Goal: Transaction & Acquisition: Purchase product/service

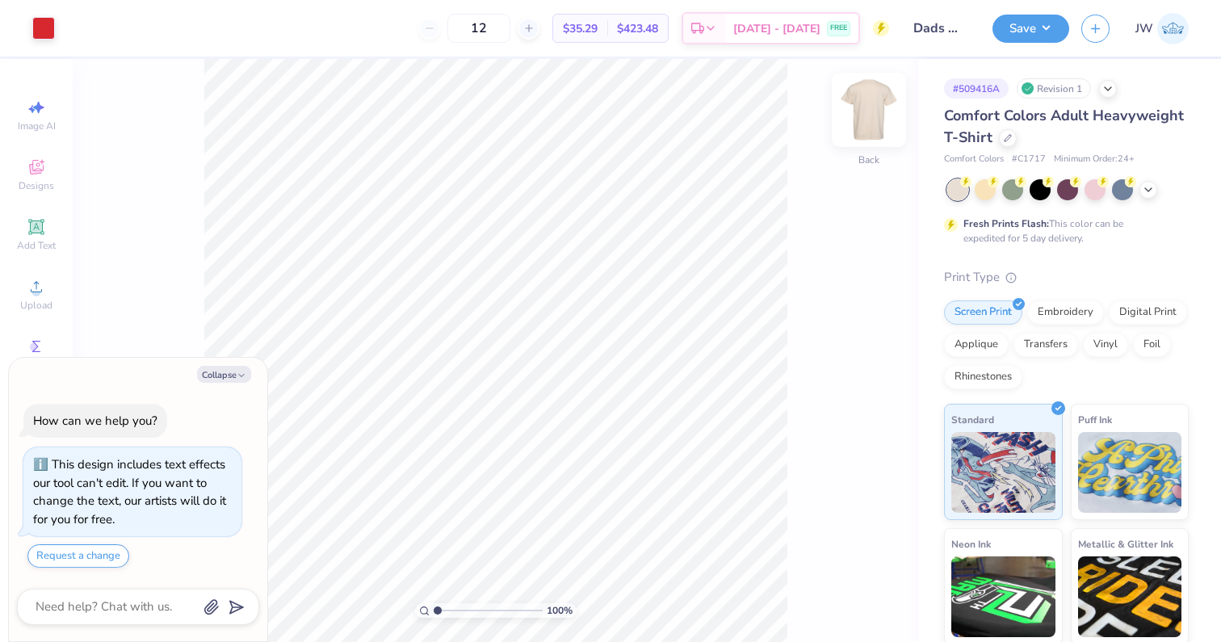
click at [897, 121] on img at bounding box center [869, 110] width 65 height 65
click at [216, 375] on button "Collapse" at bounding box center [224, 374] width 54 height 17
type textarea "x"
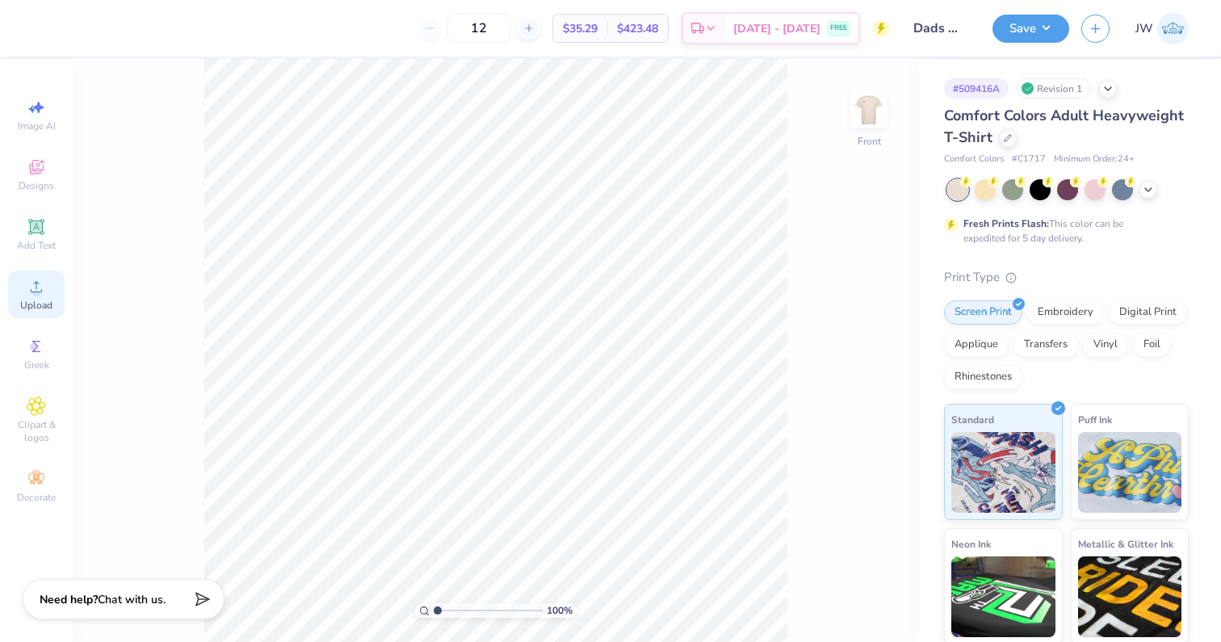
click at [19, 296] on div "Upload" at bounding box center [36, 295] width 57 height 48
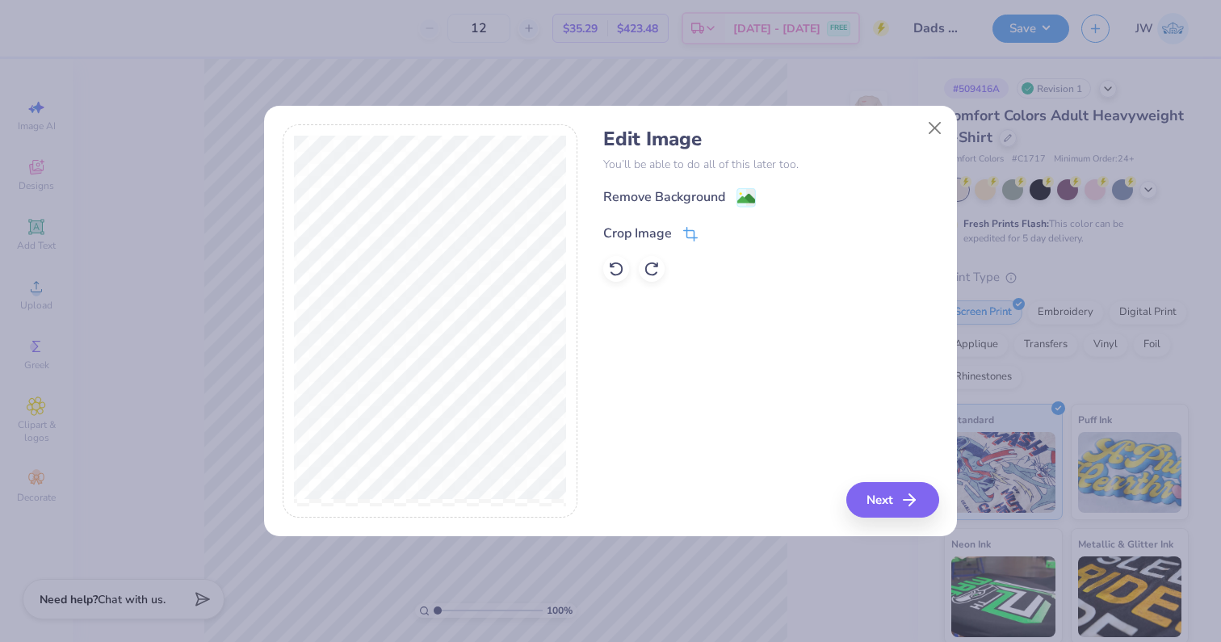
click at [693, 228] on icon at bounding box center [690, 234] width 15 height 15
click at [931, 125] on button "Close" at bounding box center [935, 128] width 31 height 31
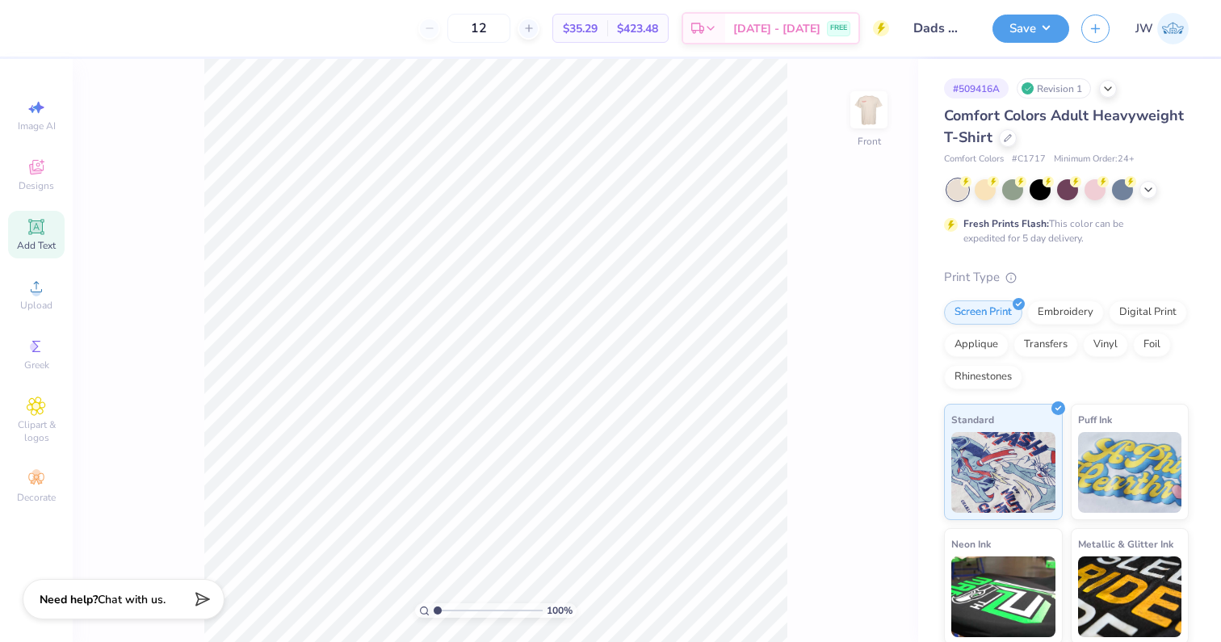
click at [33, 243] on span "Add Text" at bounding box center [36, 245] width 39 height 13
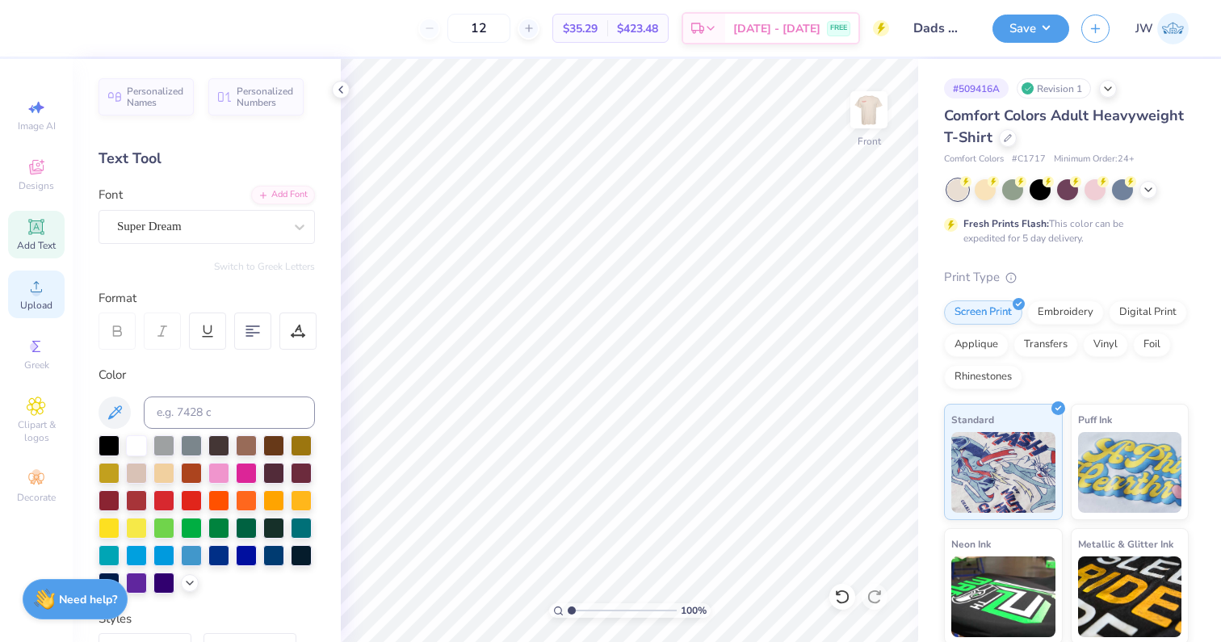
click at [36, 293] on circle at bounding box center [35, 292] width 9 height 9
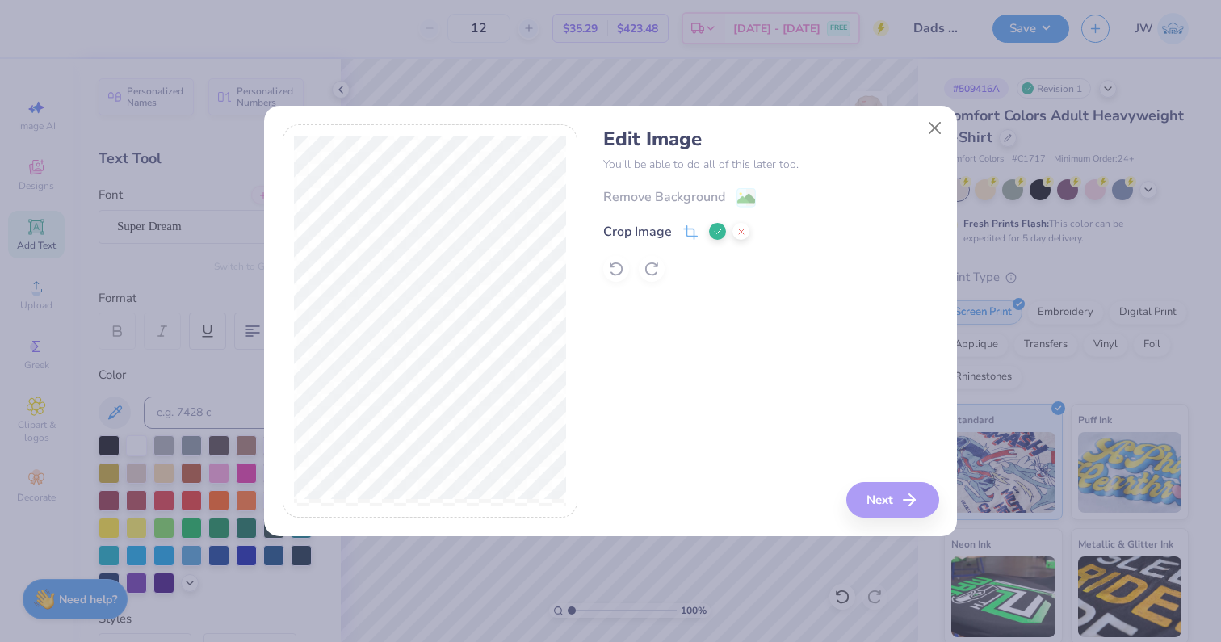
drag, startPoint x: 715, startPoint y: 229, endPoint x: 673, endPoint y: 233, distance: 42.2
click at [672, 233] on div "Crop Image" at bounding box center [676, 231] width 146 height 19
click at [687, 233] on icon at bounding box center [692, 231] width 10 height 10
click at [691, 233] on icon at bounding box center [690, 232] width 15 height 15
click at [720, 229] on icon at bounding box center [718, 232] width 10 height 10
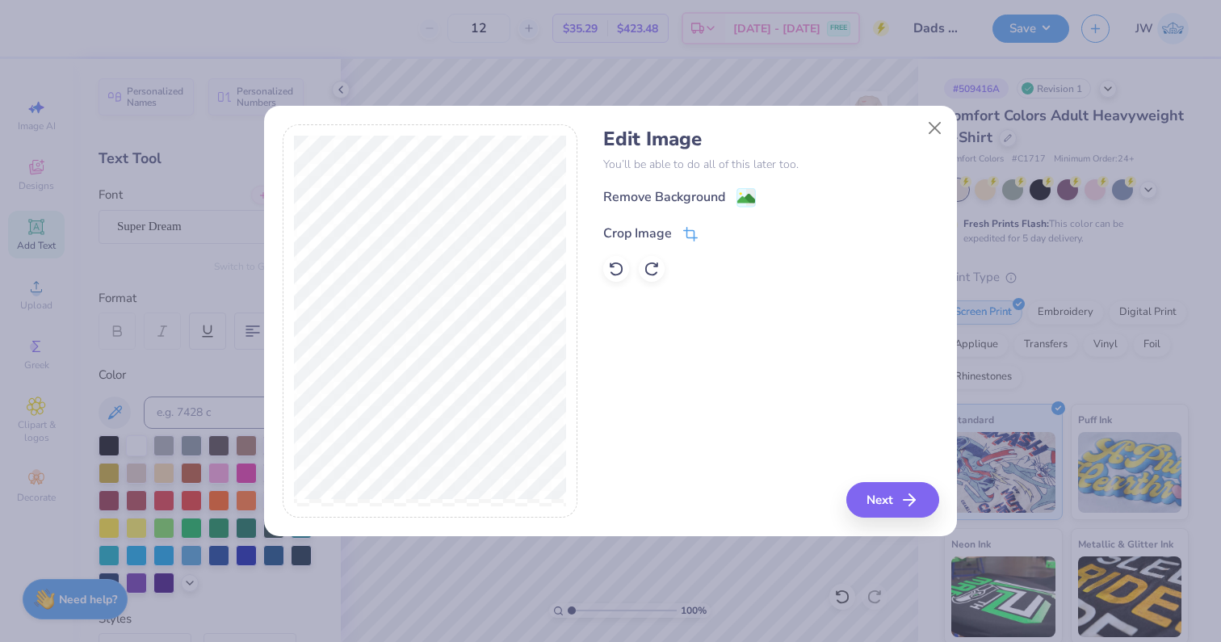
click at [691, 227] on icon at bounding box center [690, 234] width 15 height 15
click at [717, 229] on icon at bounding box center [718, 232] width 10 height 10
click at [758, 187] on div "Remove Background" at bounding box center [770, 197] width 335 height 20
click at [749, 193] on image at bounding box center [746, 200] width 18 height 18
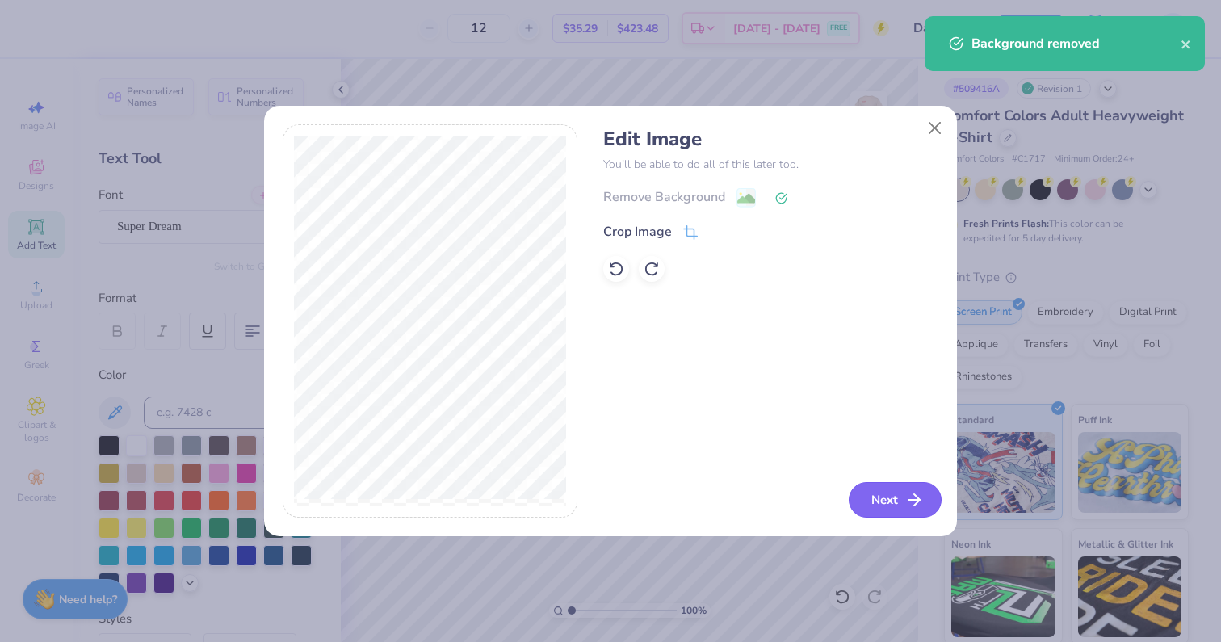
click at [890, 507] on button "Next" at bounding box center [895, 500] width 93 height 36
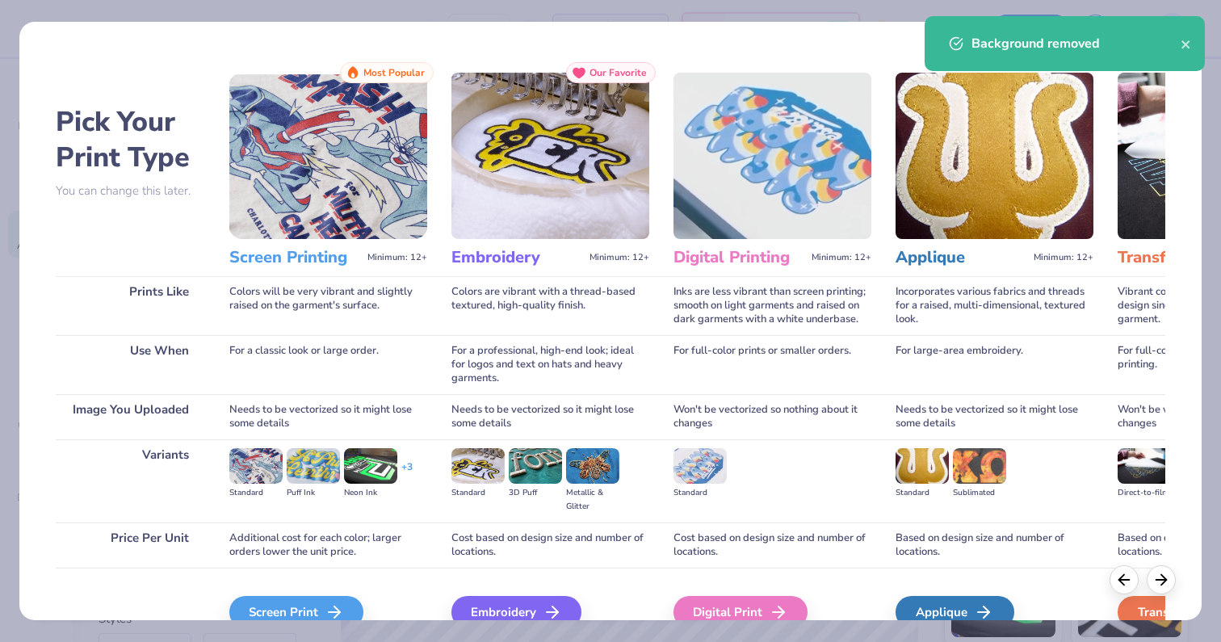
click at [344, 586] on div "Screen Print We'll vectorize your image." at bounding box center [328, 611] width 198 height 86
click at [344, 594] on div "Screen Print We'll vectorize your image." at bounding box center [328, 611] width 198 height 86
click at [342, 606] on icon at bounding box center [339, 611] width 19 height 19
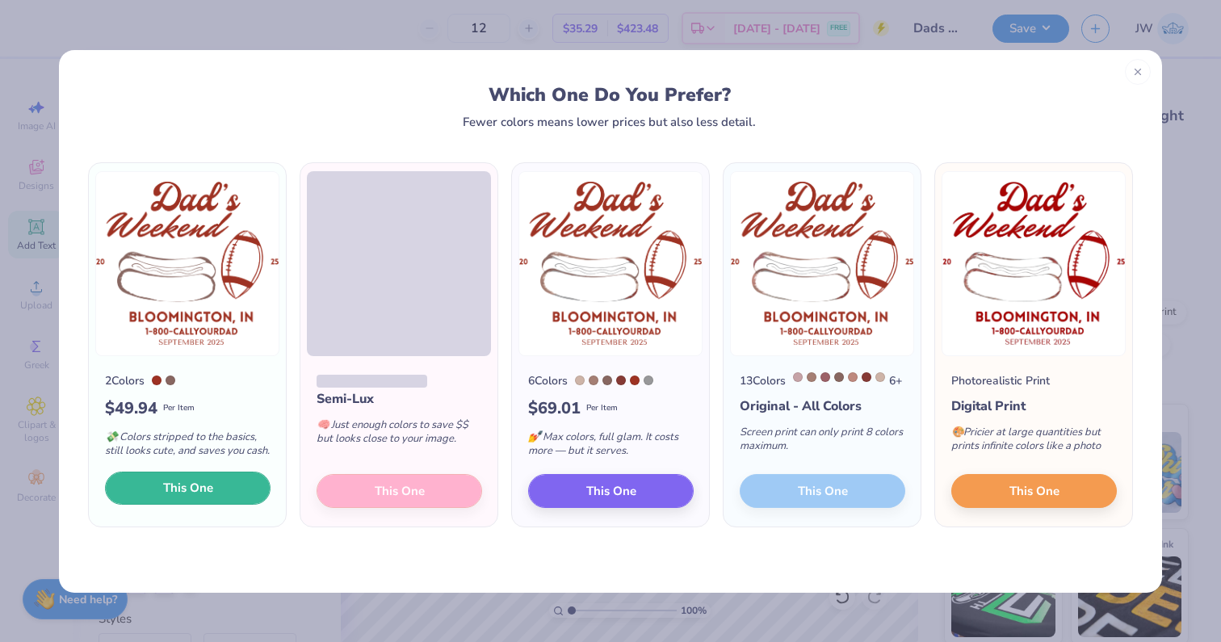
click at [197, 497] on span "This One" at bounding box center [188, 488] width 50 height 19
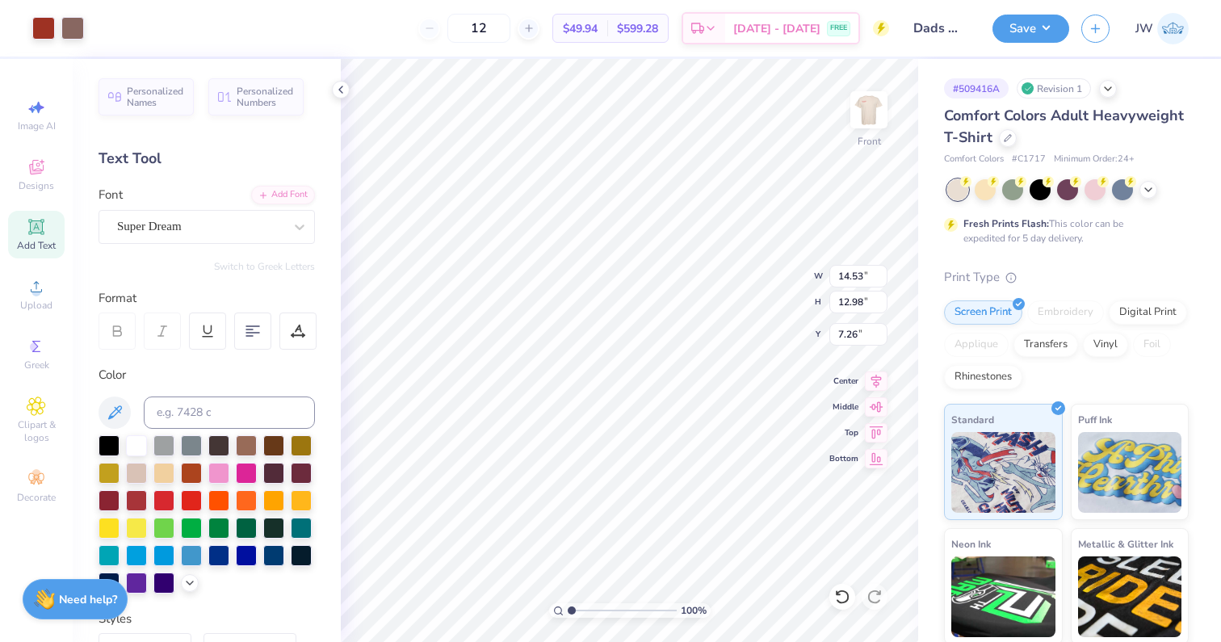
click at [86, 27] on div "Art colors 12 $49.94 Per Item $599.28 Total Est. Delivery [DATE] - [DATE] FREE …" at bounding box center [610, 28] width 1221 height 57
click at [76, 27] on div at bounding box center [72, 26] width 23 height 23
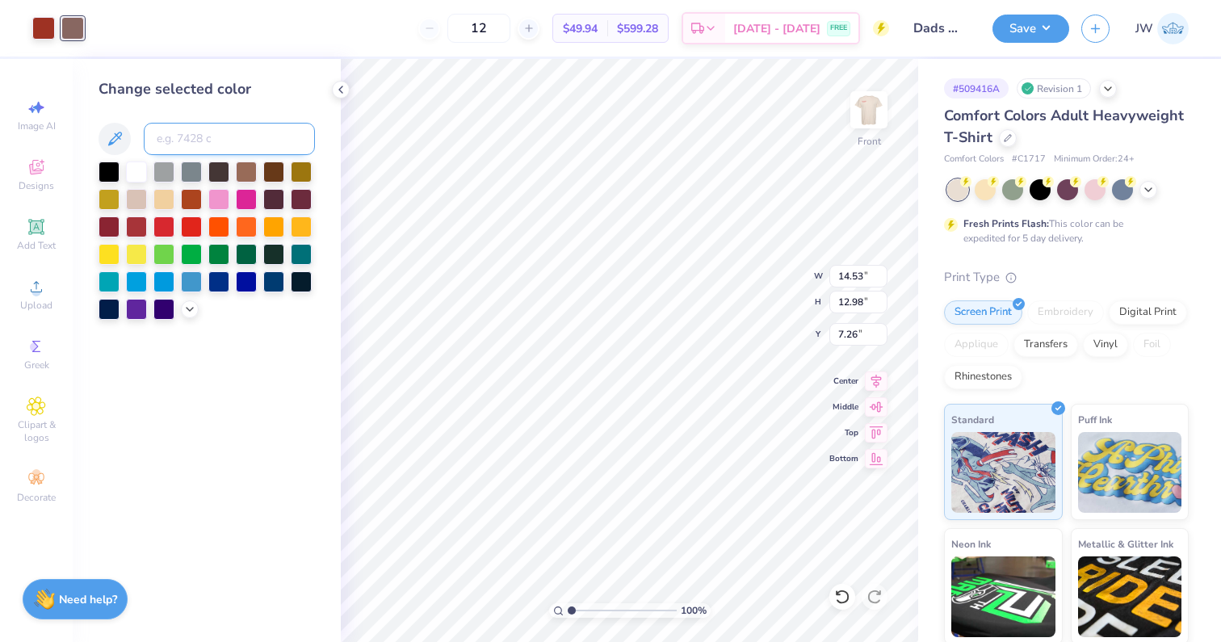
click at [173, 139] on input at bounding box center [229, 139] width 171 height 32
type input "484"
type input "11.38"
type input "10.17"
type input "4.75"
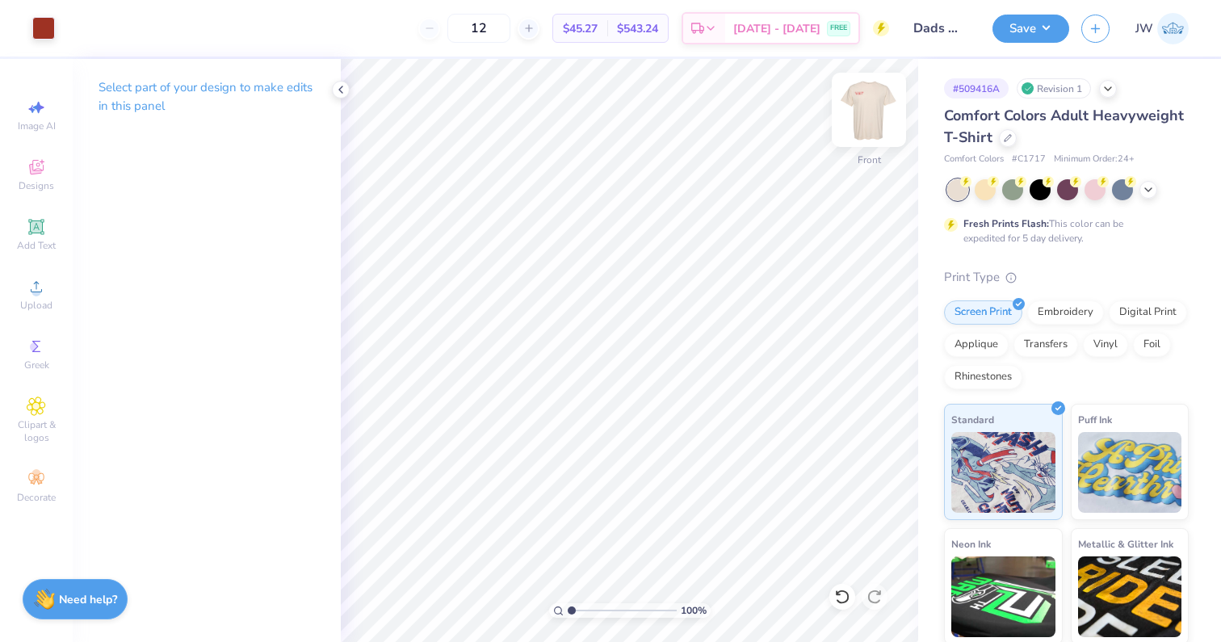
click at [879, 94] on img at bounding box center [869, 110] width 65 height 65
click at [35, 347] on circle at bounding box center [34, 346] width 9 height 9
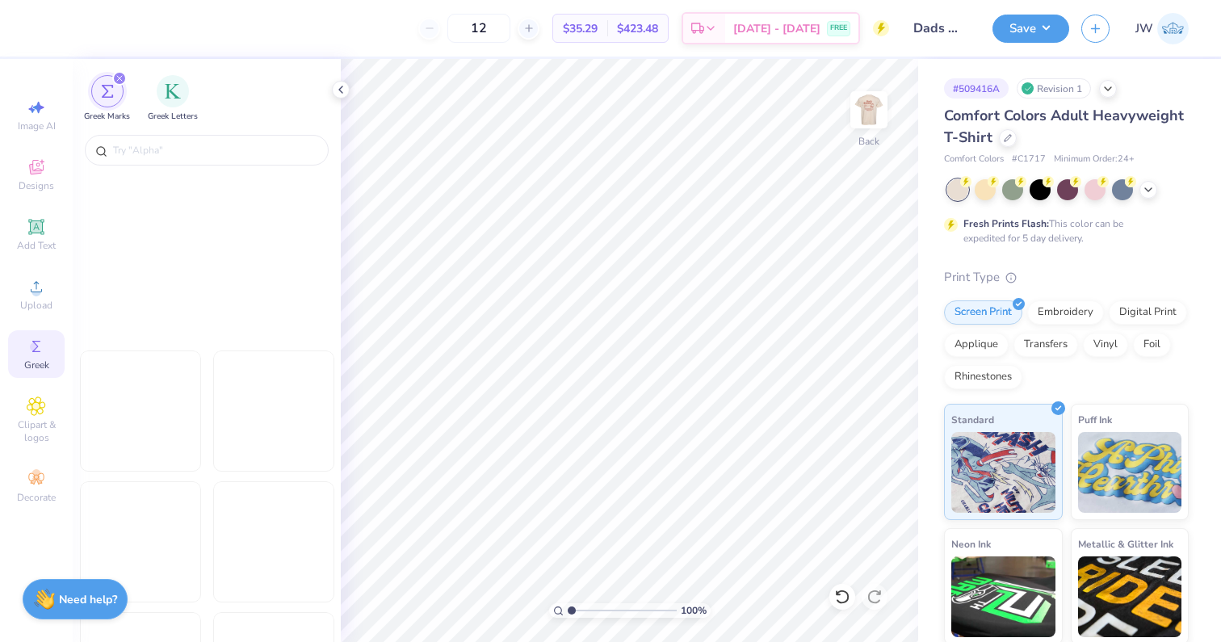
scroll to position [2875, 0]
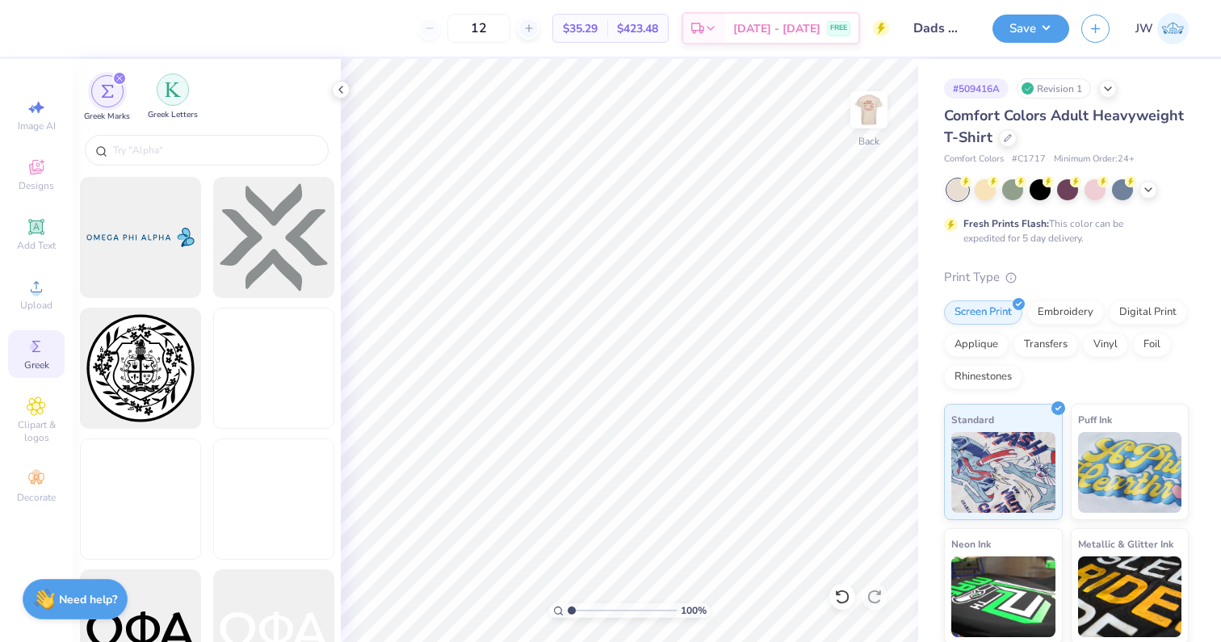
click at [170, 103] on div "filter for Greek Letters" at bounding box center [173, 89] width 32 height 32
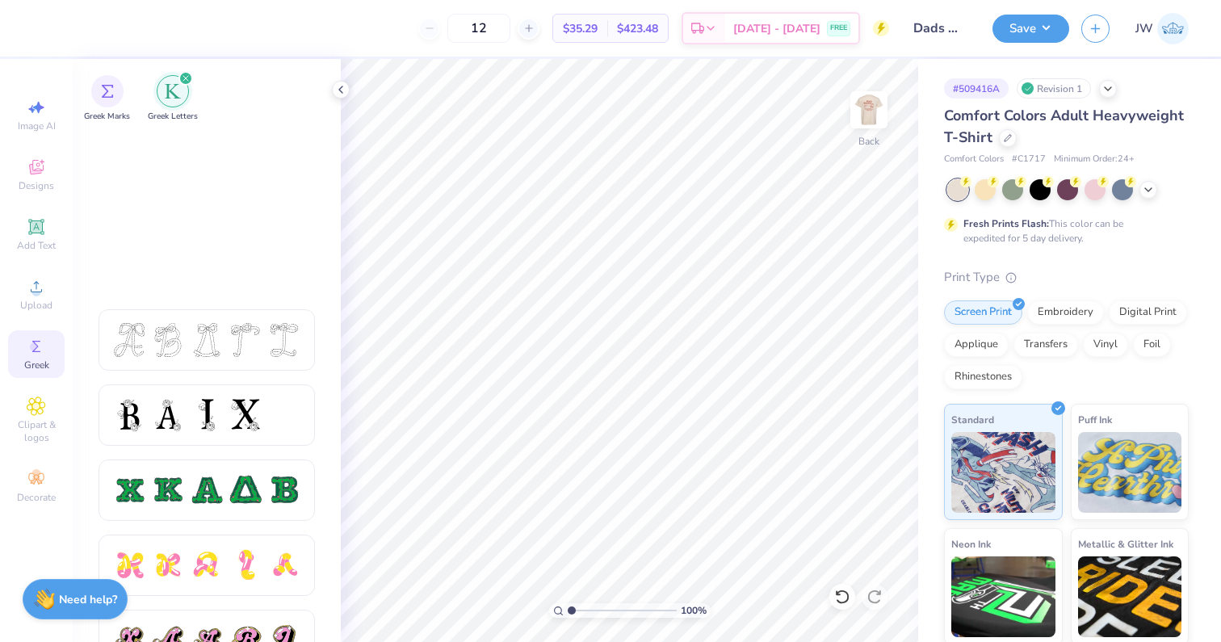
scroll to position [905, 0]
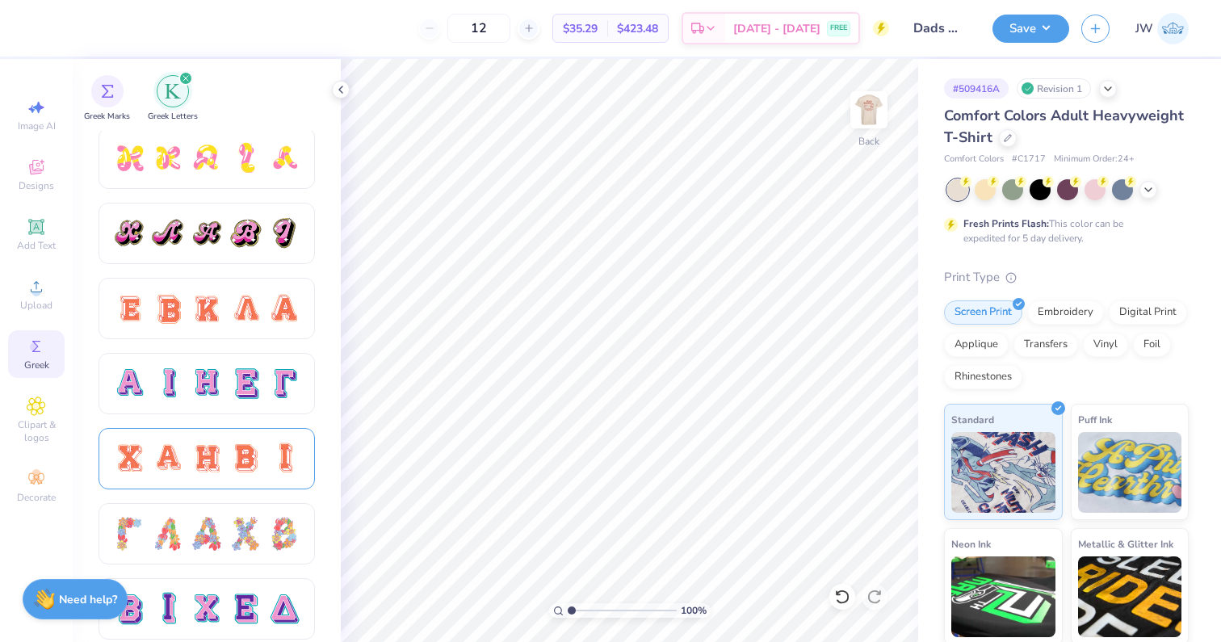
click at [245, 455] on div at bounding box center [246, 459] width 34 height 34
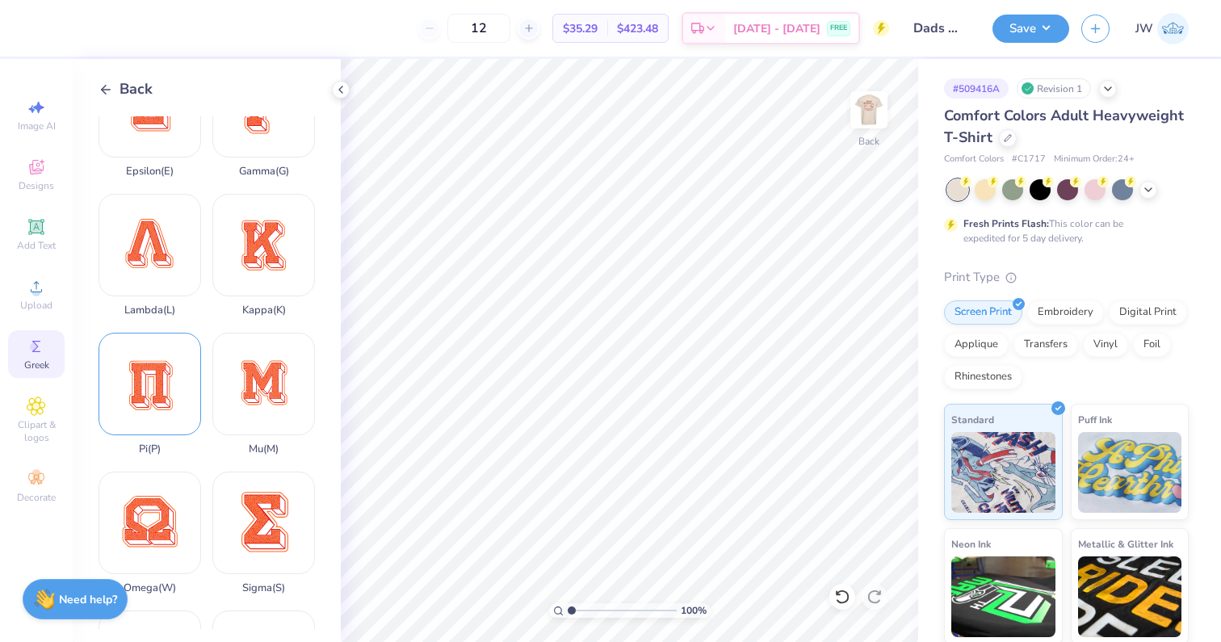
scroll to position [566, 0]
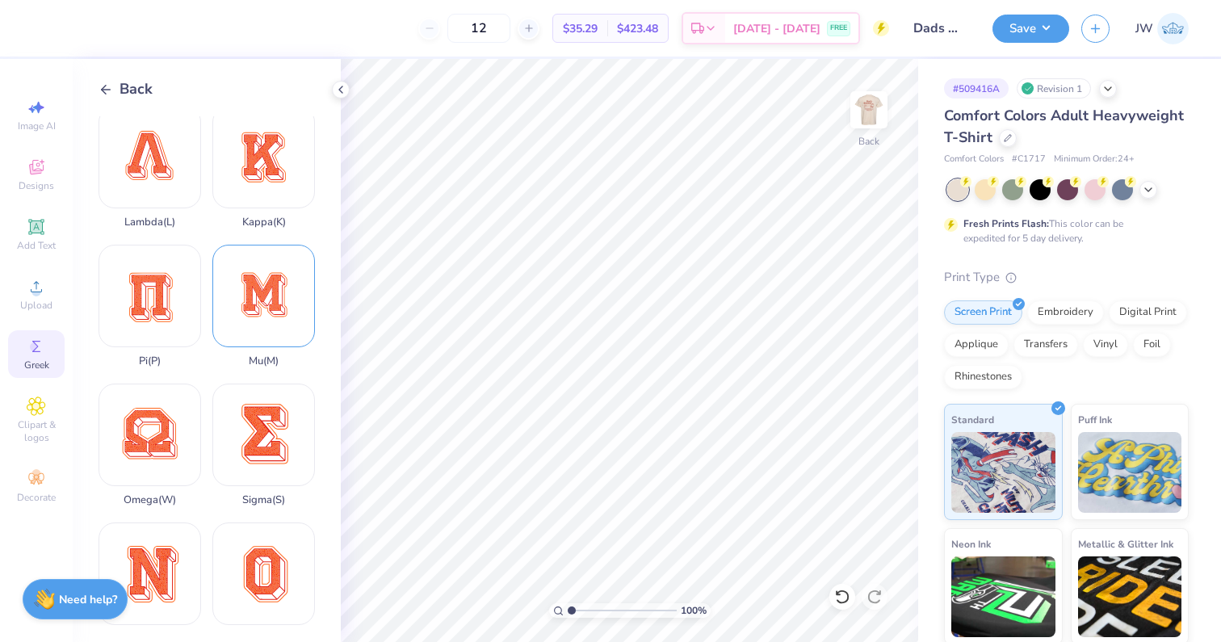
click at [236, 345] on div "Mu ( M )" at bounding box center [263, 306] width 103 height 123
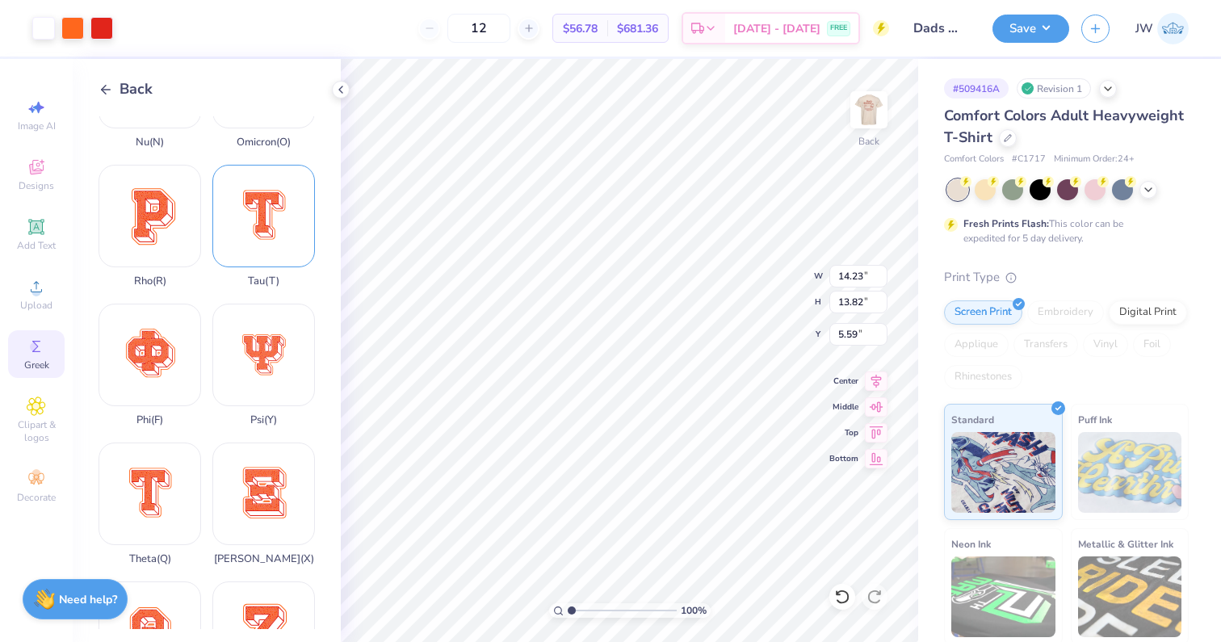
scroll to position [1157, 0]
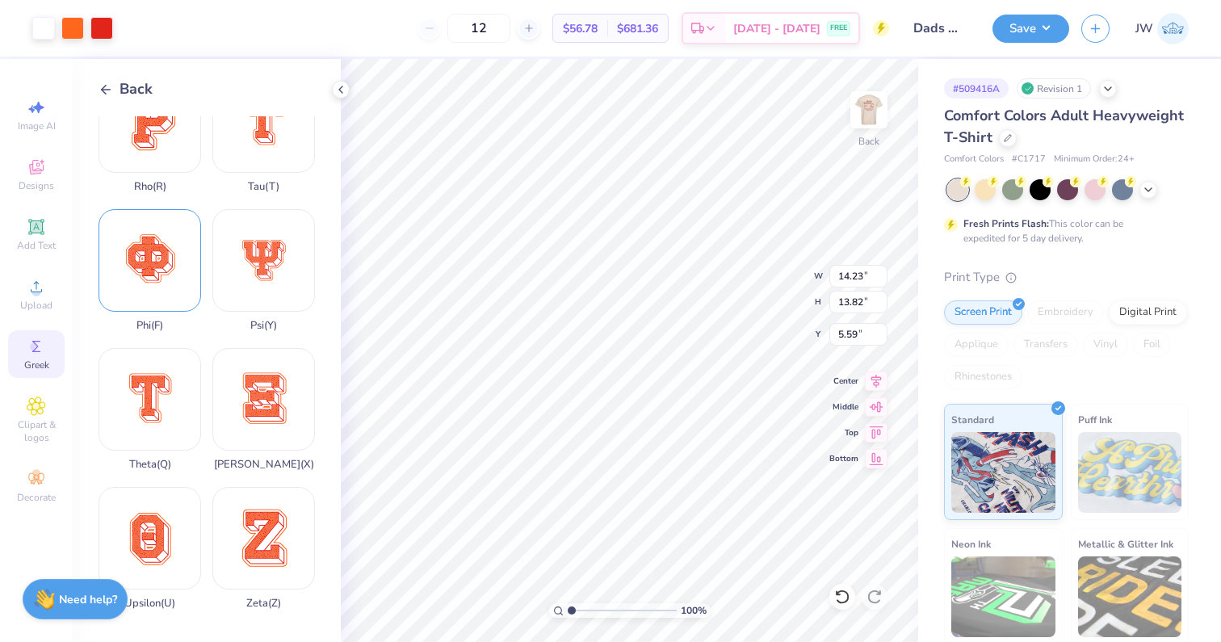
click at [150, 262] on div "Phi ( F )" at bounding box center [150, 270] width 103 height 123
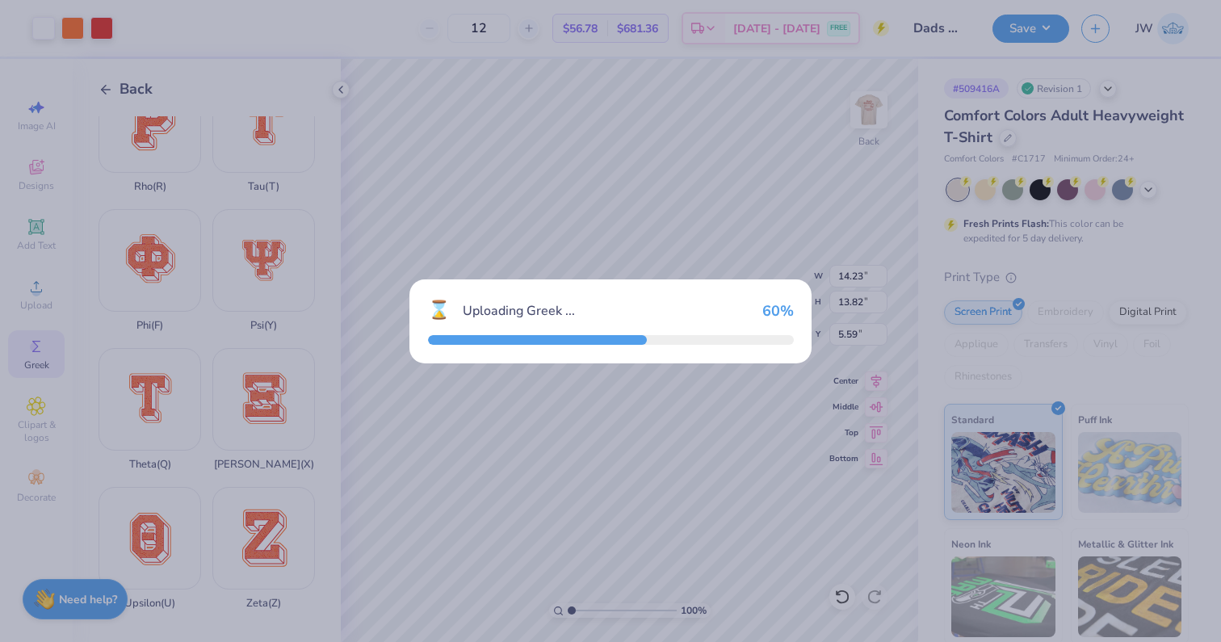
type input "14.24"
type input "14.07"
type input "5.47"
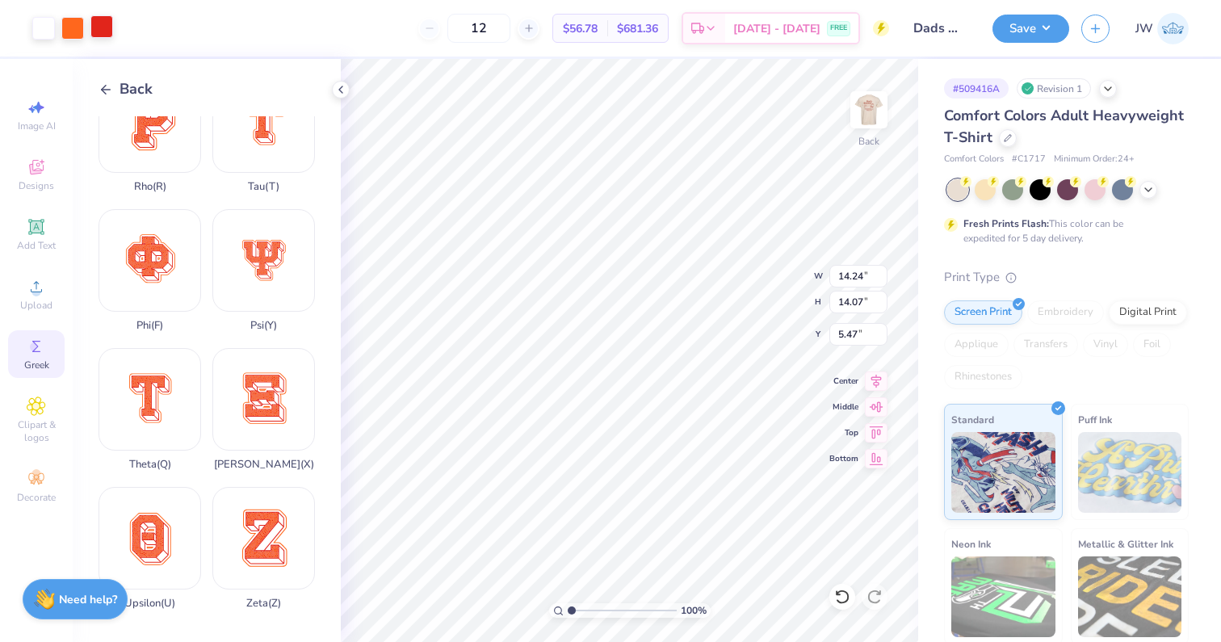
click at [101, 29] on div at bounding box center [101, 26] width 23 height 23
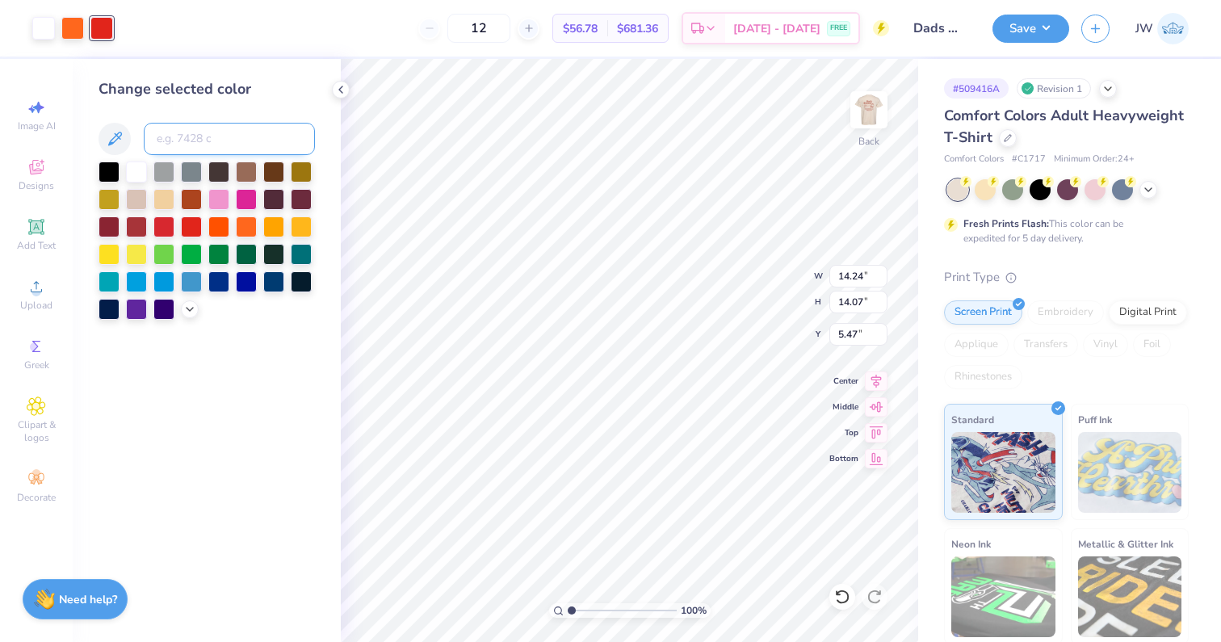
click at [203, 135] on input at bounding box center [229, 139] width 171 height 32
type input "484"
click at [78, 20] on div at bounding box center [72, 26] width 23 height 23
click at [73, 27] on div at bounding box center [72, 28] width 23 height 23
click at [185, 124] on input at bounding box center [229, 139] width 171 height 32
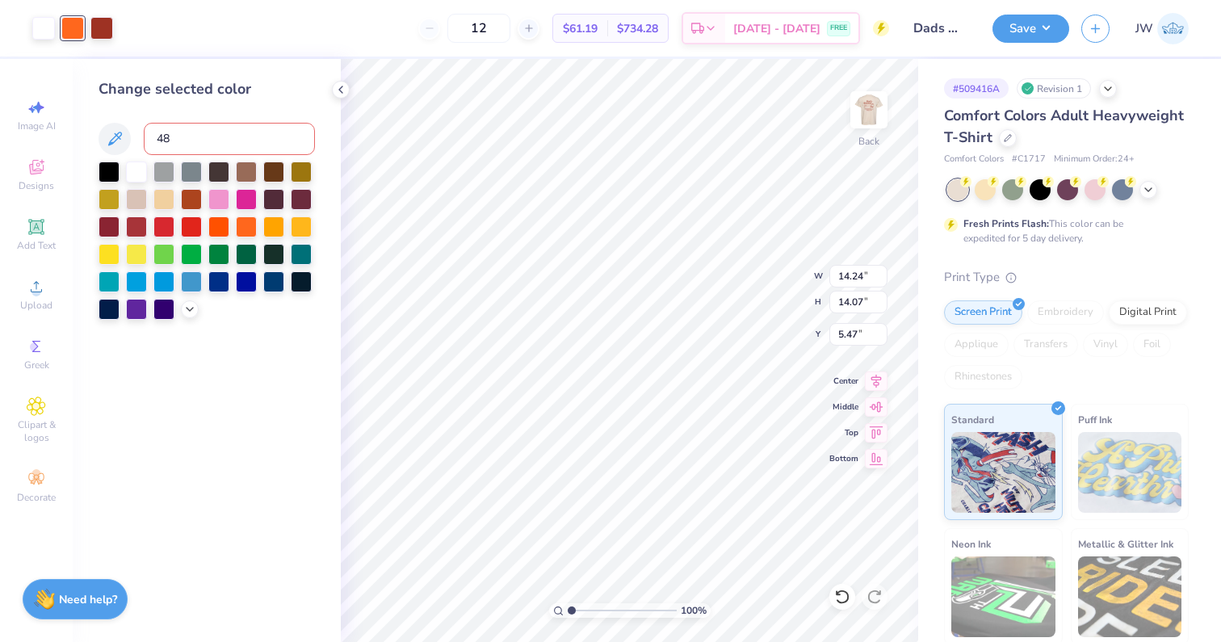
type input "484"
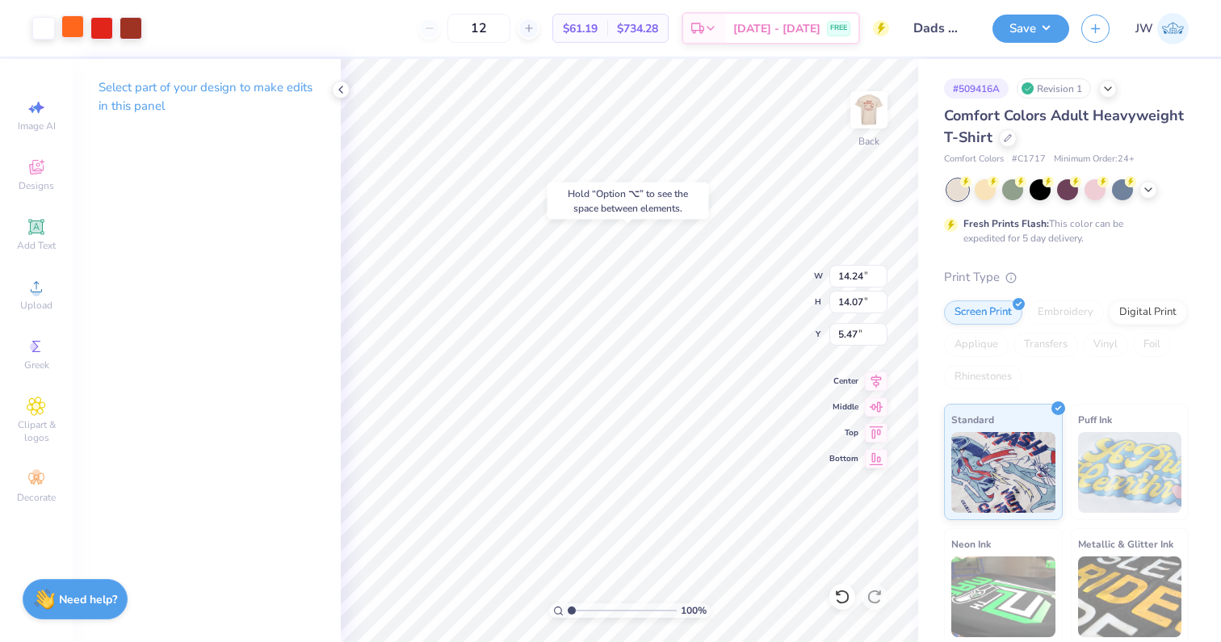
click at [73, 35] on div at bounding box center [72, 26] width 23 height 23
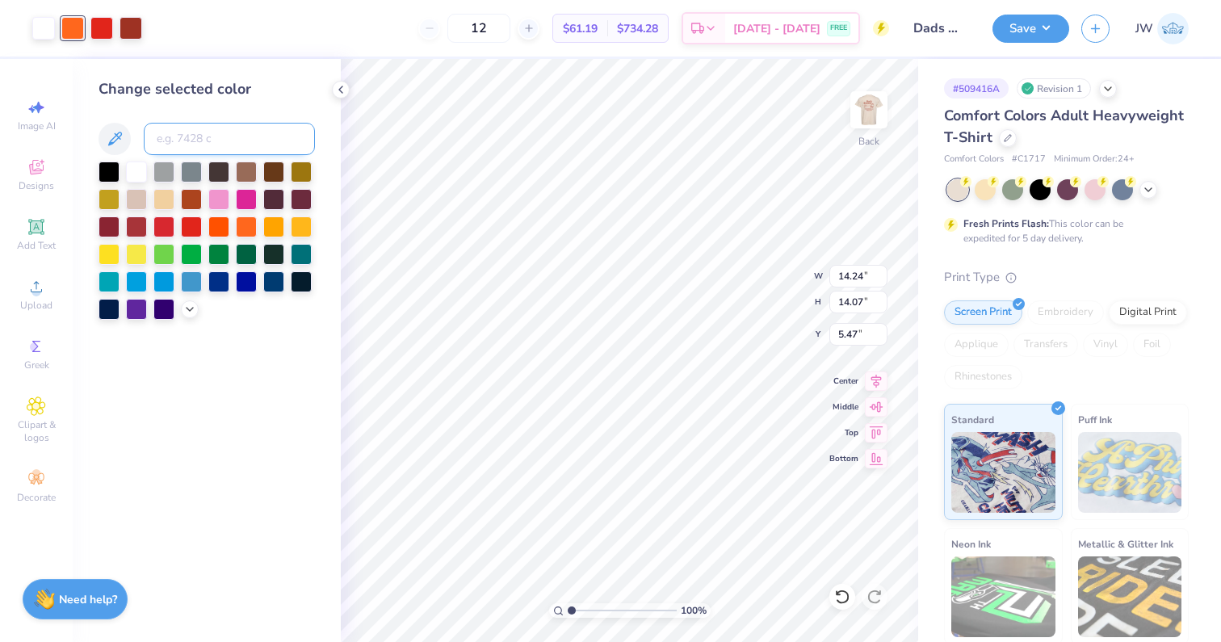
click at [192, 136] on input at bounding box center [229, 139] width 171 height 32
type input "484"
click at [115, 30] on div "Art colors 12 $56.78 Per Item $681.36 Total Est. Delivery [DATE] - [DATE] FREE …" at bounding box center [610, 28] width 1221 height 57
click at [98, 31] on div at bounding box center [101, 26] width 23 height 23
click at [212, 160] on div at bounding box center [218, 170] width 21 height 21
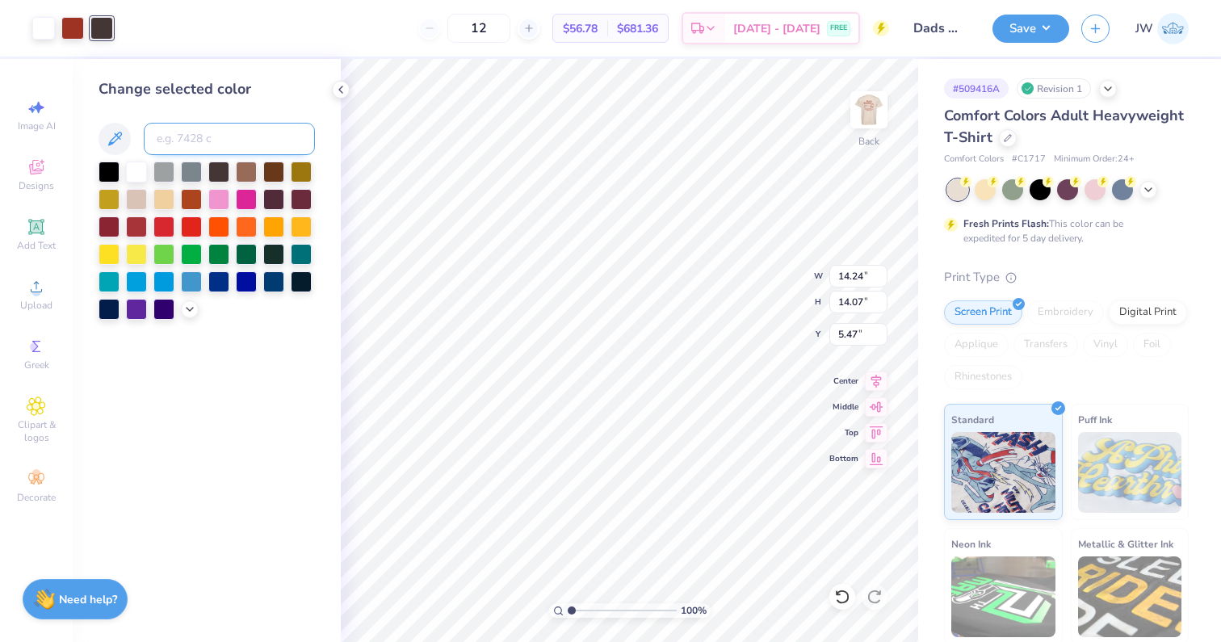
click at [199, 142] on input at bounding box center [229, 139] width 171 height 32
type input "484"
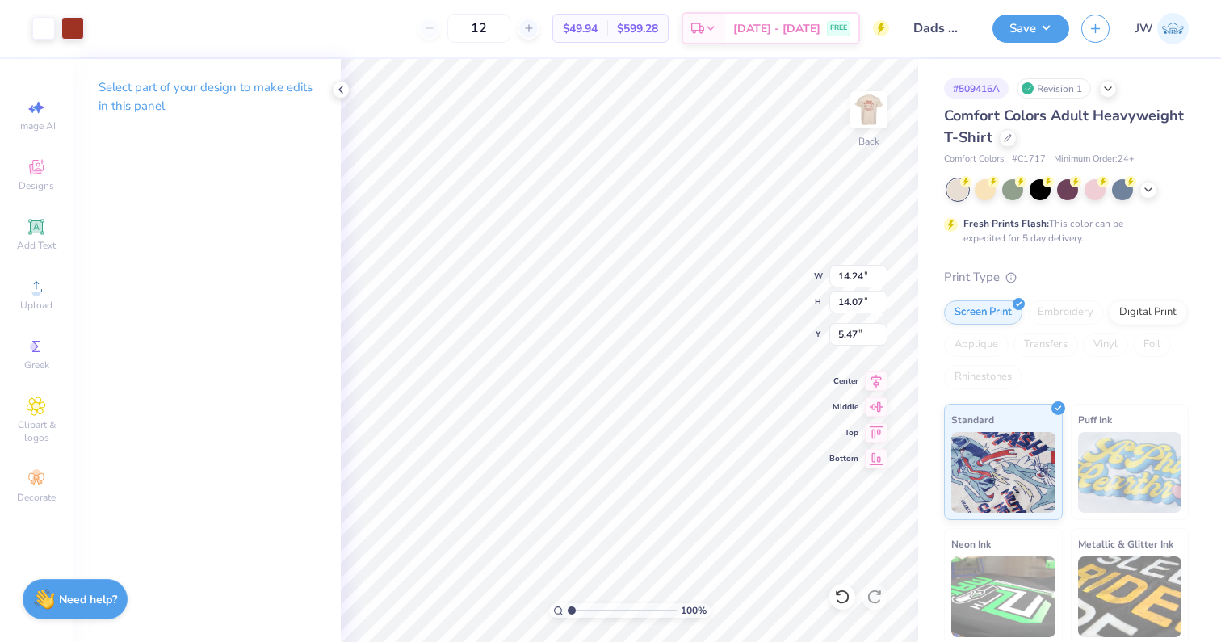
type input "4.70"
type input "4.64"
type input "2.00"
type input "2.01"
type input "2.56"
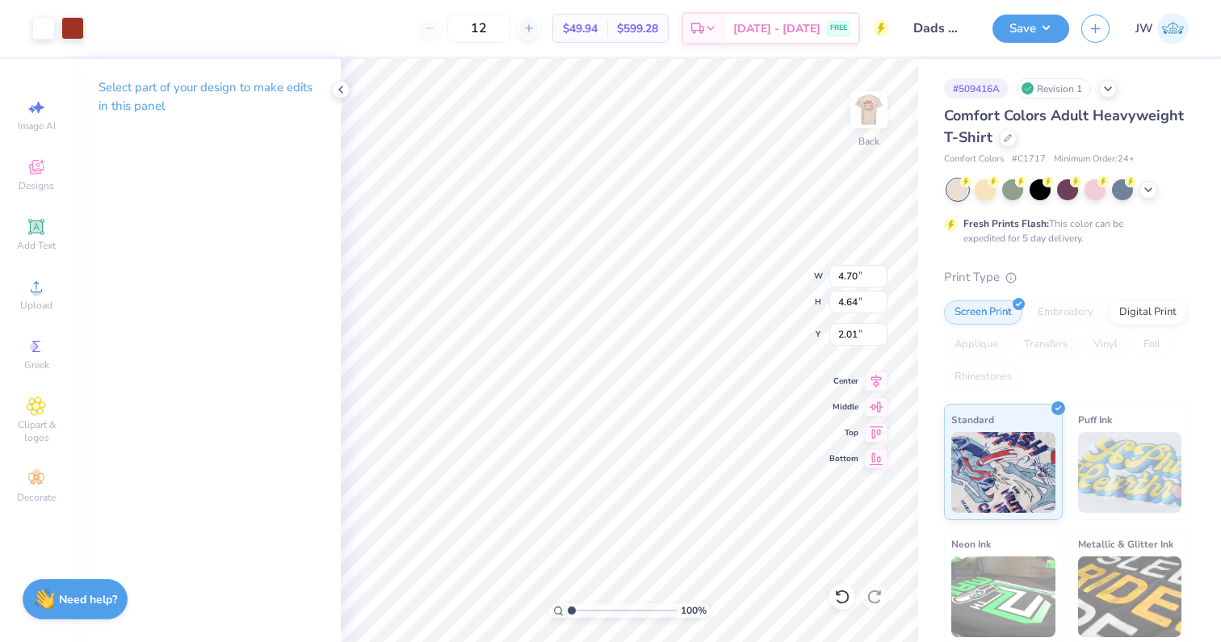
type input "2.53"
type input "3.00"
type input "14.23"
type input "13.82"
type input "5.59"
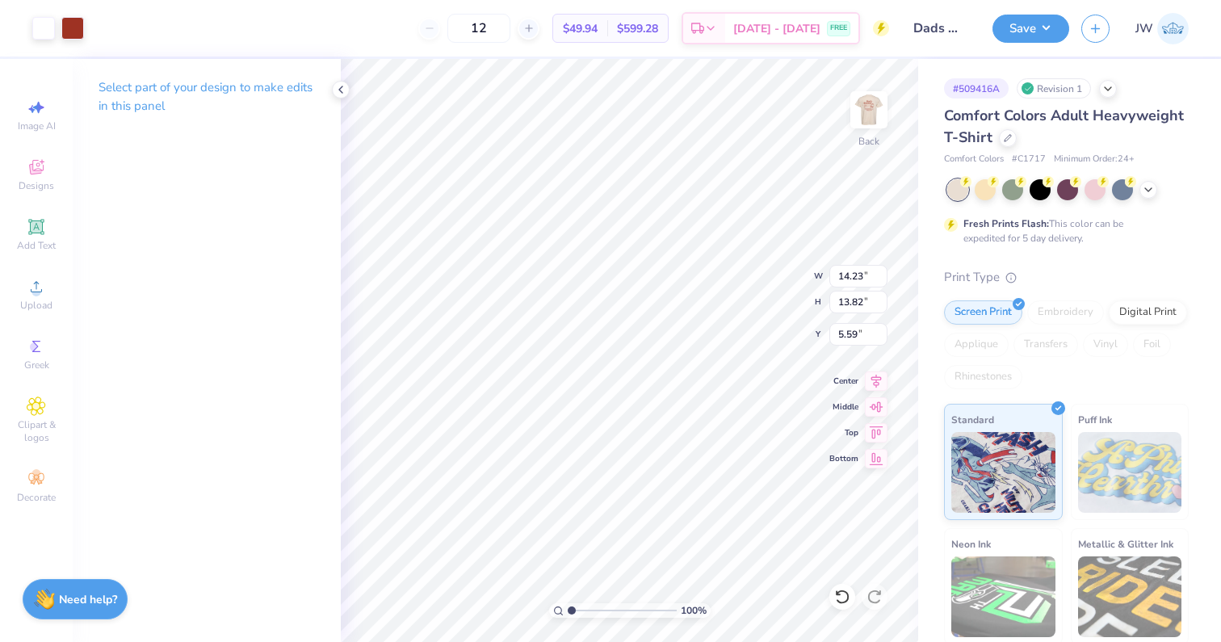
type input "1.75"
type input "1.70"
type input "4.89"
type input "2.56"
type input "2.53"
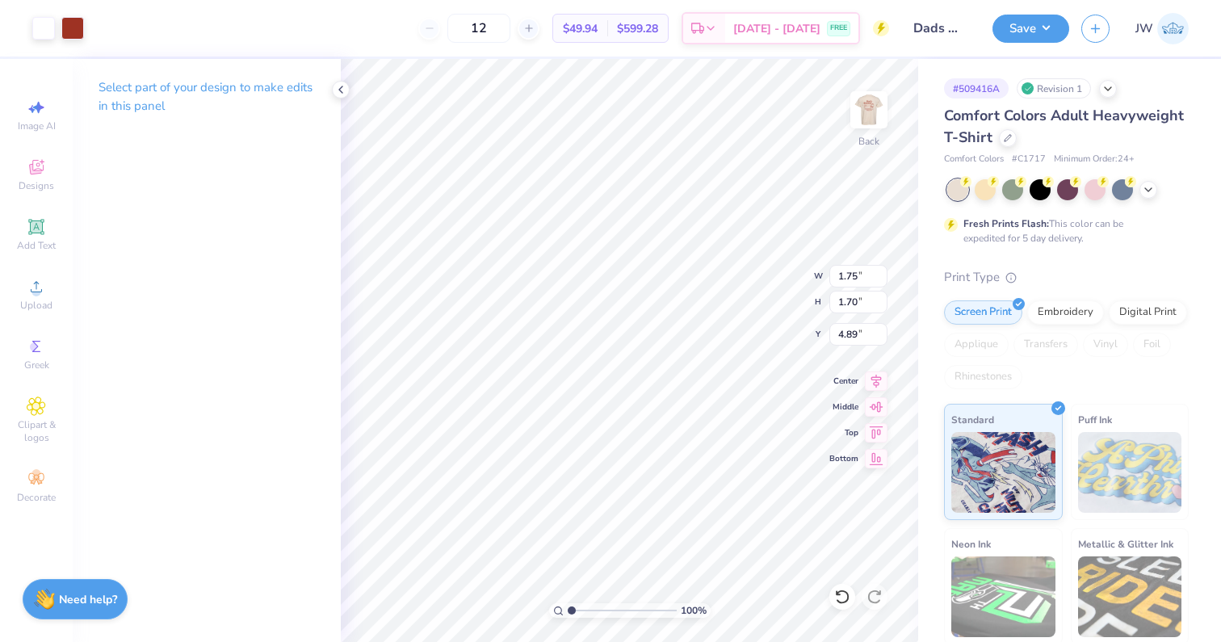
type input "3.00"
type input "1.91"
type input "1.89"
type input "3.00"
type input "1.75"
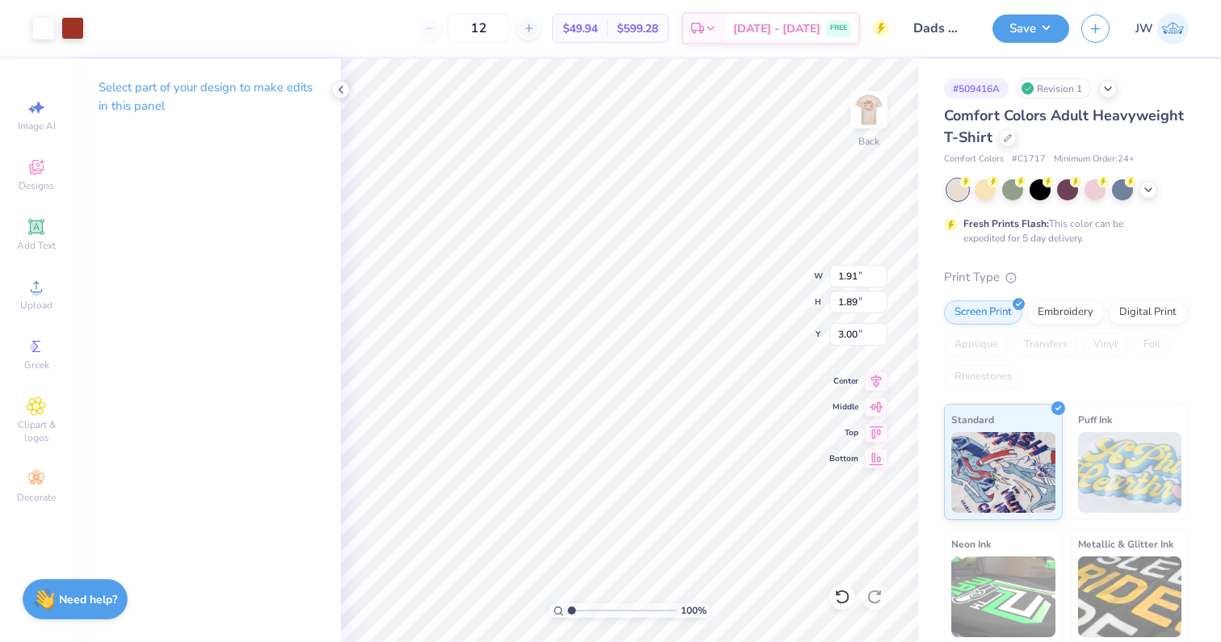
type input "1.70"
type input "3.00"
type input "1.91"
type input "1.89"
type input "1.79"
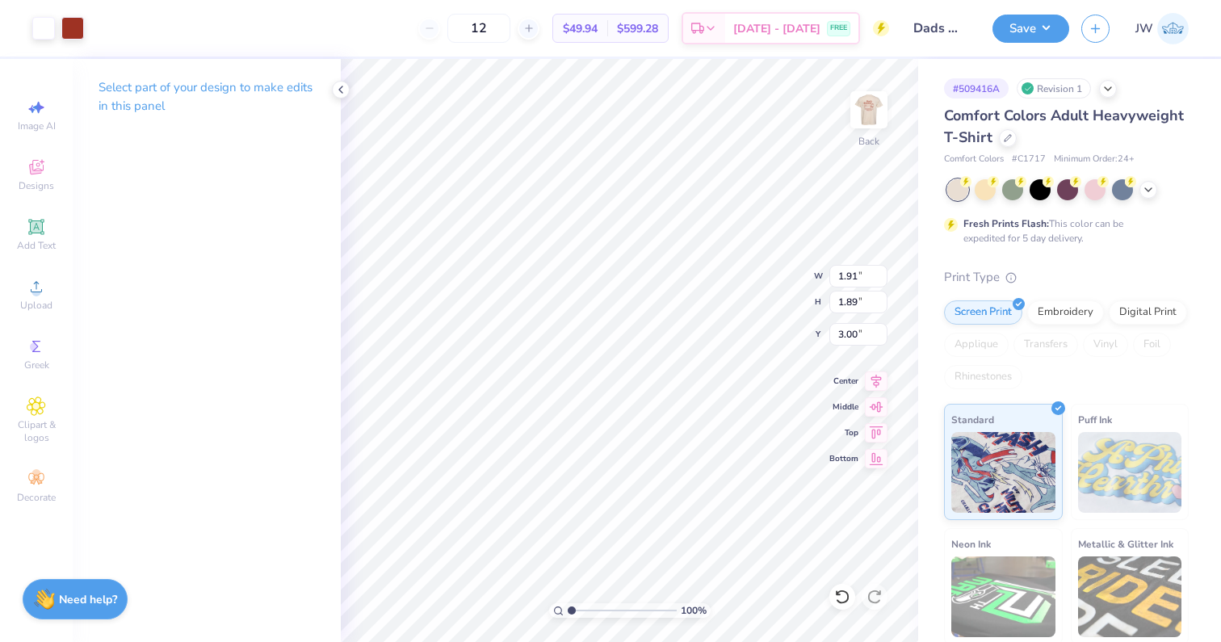
type input "1.77"
type input "3.12"
type input "1.75"
type input "1.70"
type input "3.00"
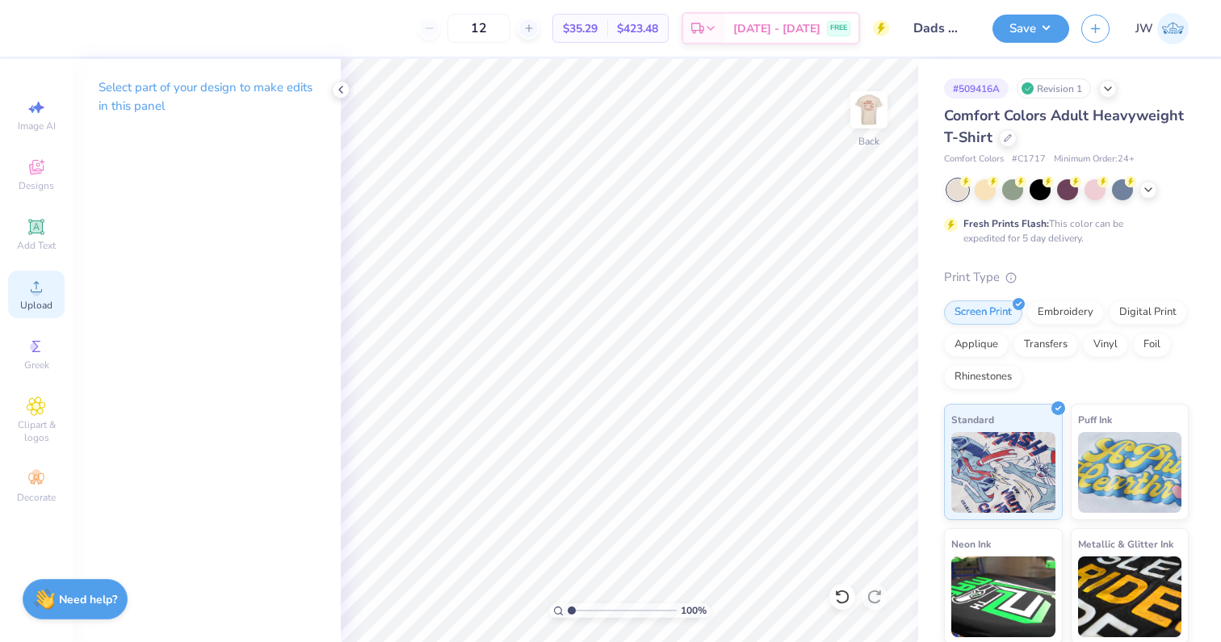
click at [36, 292] on circle at bounding box center [35, 292] width 9 height 9
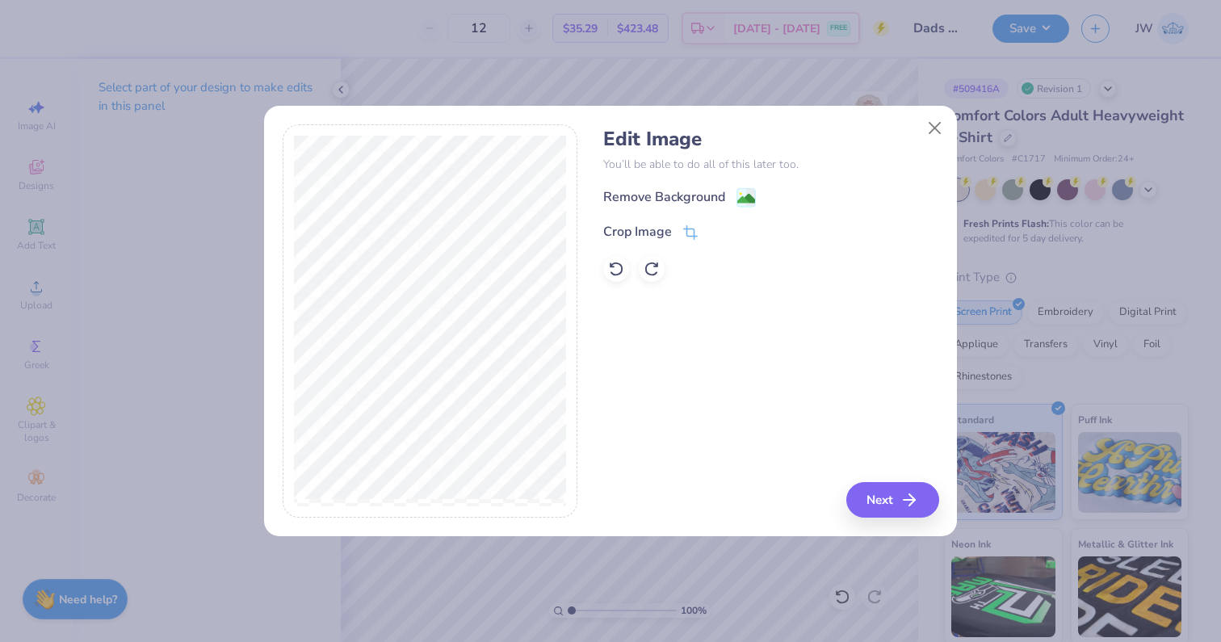
click at [748, 208] on div "Remove Background Crop Image" at bounding box center [770, 234] width 335 height 94
click at [745, 202] on image at bounding box center [746, 200] width 18 height 18
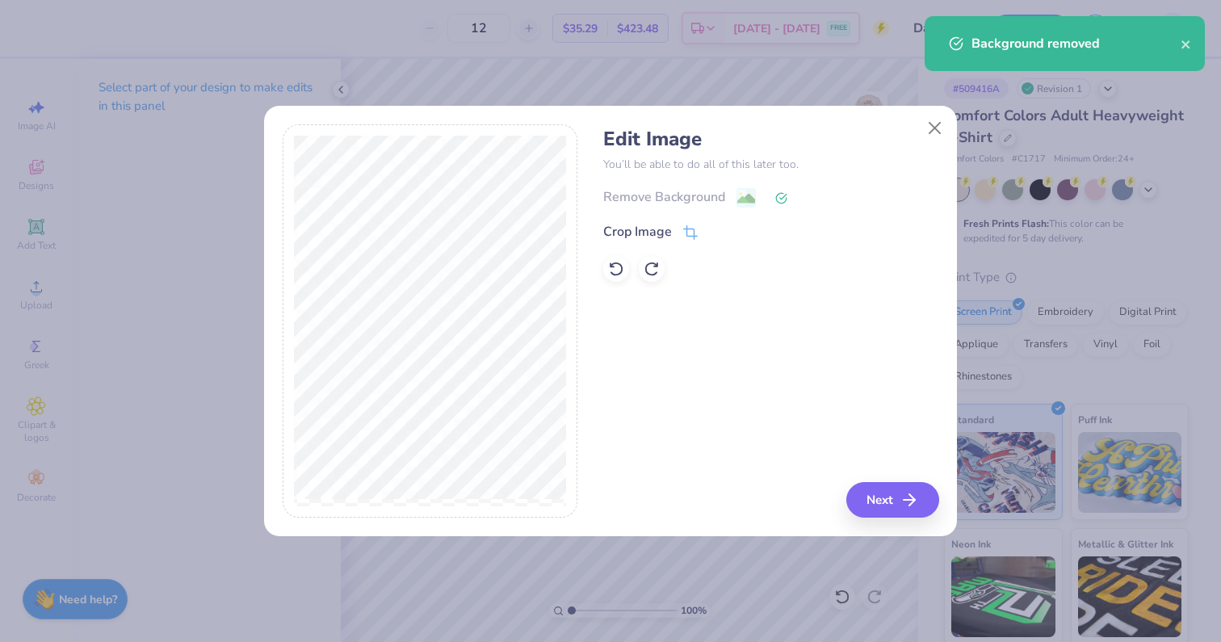
click at [888, 519] on div "Edit Image You’ll be able to do all of this later too. Remove Background Crop I…" at bounding box center [610, 330] width 693 height 412
click at [872, 496] on button "Next" at bounding box center [895, 500] width 93 height 36
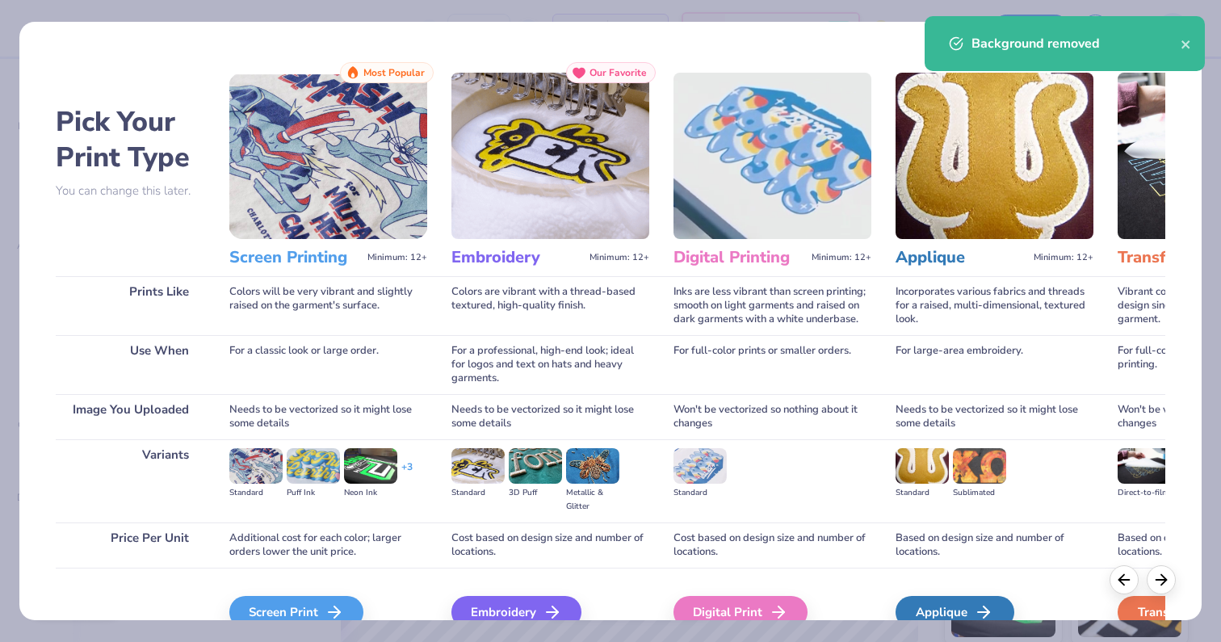
click at [304, 621] on div "Pick Your Print Type You can change this later. Prints Like Use When Image You …" at bounding box center [610, 321] width 1221 height 642
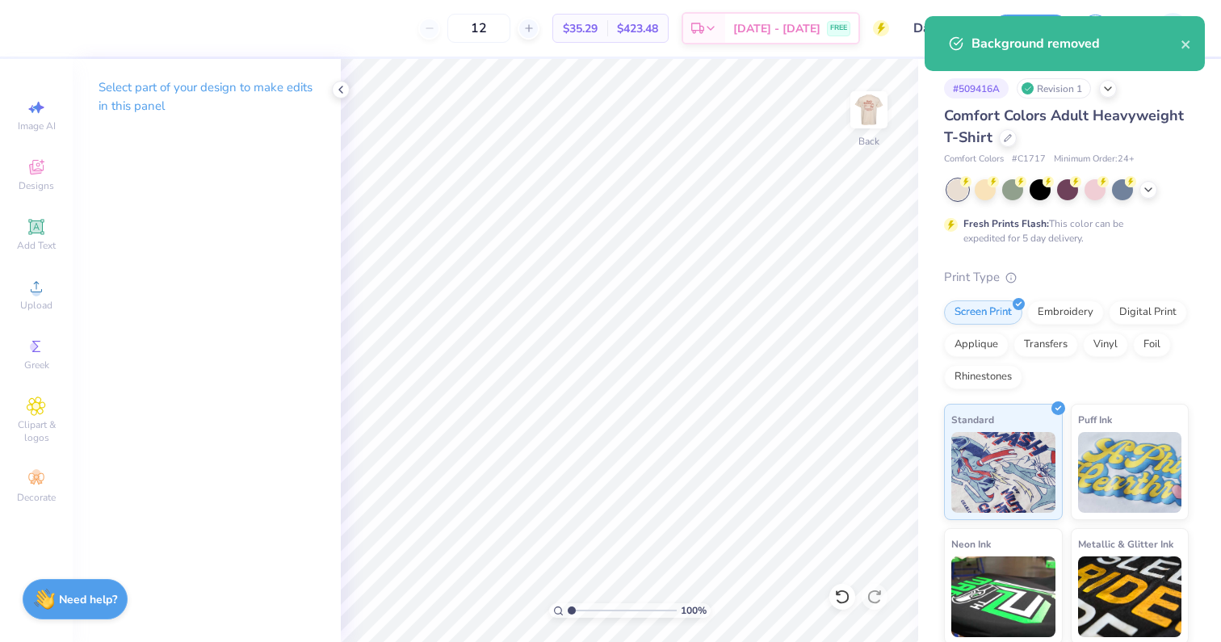
click at [301, 600] on div "Select part of your design to make edits in this panel" at bounding box center [207, 350] width 268 height 583
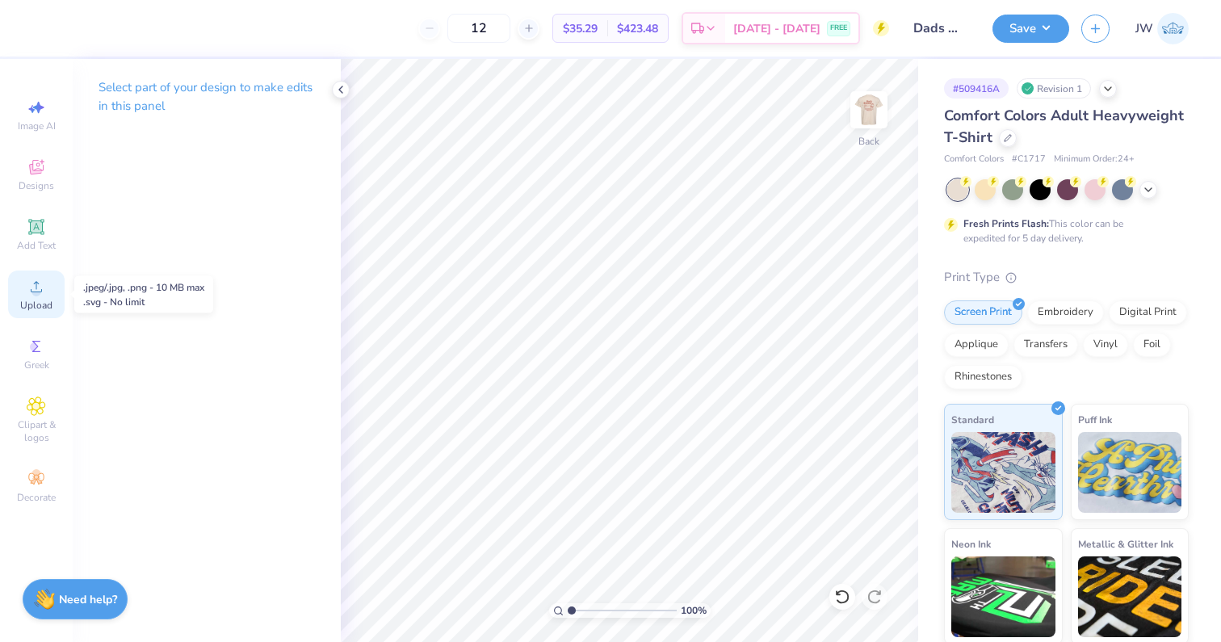
click at [40, 279] on icon at bounding box center [36, 286] width 19 height 19
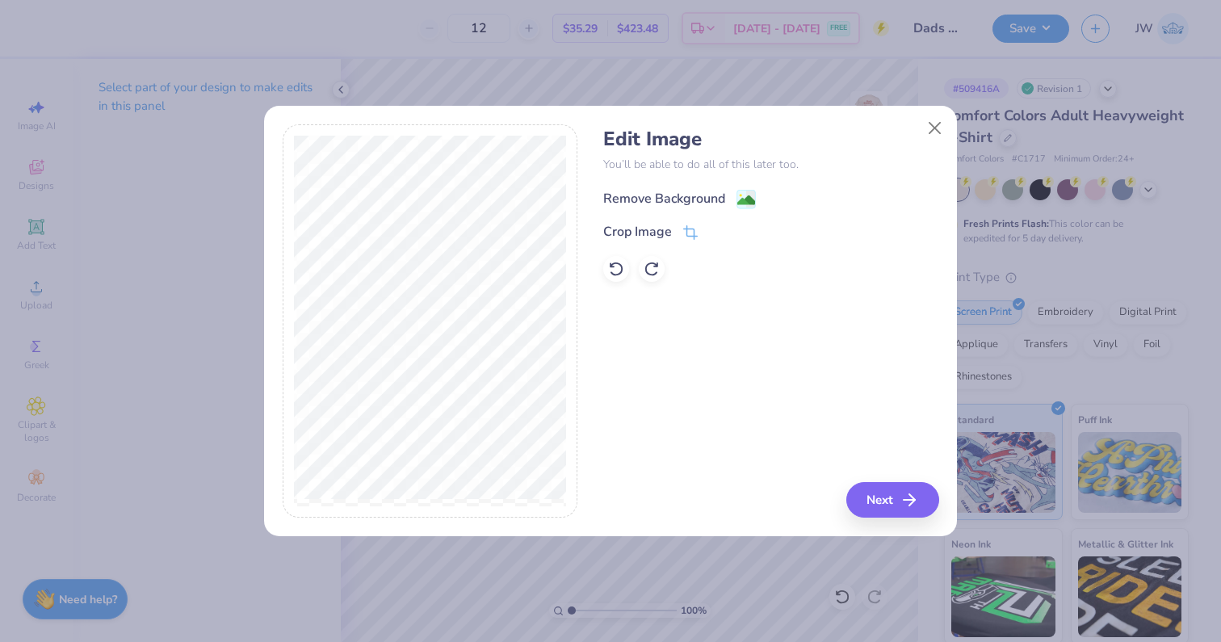
click at [748, 202] on image at bounding box center [746, 200] width 18 height 18
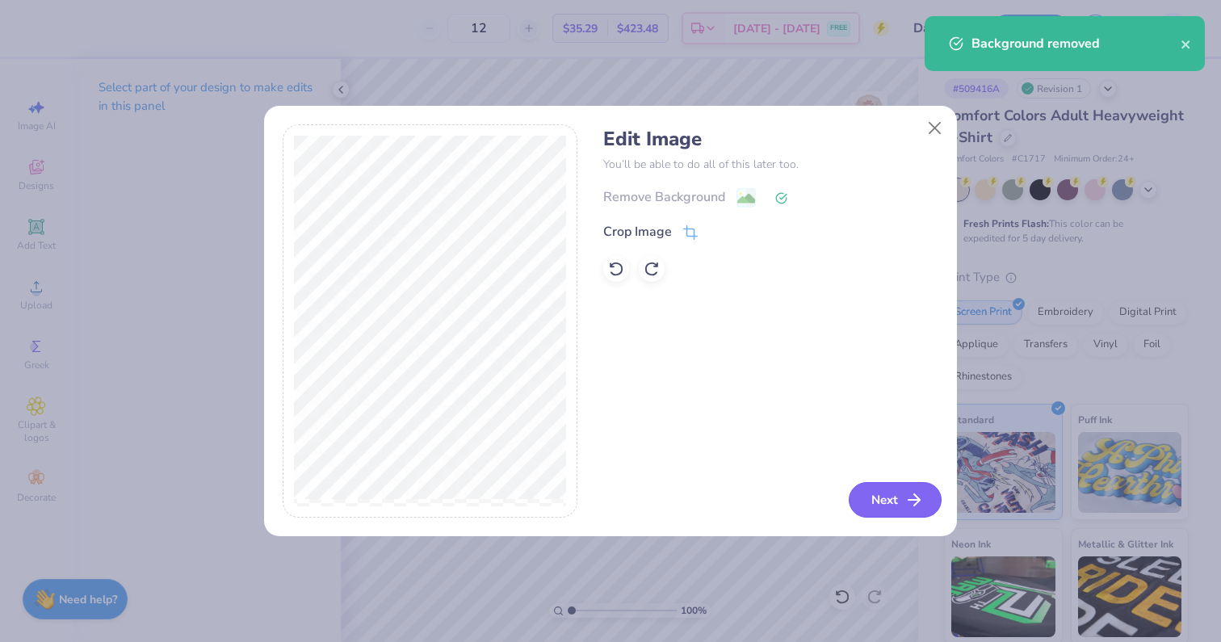
click at [886, 503] on button "Next" at bounding box center [895, 500] width 93 height 36
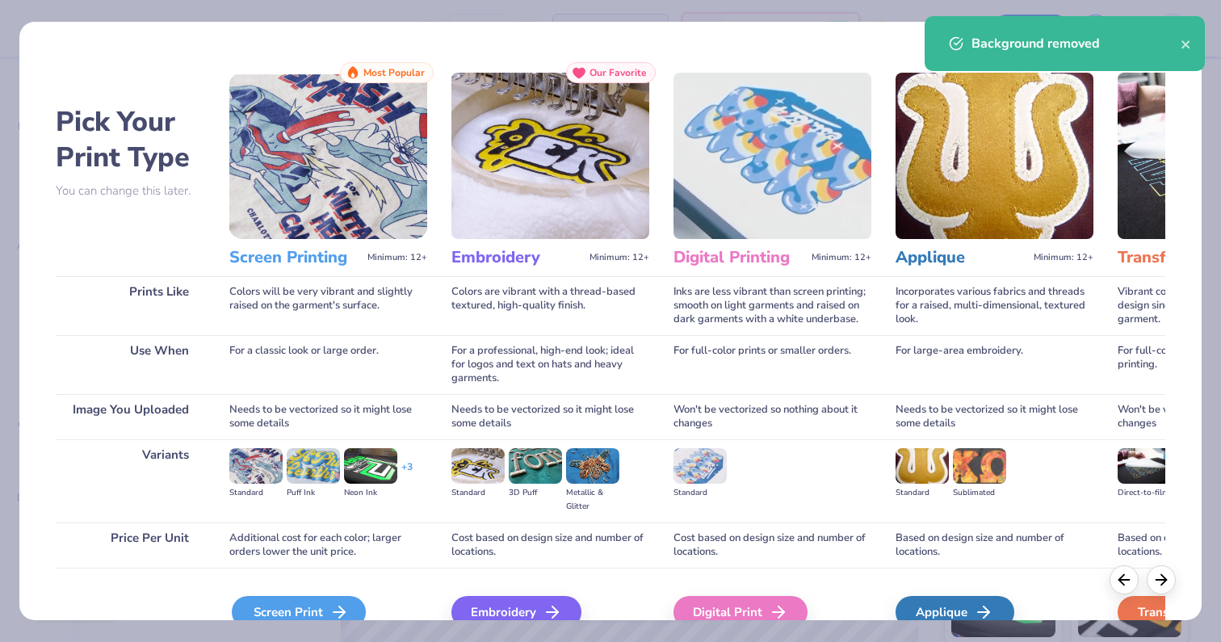
click at [343, 605] on icon at bounding box center [339, 611] width 19 height 19
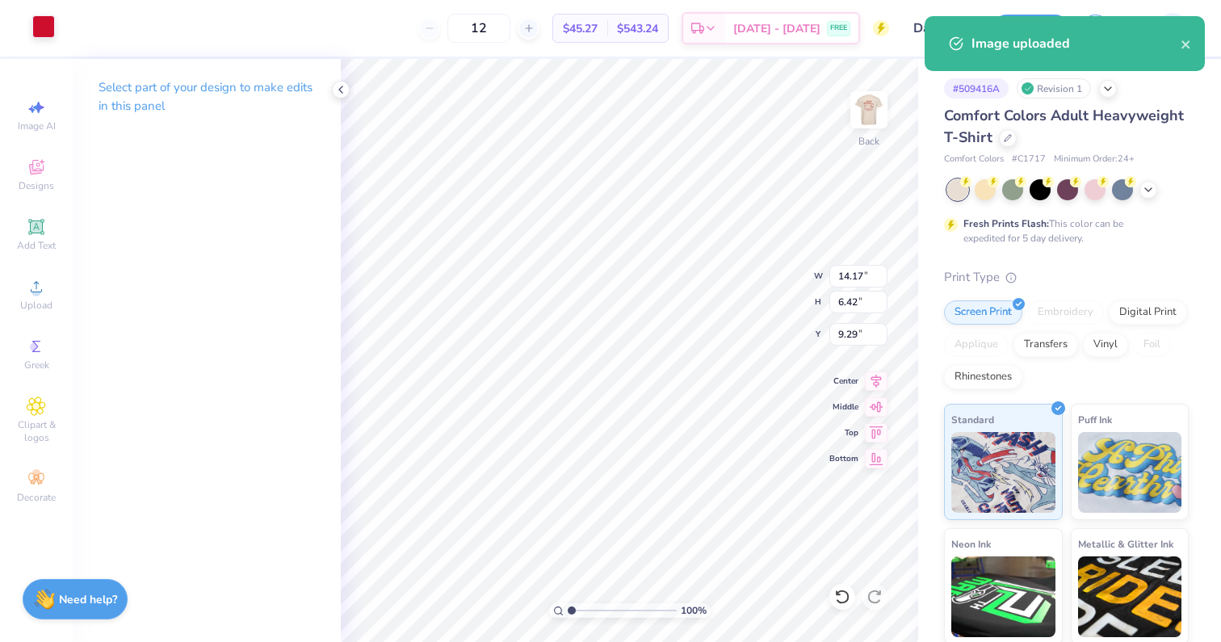
click at [48, 27] on div at bounding box center [43, 26] width 23 height 23
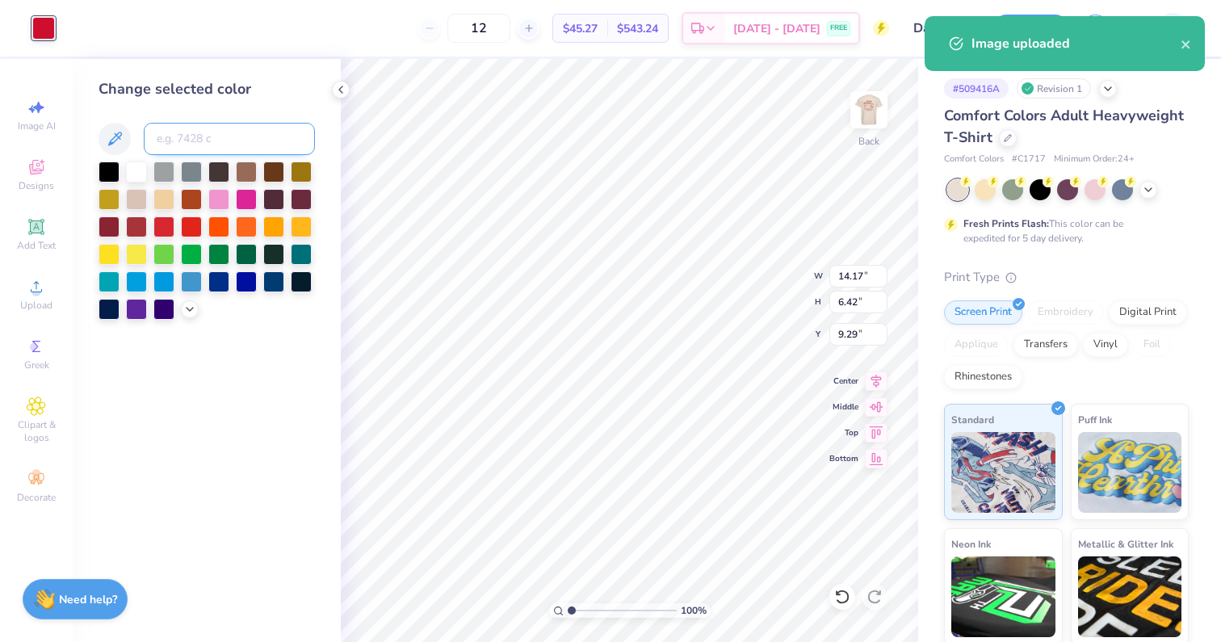
click at [217, 131] on input at bounding box center [229, 139] width 171 height 32
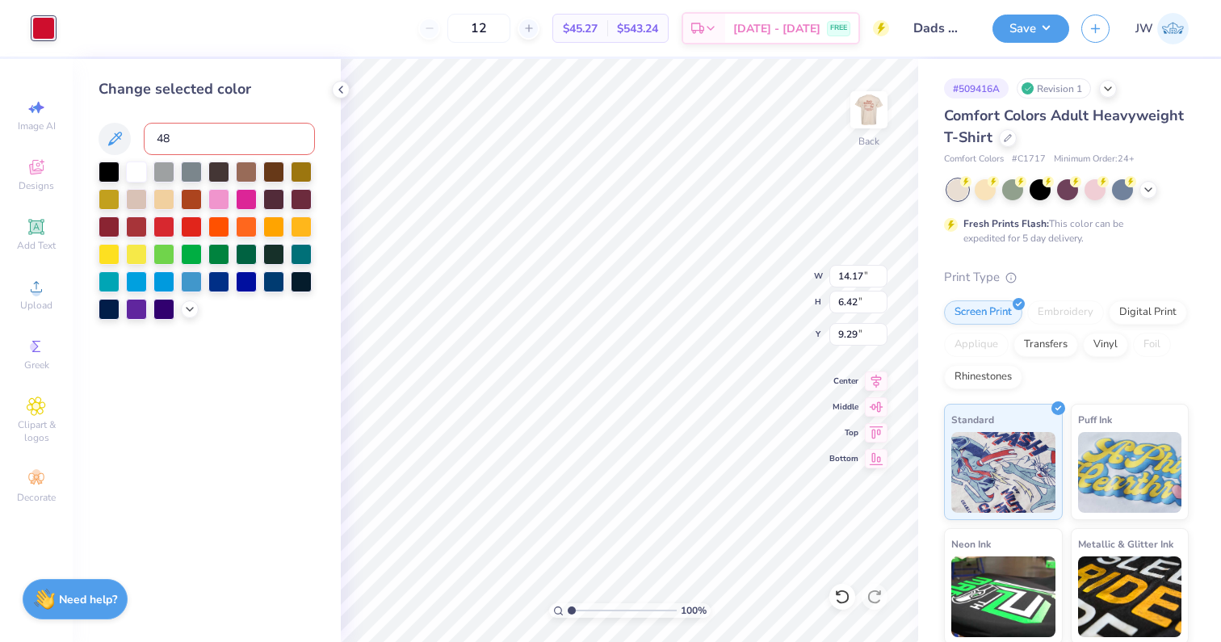
type input "484"
type input "3.74"
type input "1.69"
type input "3.00"
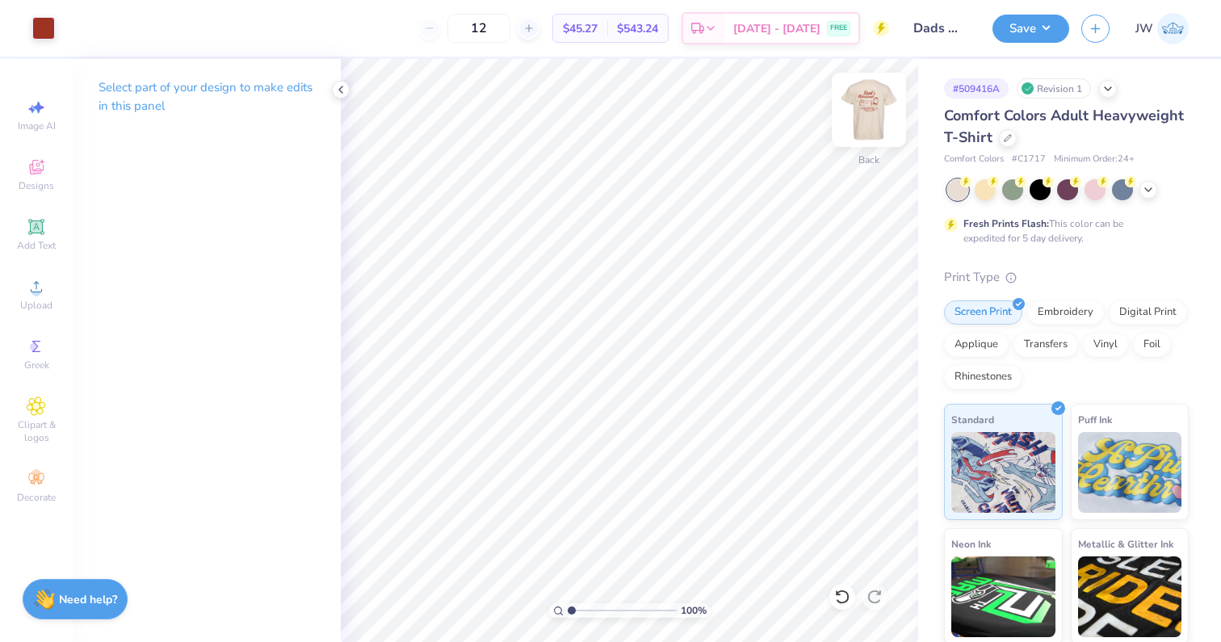
click at [879, 107] on img at bounding box center [869, 110] width 65 height 65
type input "4.76"
click at [856, 108] on img at bounding box center [869, 110] width 65 height 65
click at [868, 141] on div "Back" at bounding box center [868, 119] width 37 height 57
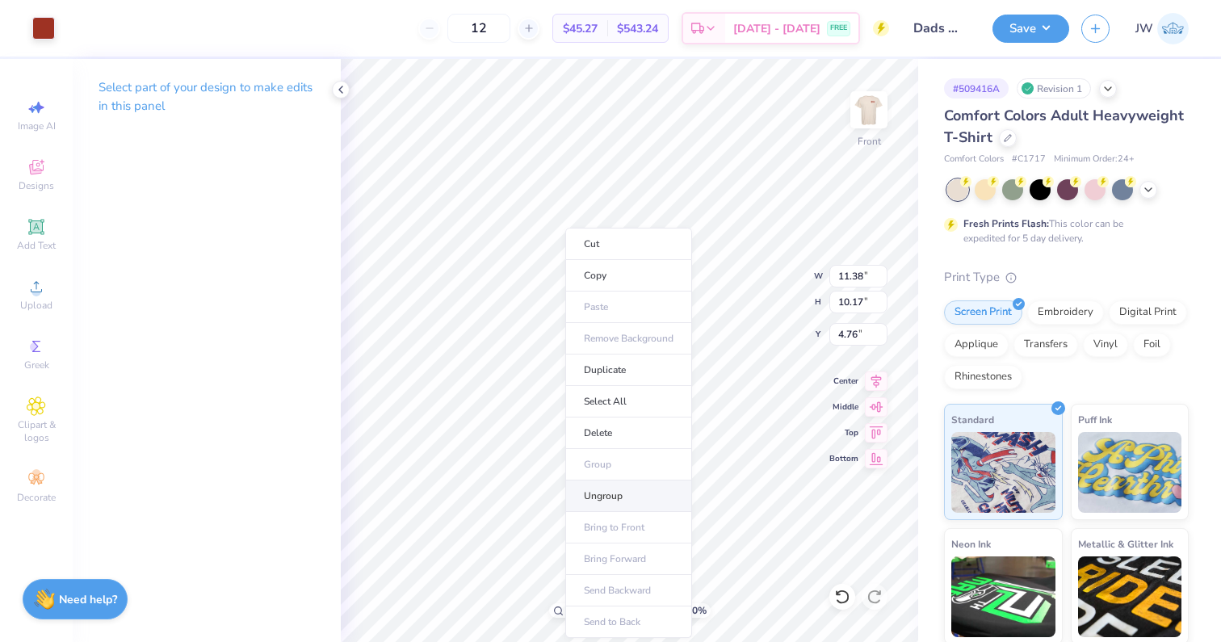
click at [632, 497] on li "Ungroup" at bounding box center [628, 496] width 127 height 31
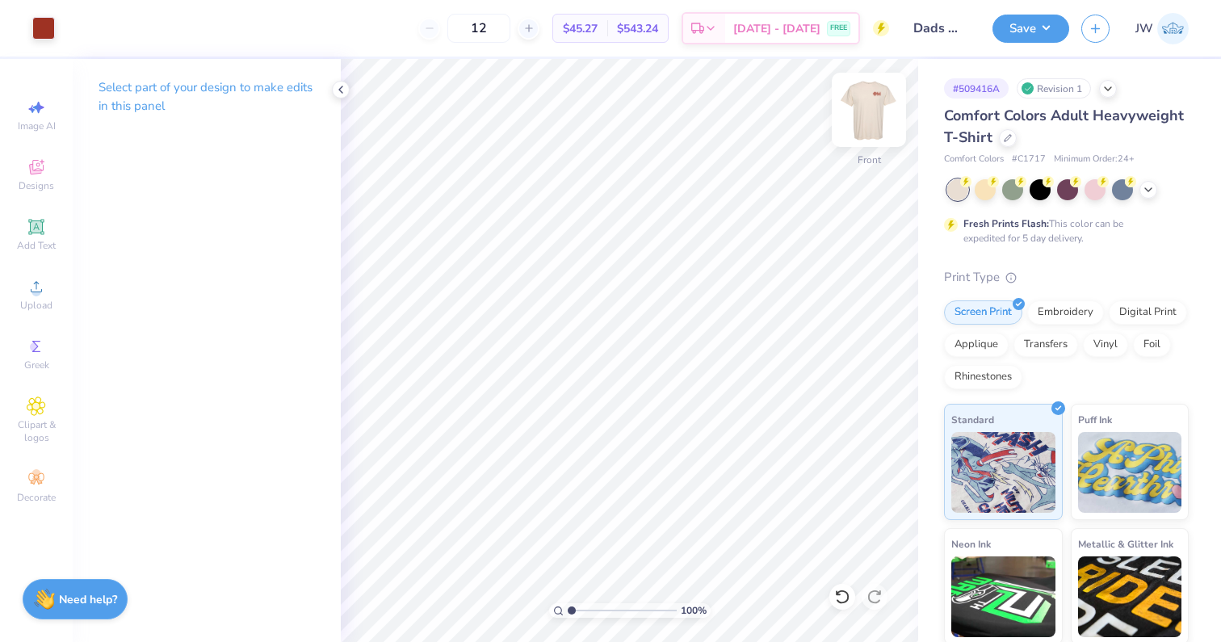
click at [871, 107] on img at bounding box center [869, 110] width 65 height 65
type input "2.76"
type input "0.27"
type input "5.04"
type input "3.55"
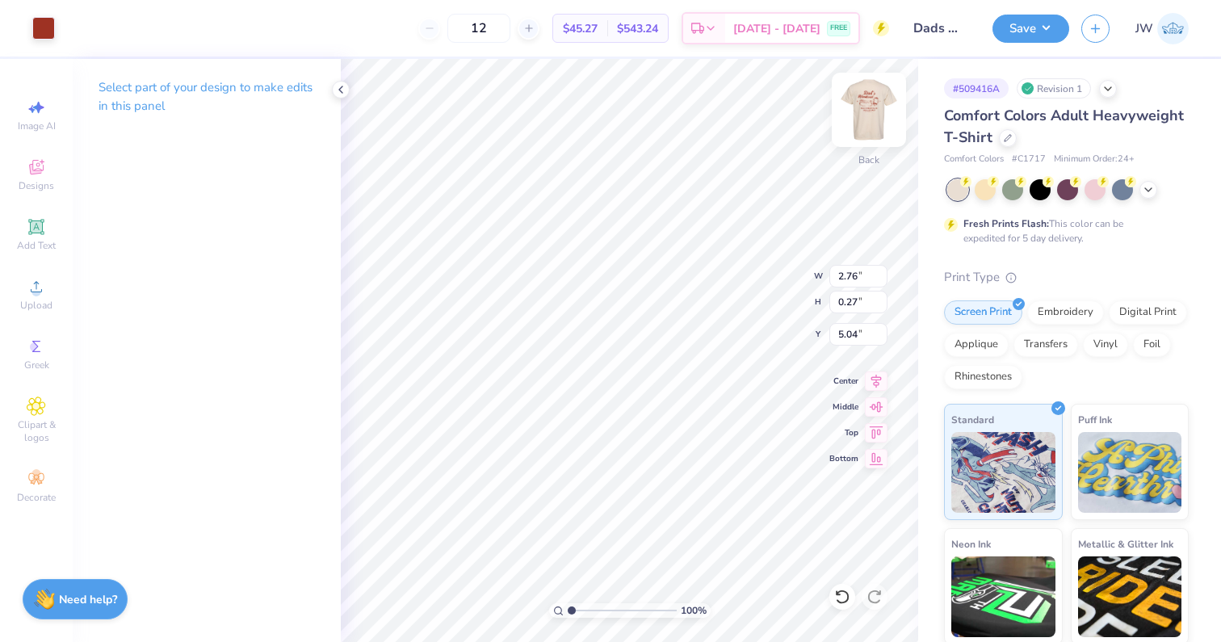
type input "0.35"
type input "4.96"
type input "3.67"
click at [868, 110] on img at bounding box center [869, 110] width 65 height 65
click at [865, 110] on img at bounding box center [869, 110] width 65 height 65
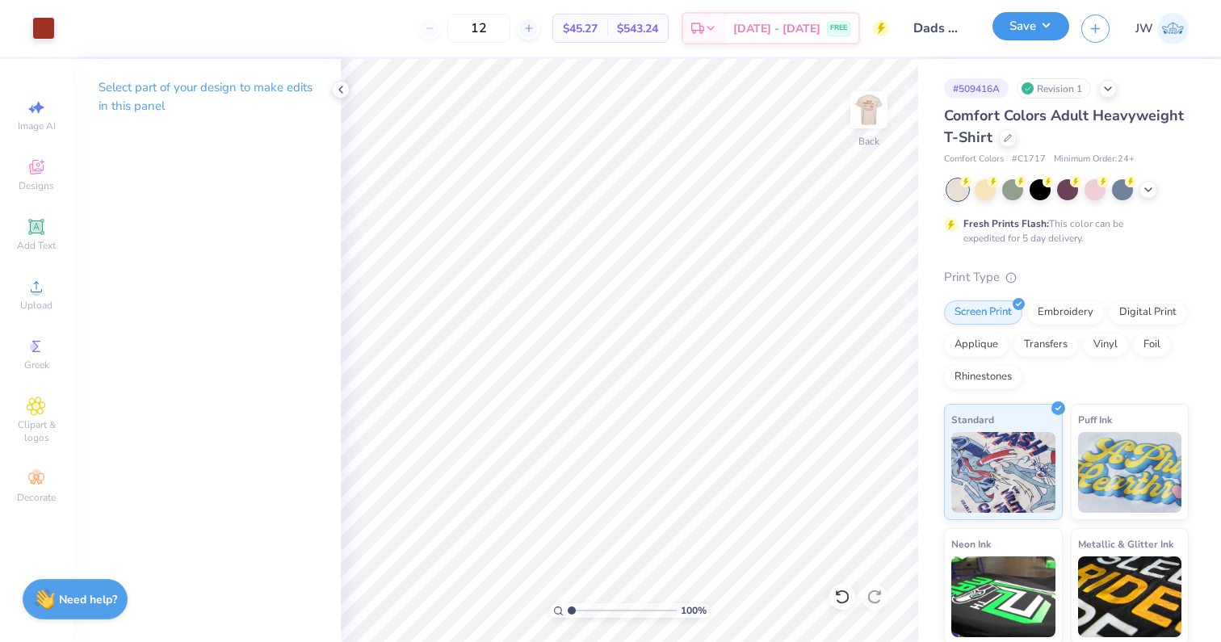
click at [1011, 39] on button "Save" at bounding box center [1031, 26] width 77 height 28
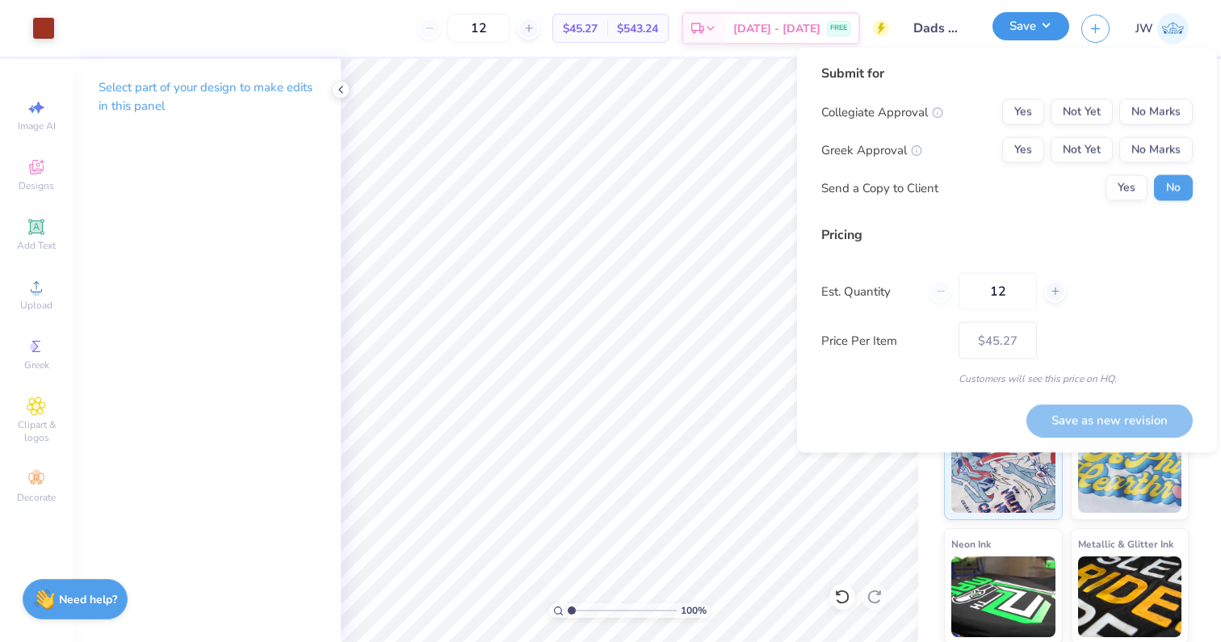
click at [1021, 26] on button "Save" at bounding box center [1031, 26] width 77 height 28
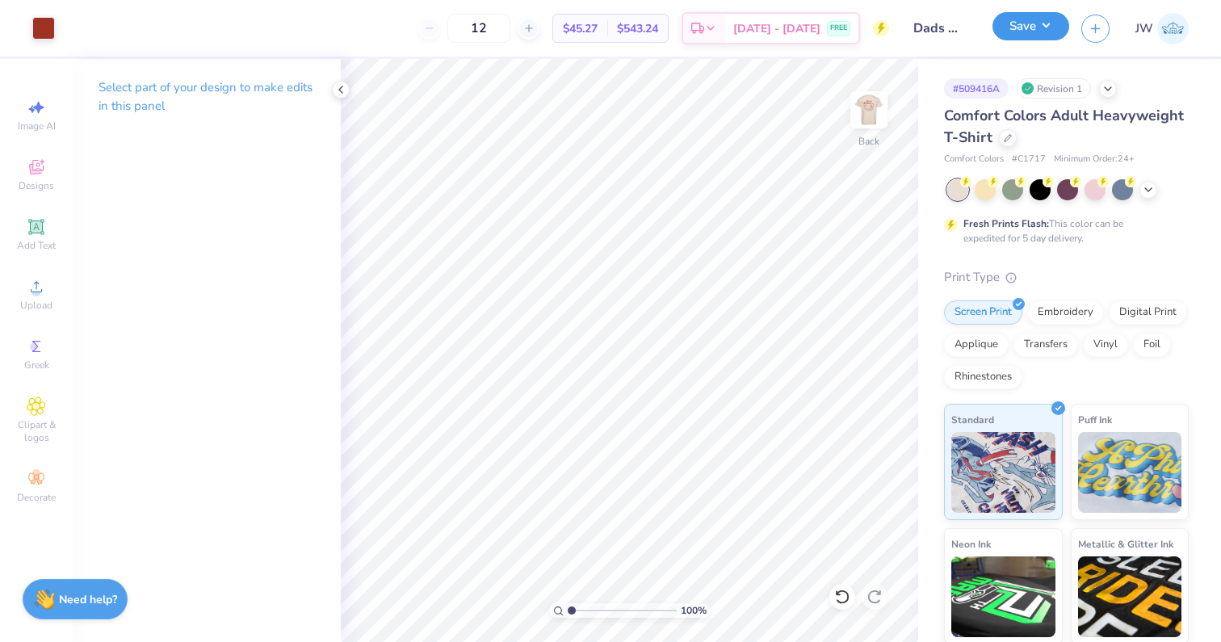
click at [1021, 26] on button "Save" at bounding box center [1031, 26] width 77 height 28
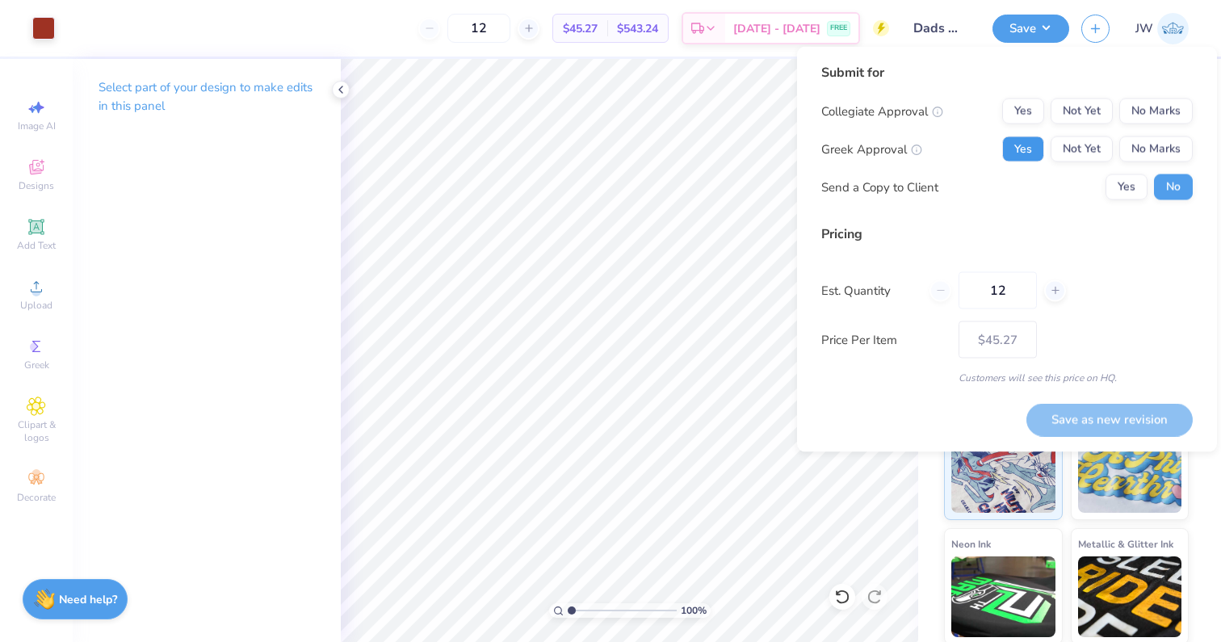
click at [1026, 145] on button "Yes" at bounding box center [1023, 149] width 42 height 26
click at [1183, 91] on div "Submit for Collegiate Approval Yes Not Yet No Marks Greek Approval Yes Not Yet …" at bounding box center [1007, 137] width 372 height 149
click at [1173, 103] on button "No Marks" at bounding box center [1155, 112] width 73 height 26
click at [1133, 426] on button "Save as new revision" at bounding box center [1109, 419] width 166 height 33
type input "$45.27"
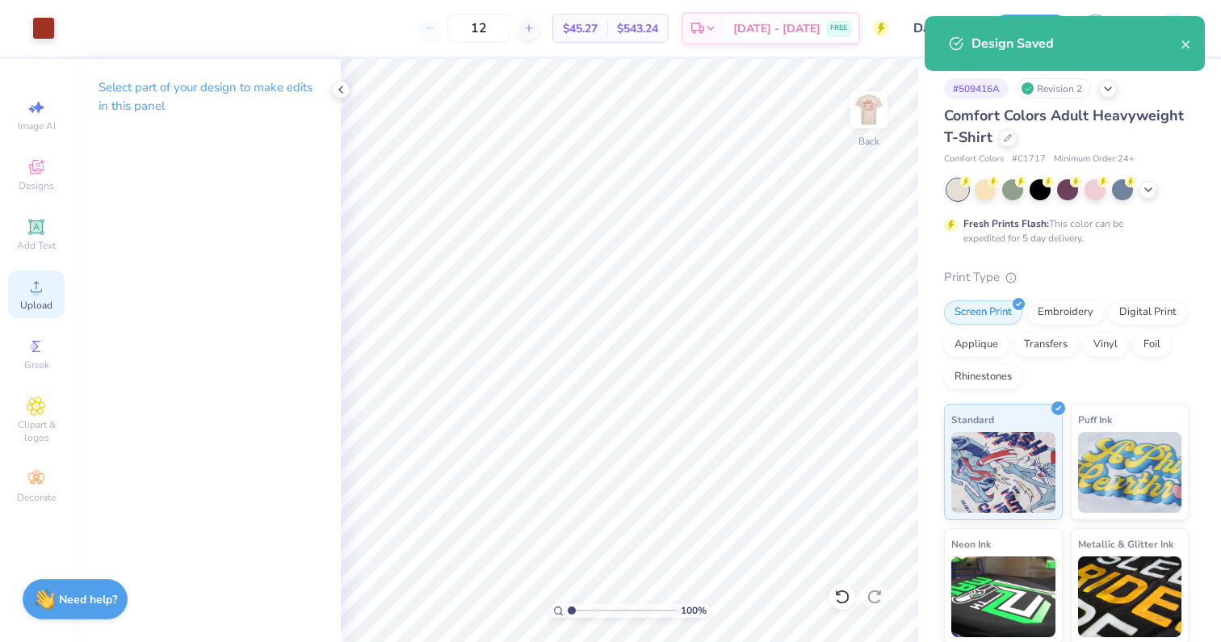
click at [48, 291] on div "Upload" at bounding box center [36, 295] width 57 height 48
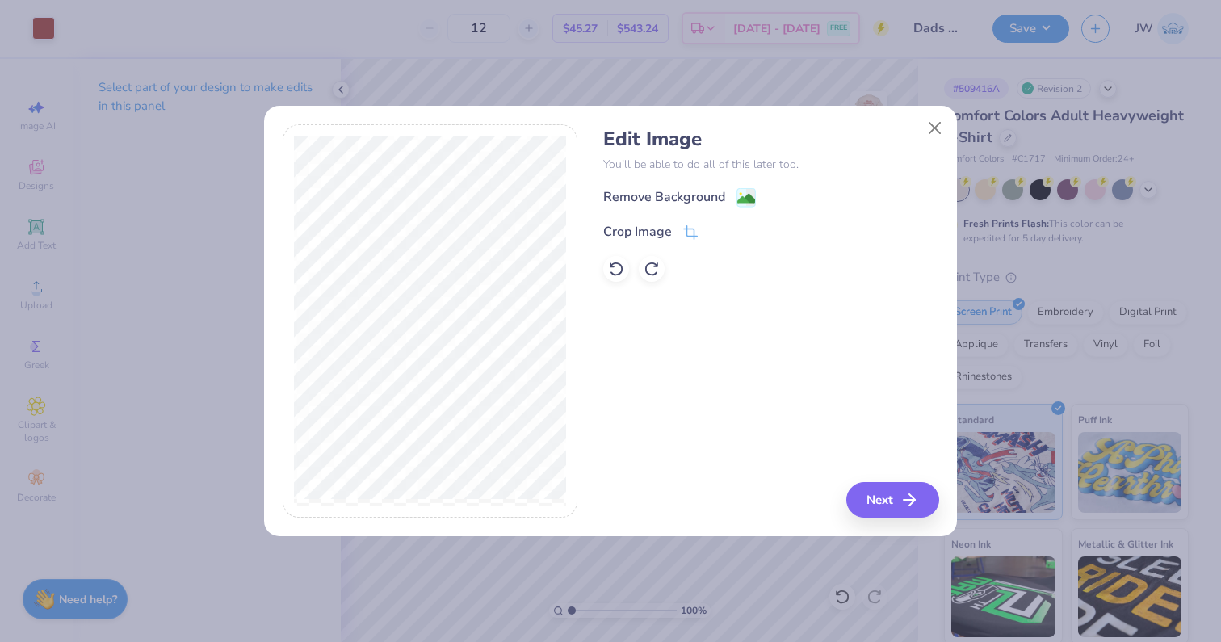
click at [941, 501] on div "Edit Image You’ll be able to do all of this later too. Remove Background Crop I…" at bounding box center [610, 330] width 693 height 412
click at [902, 501] on button "Next" at bounding box center [895, 500] width 93 height 36
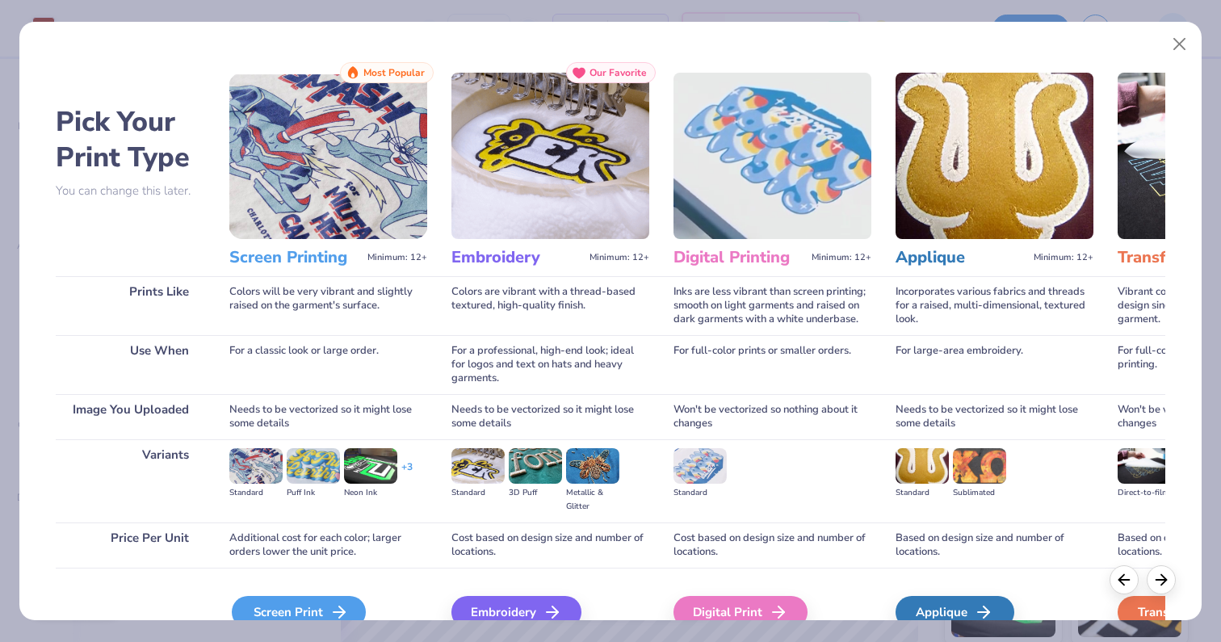
click at [323, 610] on div "Screen Print" at bounding box center [299, 612] width 134 height 32
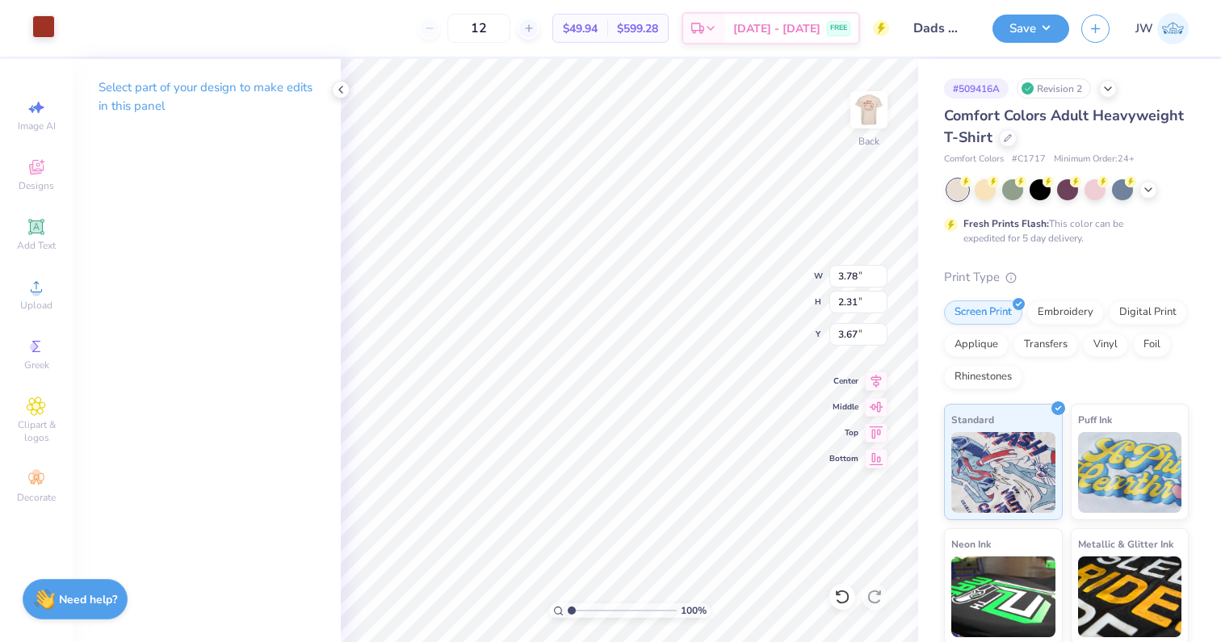
click at [48, 25] on div at bounding box center [43, 26] width 23 height 23
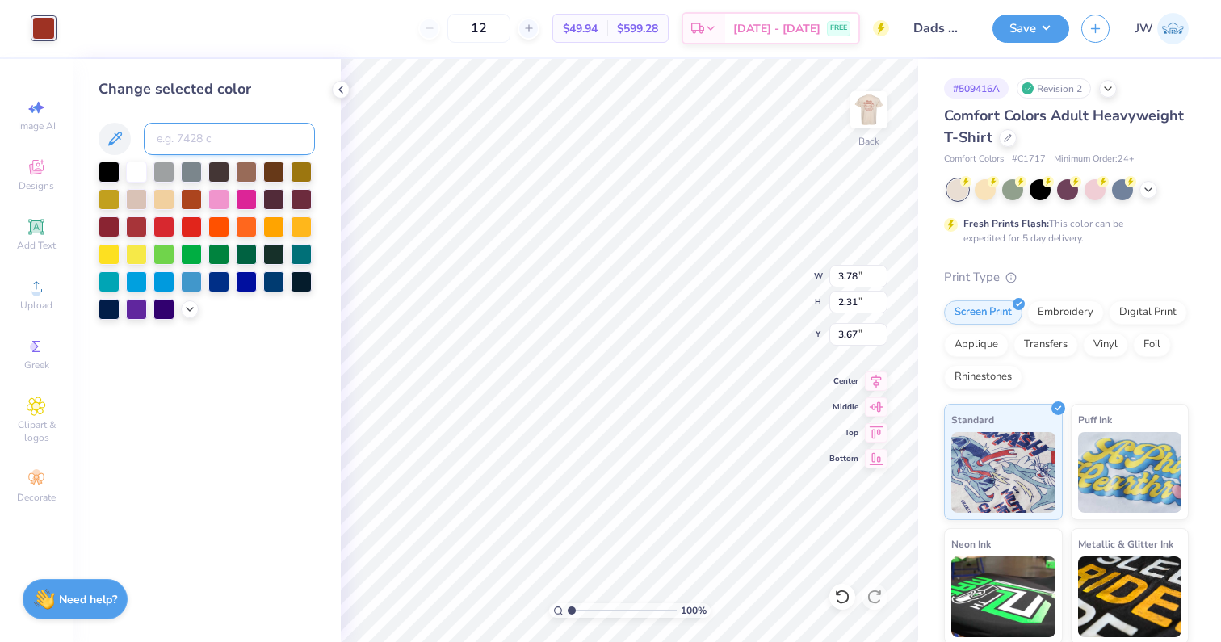
click at [181, 132] on input at bounding box center [229, 139] width 171 height 32
type input "7623"
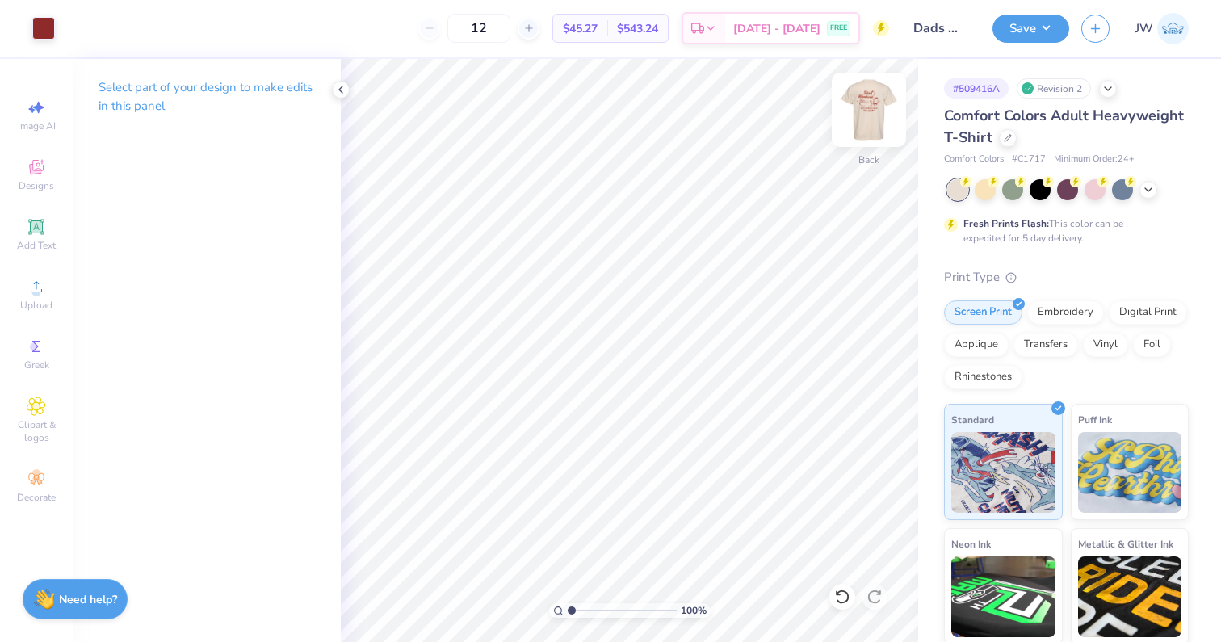
click at [850, 122] on div at bounding box center [869, 110] width 74 height 74
click at [32, 33] on div at bounding box center [43, 26] width 23 height 23
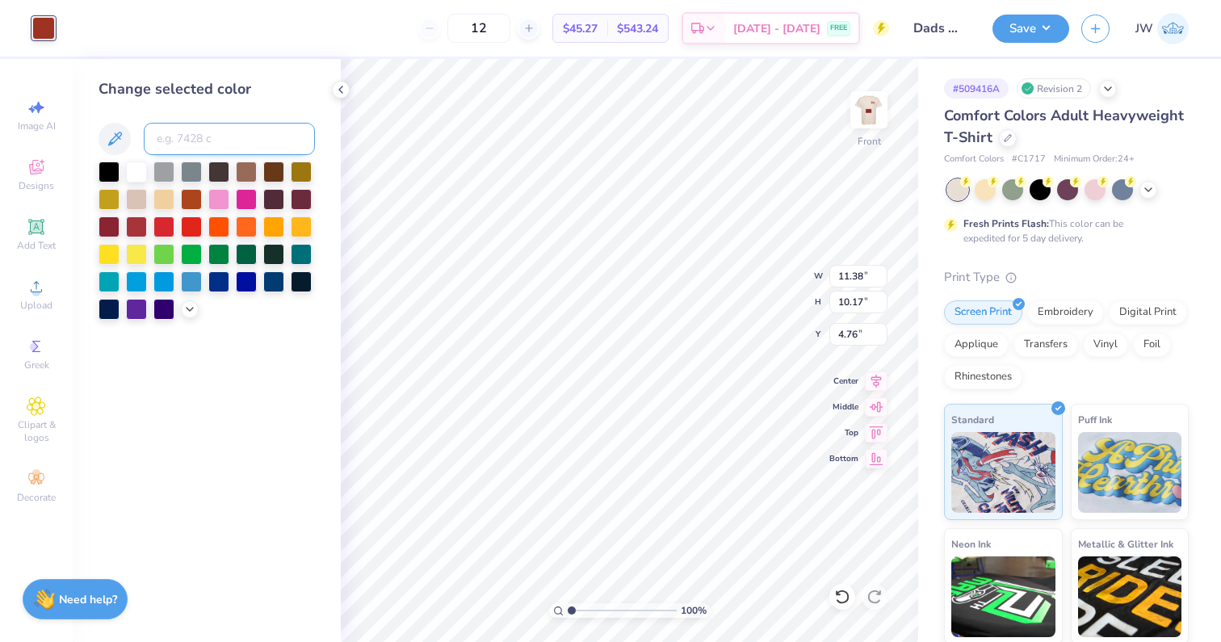
click at [208, 142] on input at bounding box center [229, 139] width 171 height 32
type input "7626"
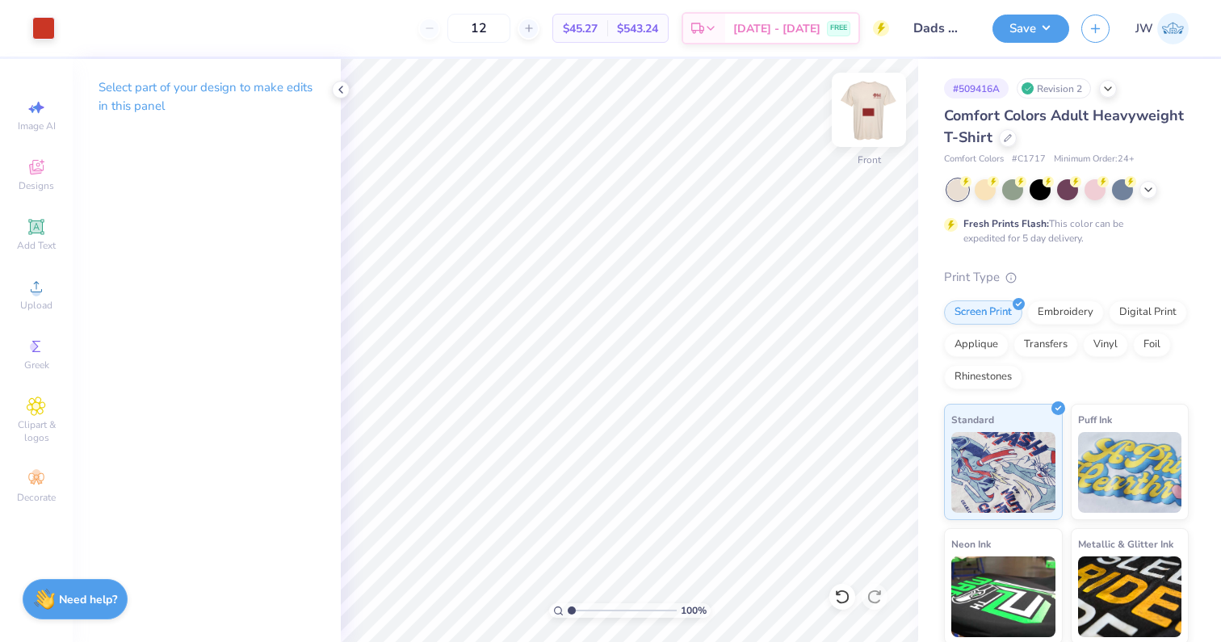
click at [883, 92] on img at bounding box center [869, 110] width 65 height 65
click at [880, 130] on div "Back" at bounding box center [868, 119] width 37 height 57
click at [44, 30] on div at bounding box center [43, 26] width 23 height 23
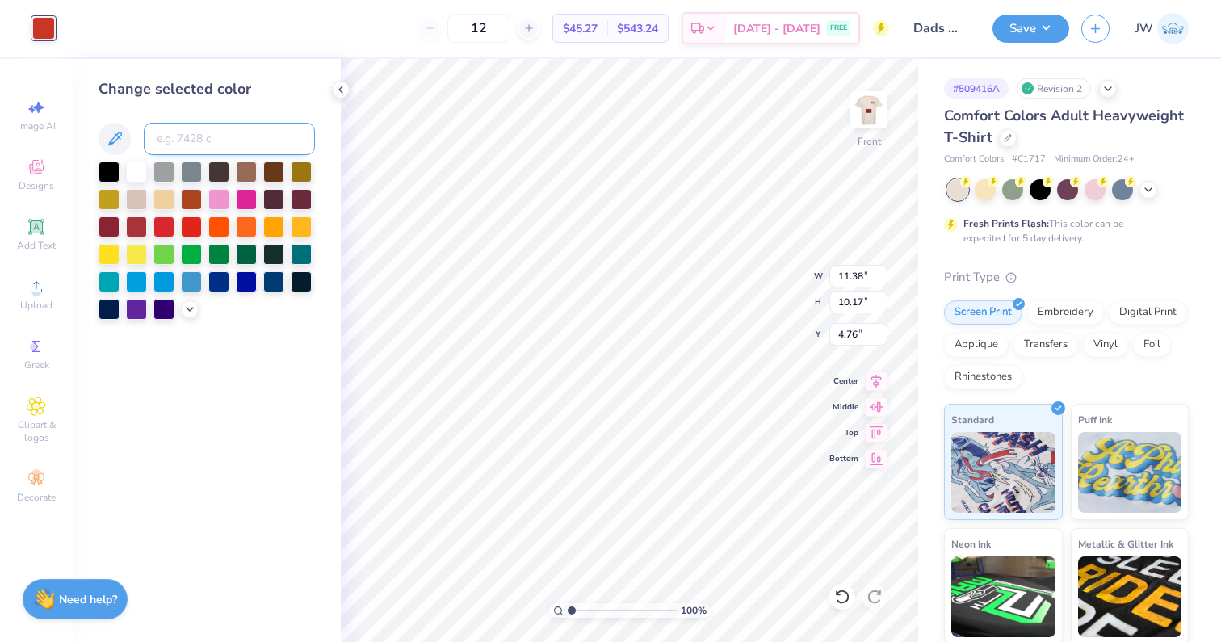
click at [211, 126] on input at bounding box center [229, 139] width 171 height 32
type input "7623"
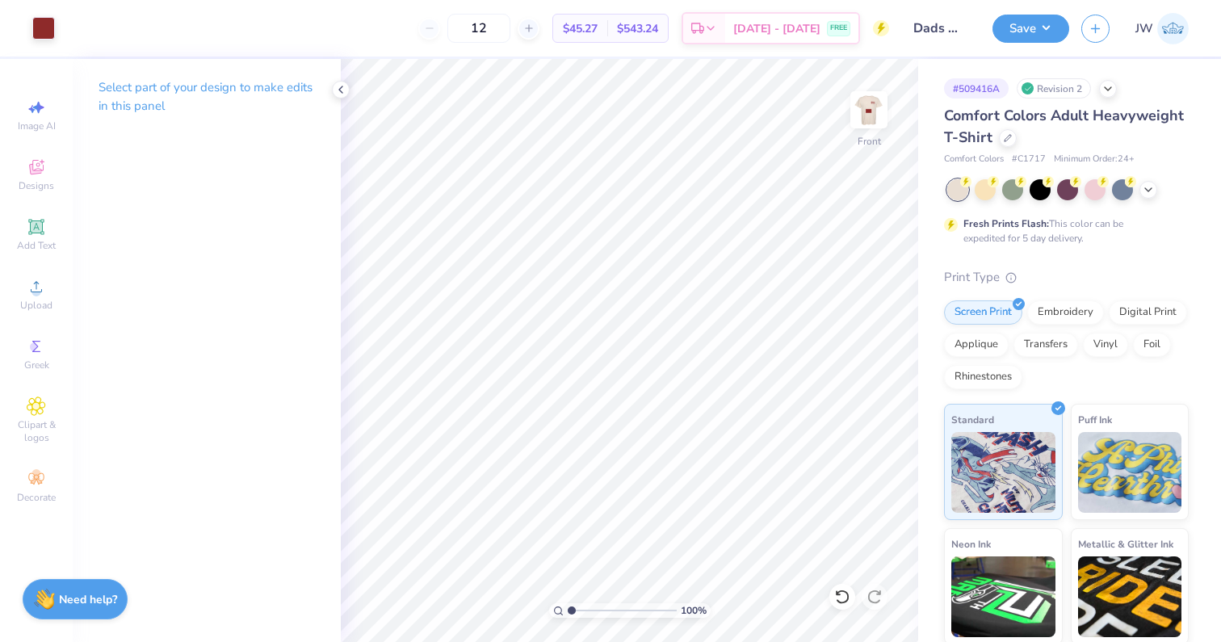
click at [1039, 41] on div "Save" at bounding box center [1031, 29] width 77 height 28
click at [1020, 39] on button "Save" at bounding box center [1031, 26] width 77 height 28
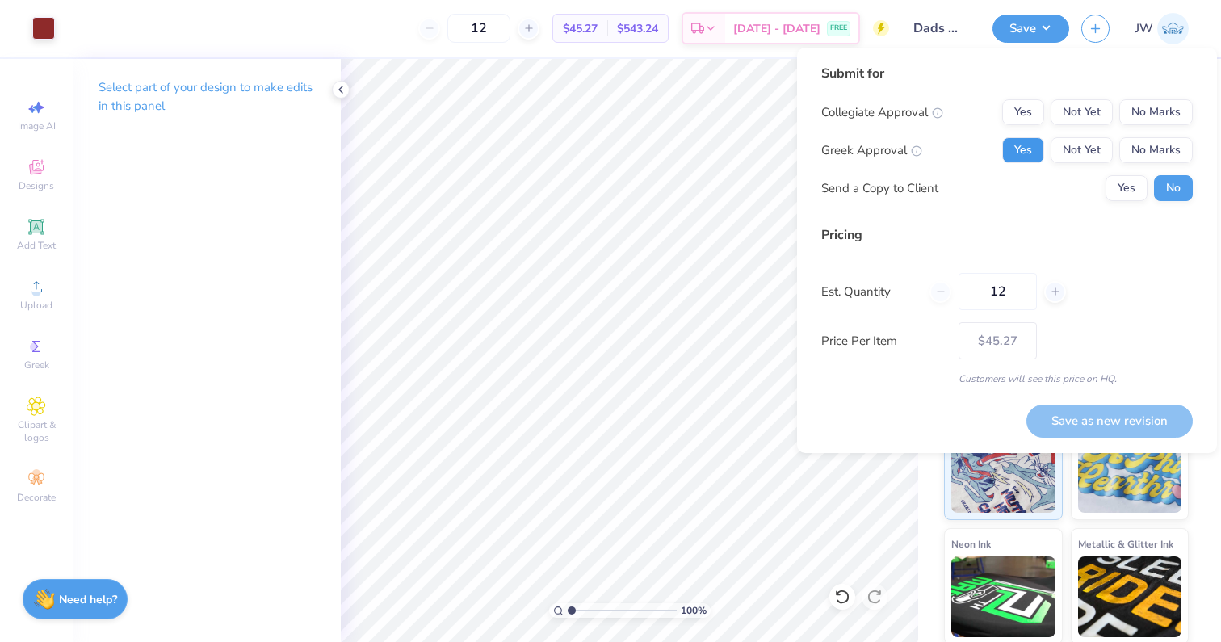
click at [1032, 142] on button "Yes" at bounding box center [1023, 150] width 42 height 26
click at [1170, 107] on button "No Marks" at bounding box center [1155, 112] width 73 height 26
click at [1138, 421] on button "Save as new revision" at bounding box center [1109, 421] width 166 height 33
type input "$45.27"
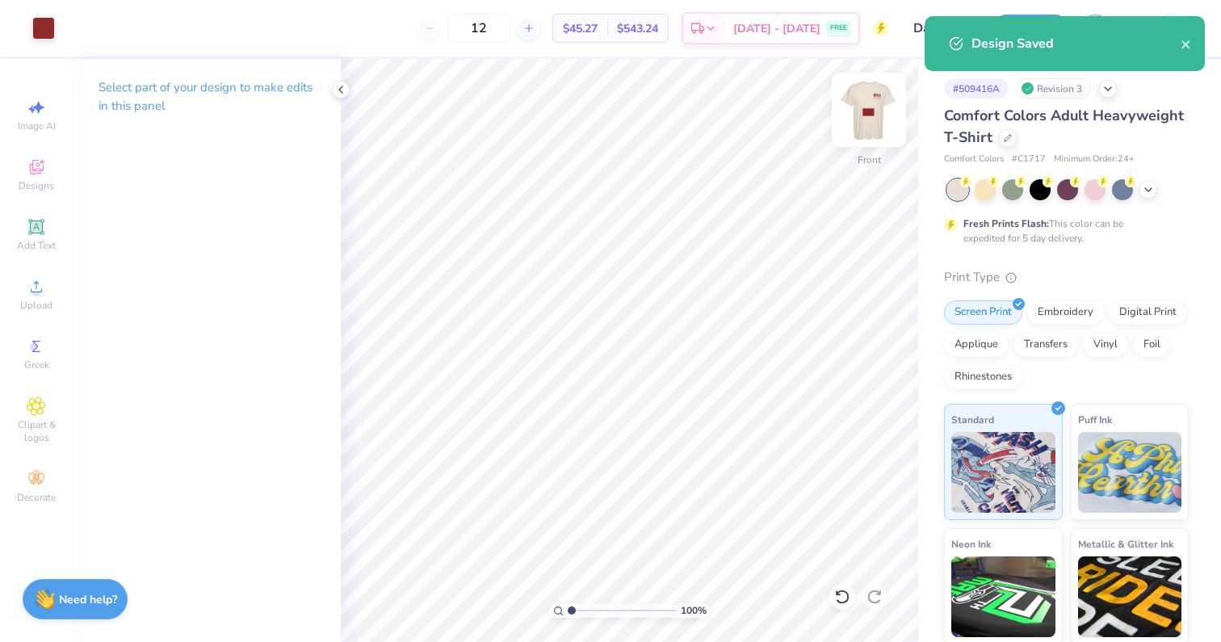
click at [876, 103] on img at bounding box center [869, 110] width 65 height 65
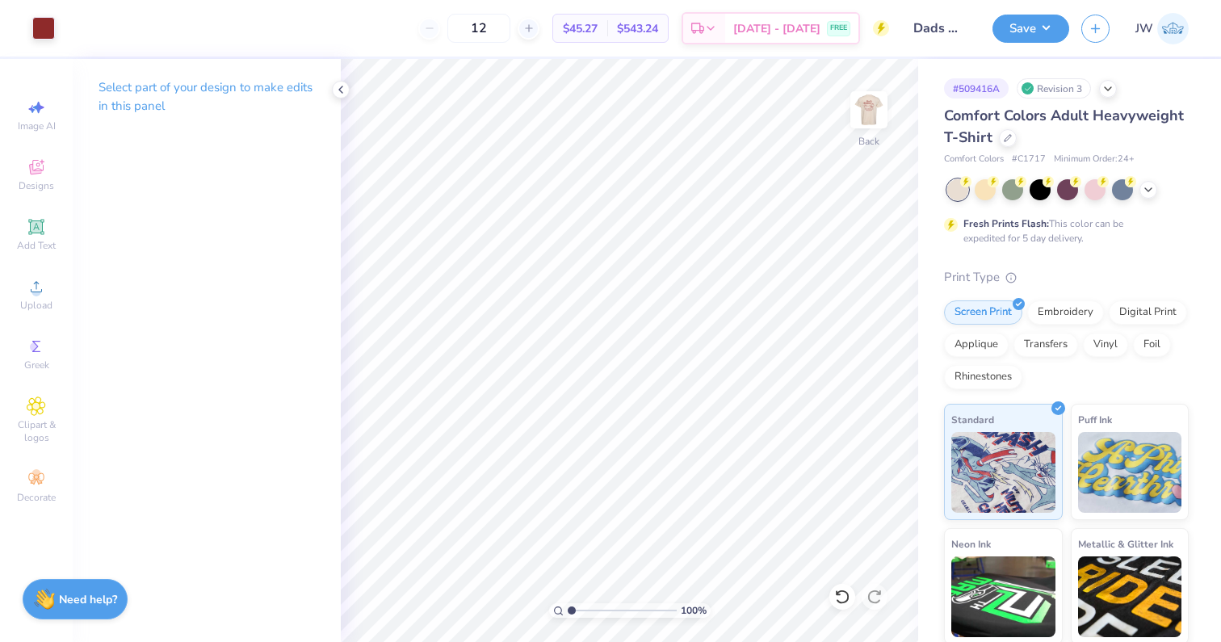
click at [1057, 34] on div "Art colors 12 $45.27 Per Item $543.24 Total Est. Delivery [DATE] - [DATE] FREE …" at bounding box center [610, 321] width 1221 height 642
click at [1038, 34] on button "Save" at bounding box center [1031, 26] width 77 height 28
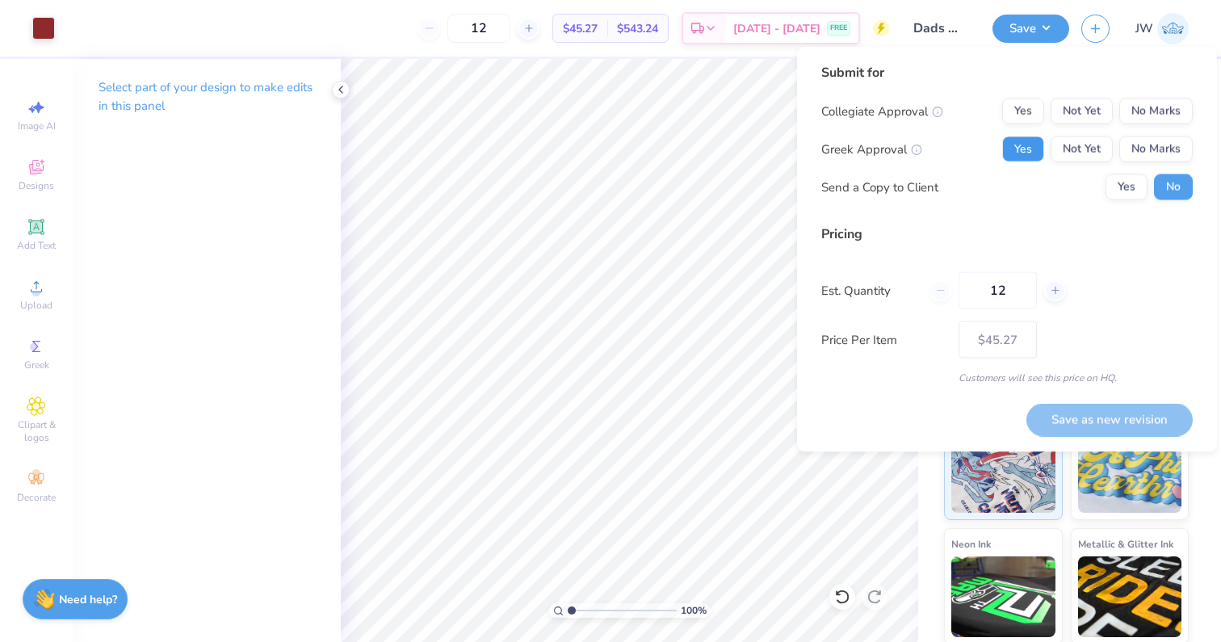
click at [1039, 148] on button "Yes" at bounding box center [1023, 149] width 42 height 26
click at [1193, 119] on div "Submit for Collegiate Approval Yes Not Yet No Marks Greek Approval Yes Not Yet …" at bounding box center [1007, 249] width 420 height 405
click at [1184, 117] on button "No Marks" at bounding box center [1155, 112] width 73 height 26
click at [1150, 425] on button "Save as new revision" at bounding box center [1109, 419] width 166 height 33
type input "$45.27"
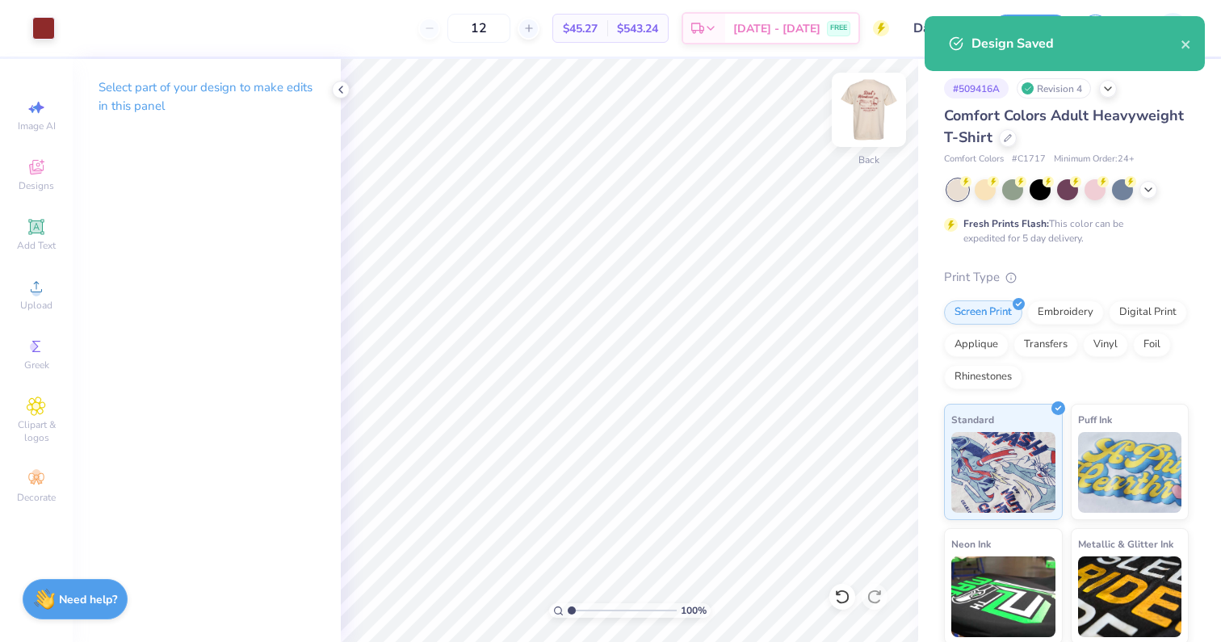
click at [867, 118] on img at bounding box center [869, 110] width 65 height 65
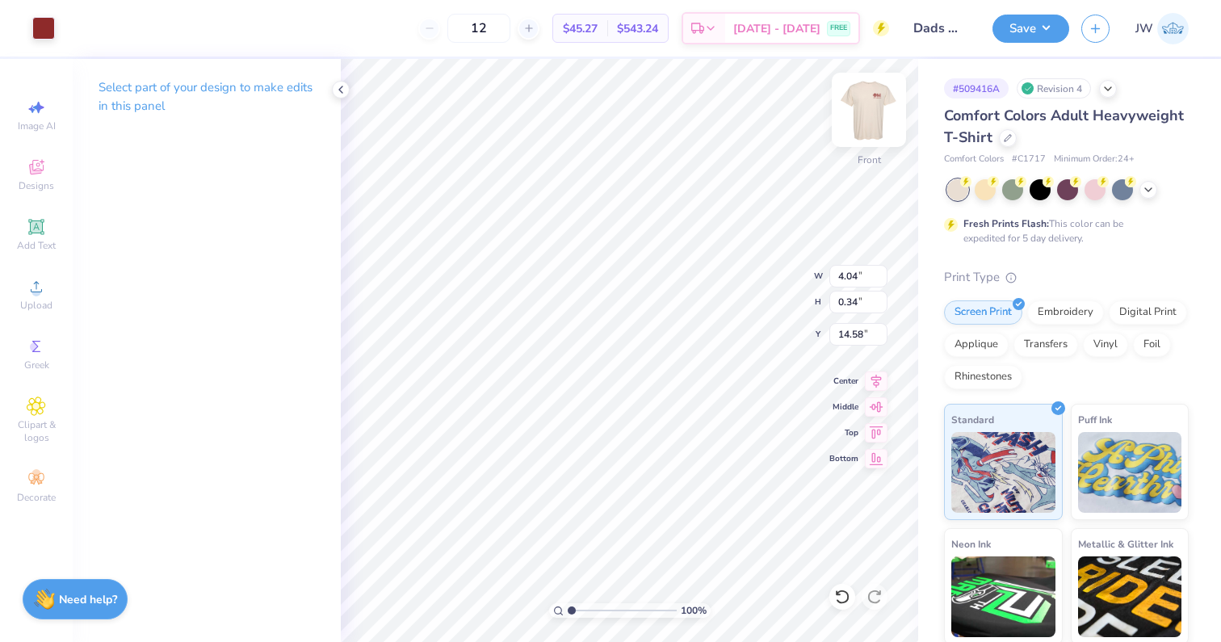
click at [864, 111] on img at bounding box center [869, 110] width 65 height 65
type input "2.61"
type input "0.22"
type input "12.16"
type input "5.98"
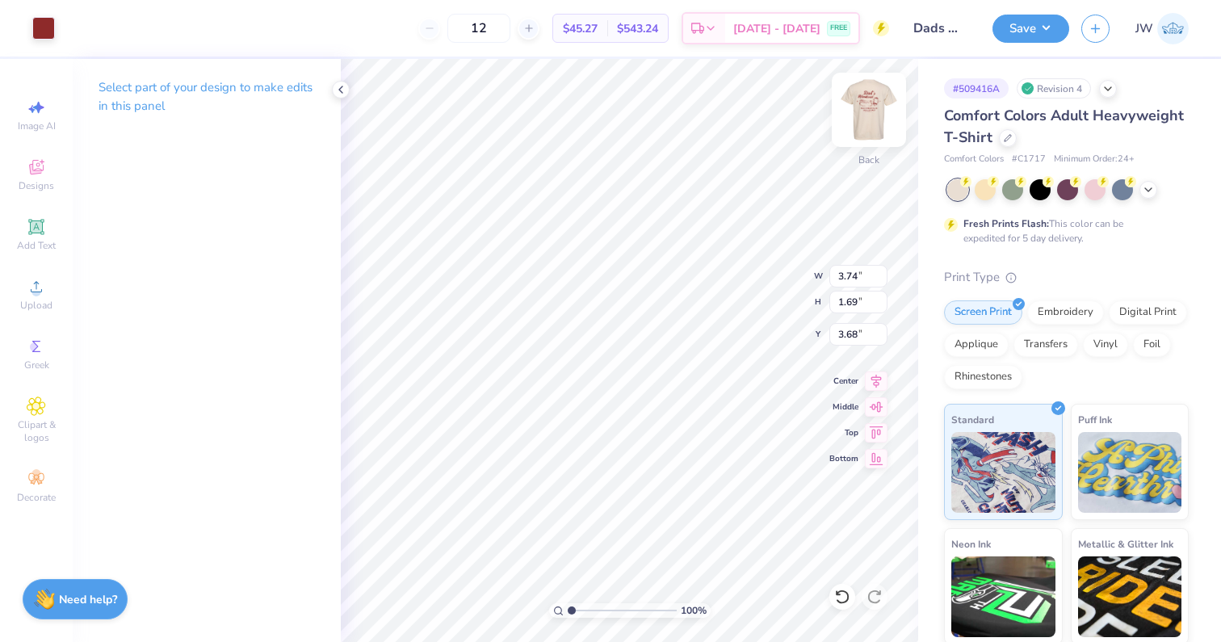
type input "1.85"
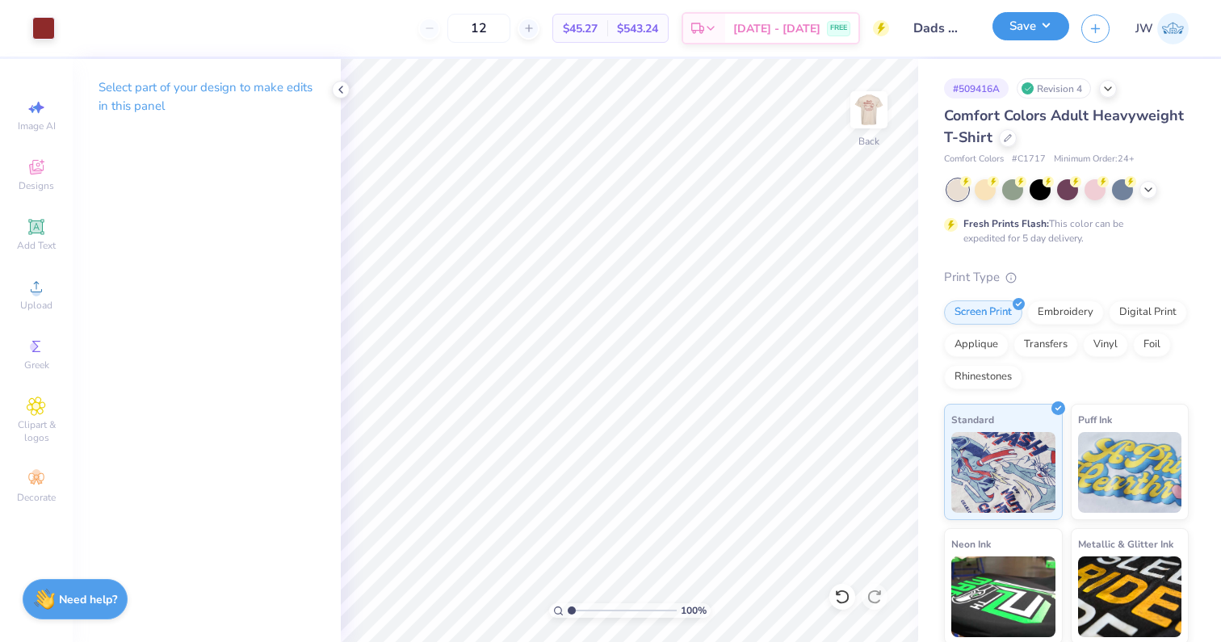
click at [1006, 30] on button "Save" at bounding box center [1031, 26] width 77 height 28
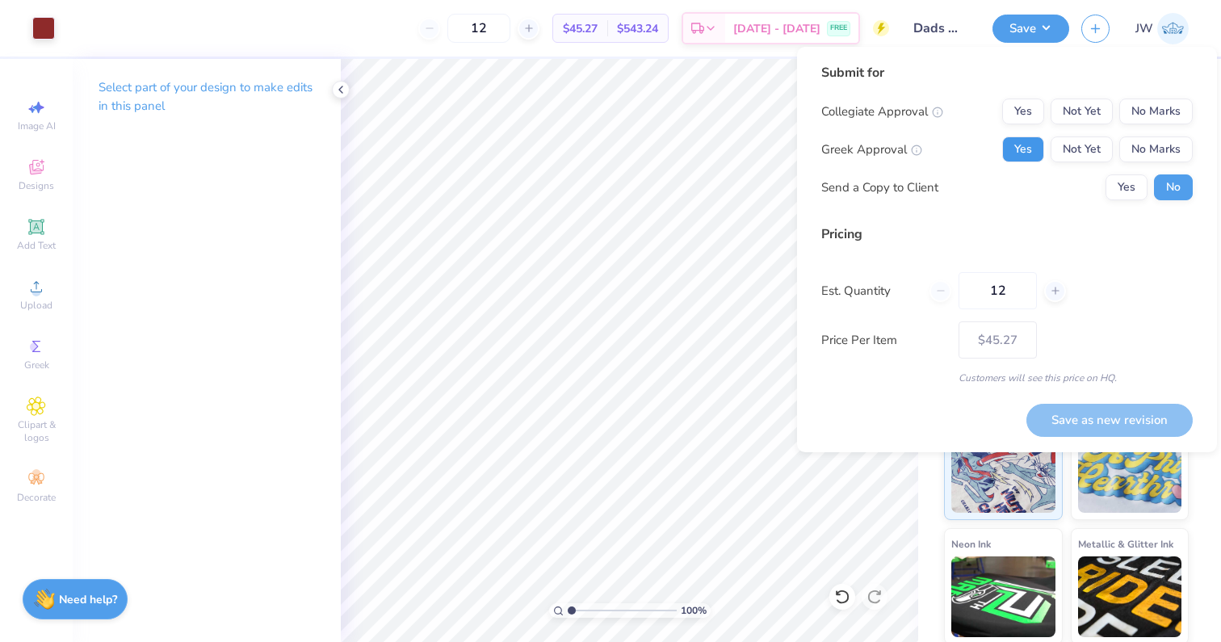
click at [1018, 151] on button "Yes" at bounding box center [1023, 149] width 42 height 26
click at [1164, 118] on button "No Marks" at bounding box center [1155, 112] width 73 height 26
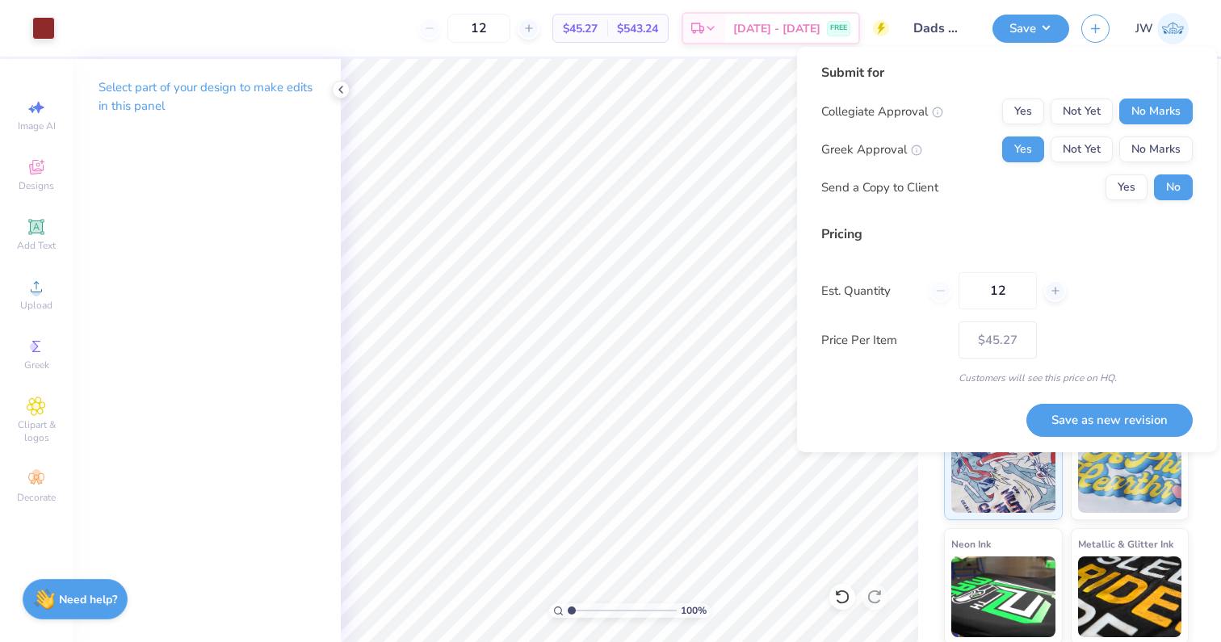
click at [1117, 401] on div "Save as new revision" at bounding box center [1109, 410] width 166 height 51
click at [1117, 418] on button "Save as new revision" at bounding box center [1109, 420] width 166 height 33
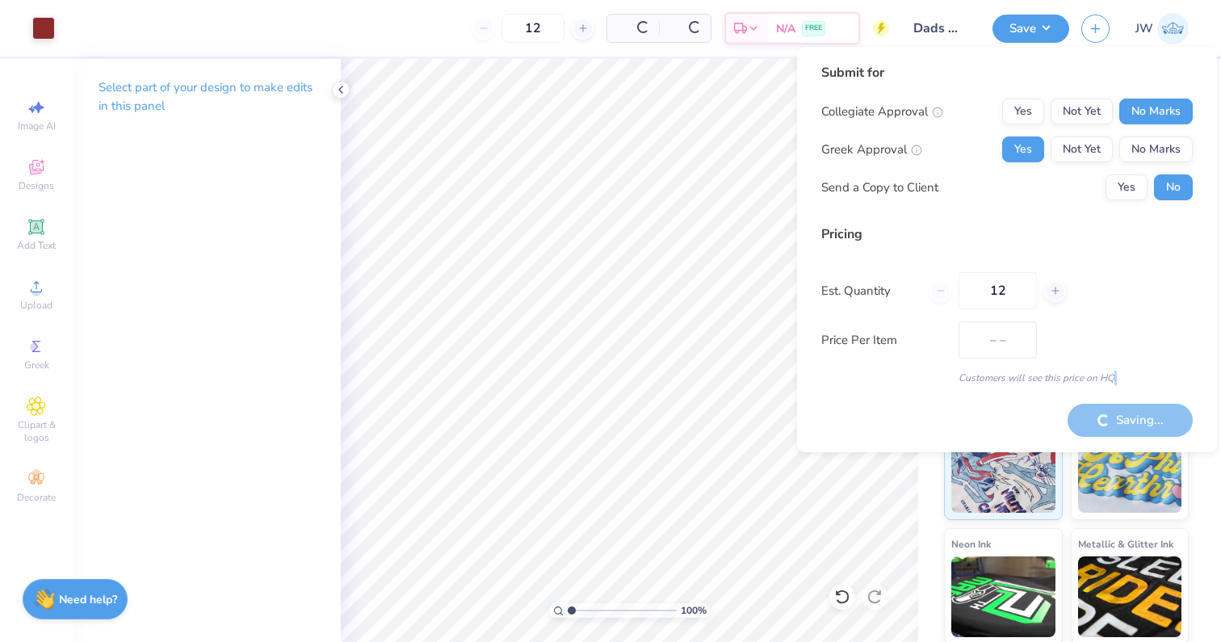
type input "$45.27"
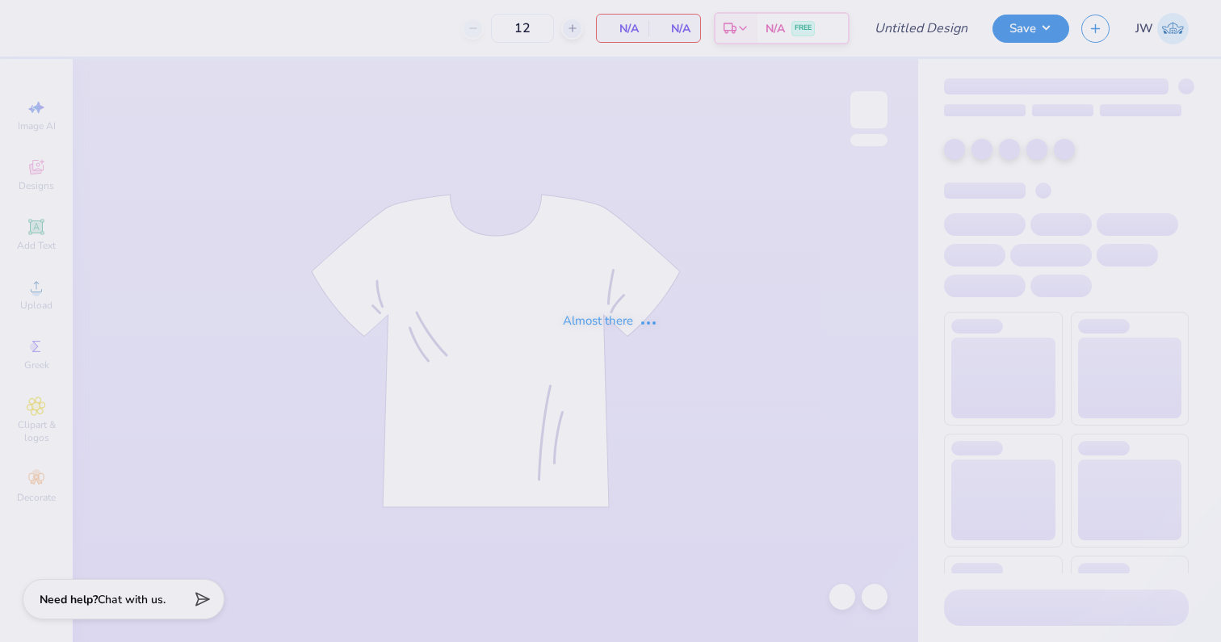
type input "Dads Weekend tank"
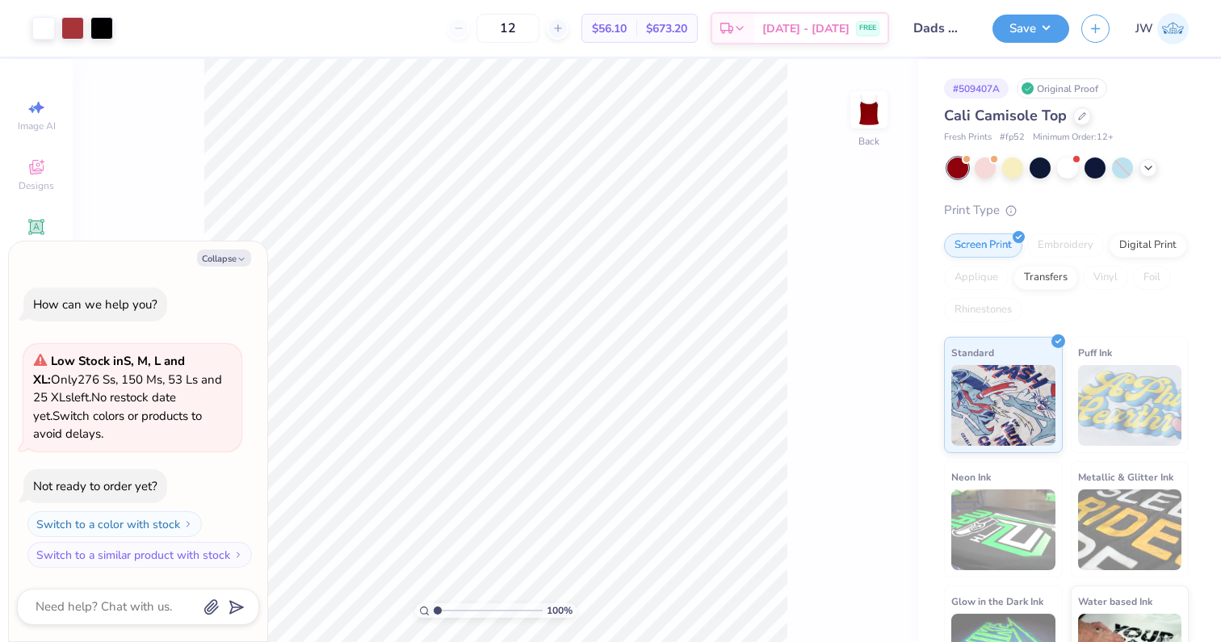
click at [884, 579] on div "100 % Back" at bounding box center [496, 350] width 846 height 583
click at [86, 25] on div at bounding box center [72, 28] width 81 height 23
click at [42, 25] on div at bounding box center [43, 26] width 23 height 23
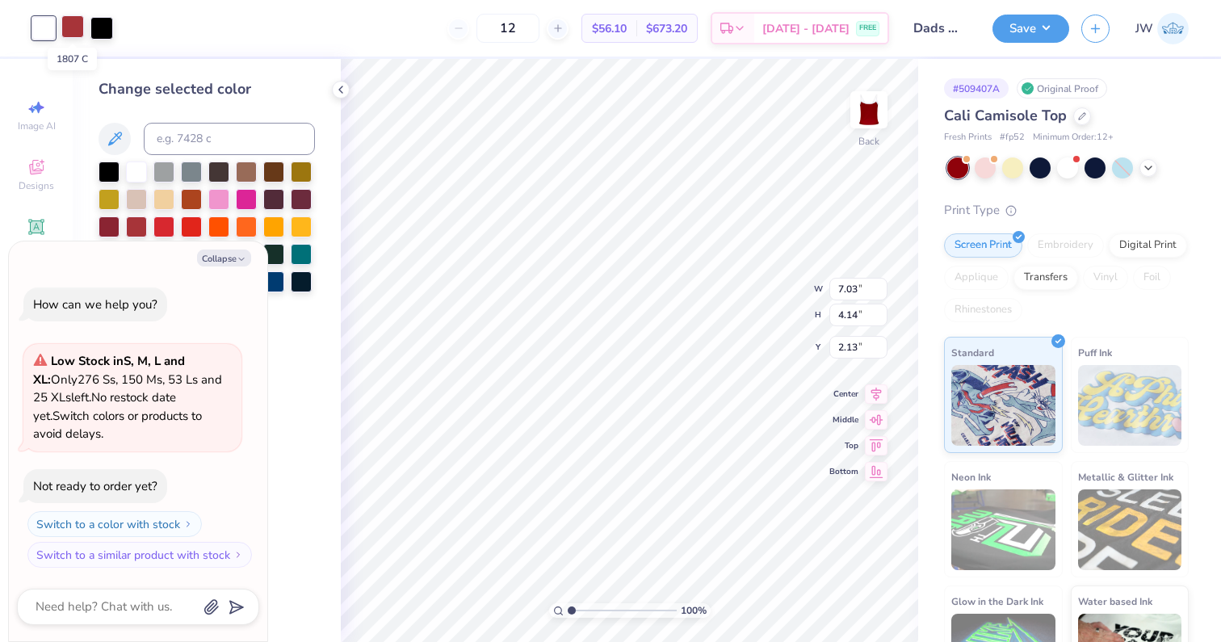
click at [74, 23] on div at bounding box center [72, 26] width 23 height 23
click at [133, 164] on div at bounding box center [136, 170] width 21 height 21
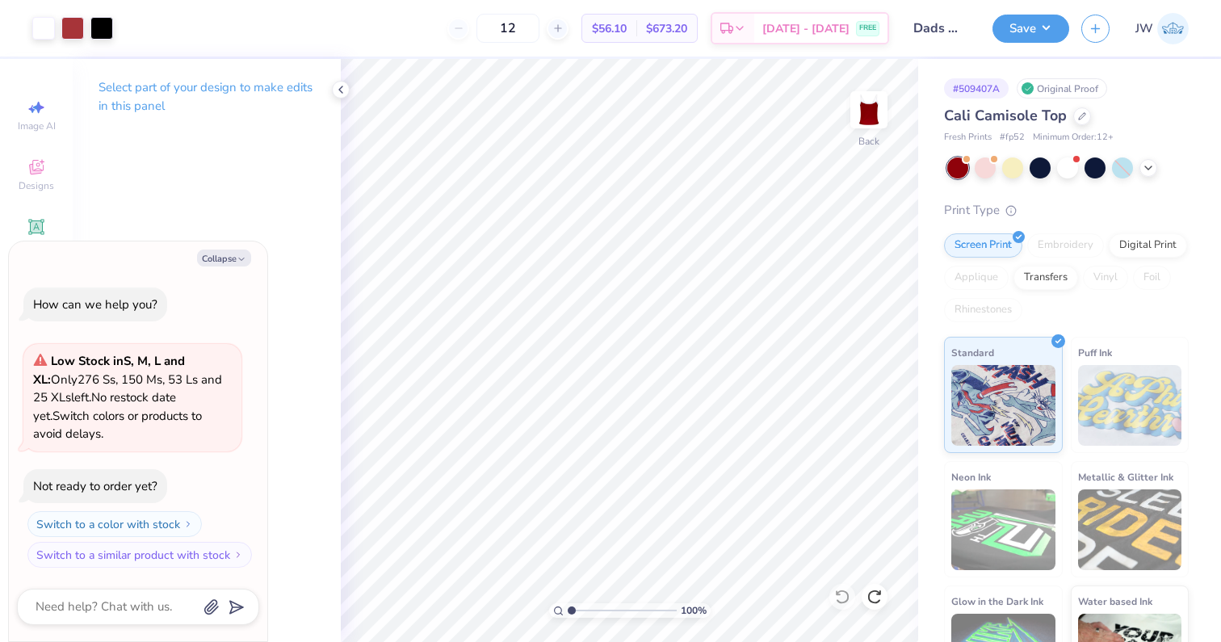
click at [116, 31] on div "Art colors 12 $56.10 Per Item $673.20 Total Est. Delivery Sep 5 - 8 FREE Design…" at bounding box center [610, 28] width 1221 height 57
click at [108, 30] on div at bounding box center [101, 26] width 23 height 23
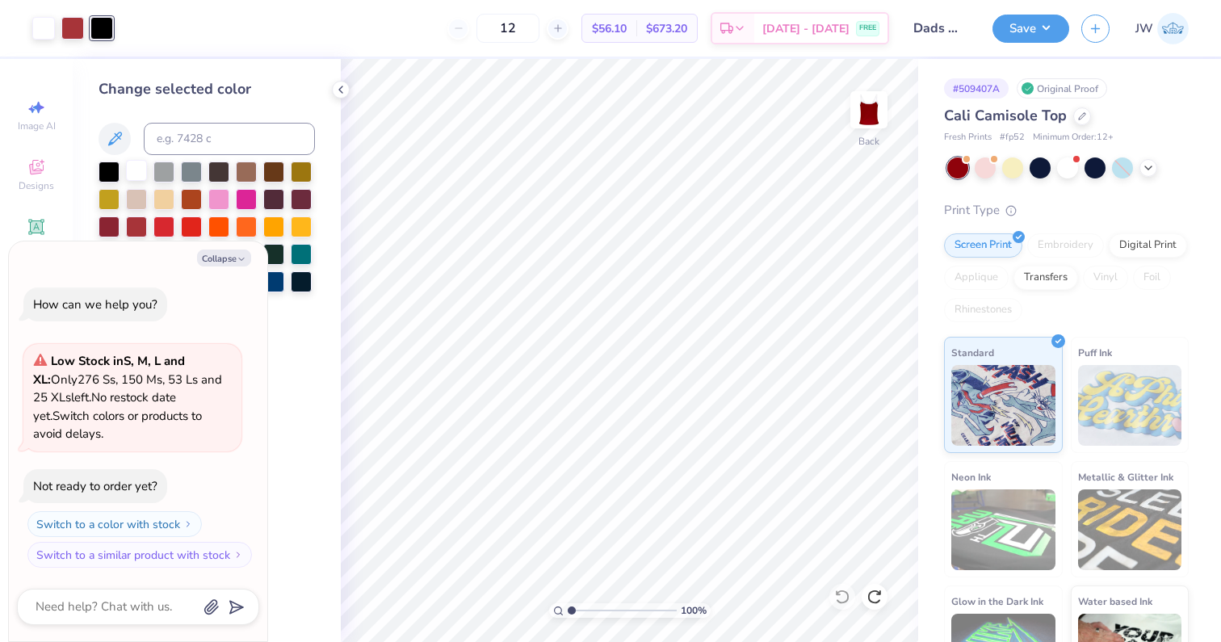
click at [131, 176] on div at bounding box center [136, 170] width 21 height 21
click at [346, 94] on icon at bounding box center [340, 89] width 13 height 13
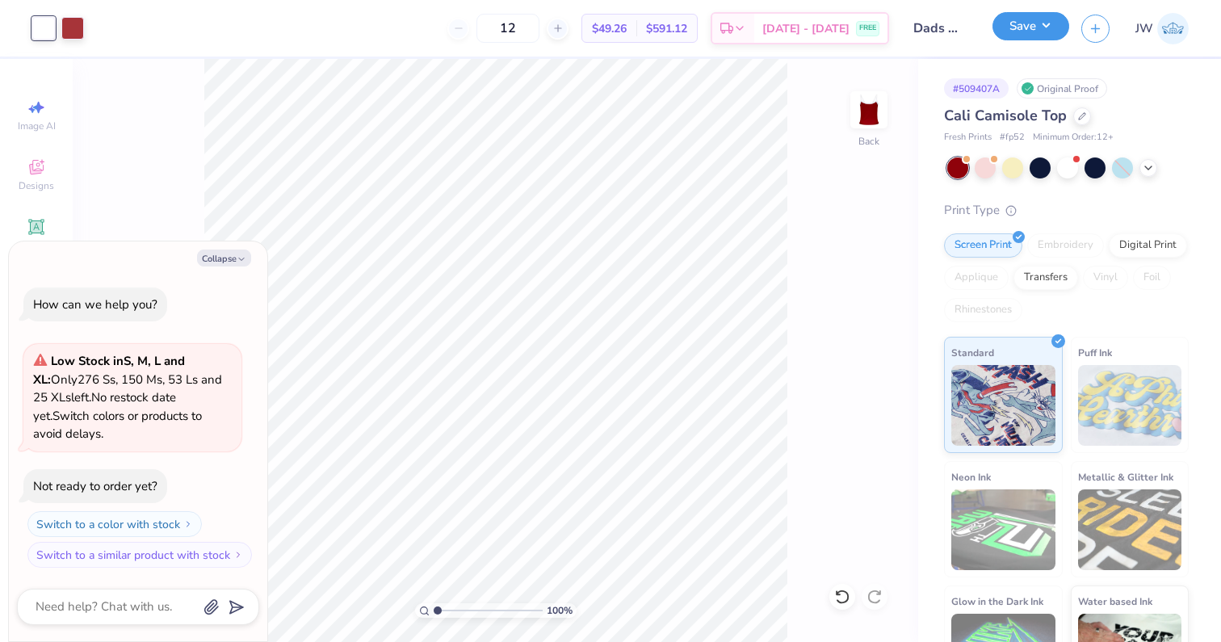
click at [1026, 31] on button "Save" at bounding box center [1031, 26] width 77 height 28
type textarea "x"
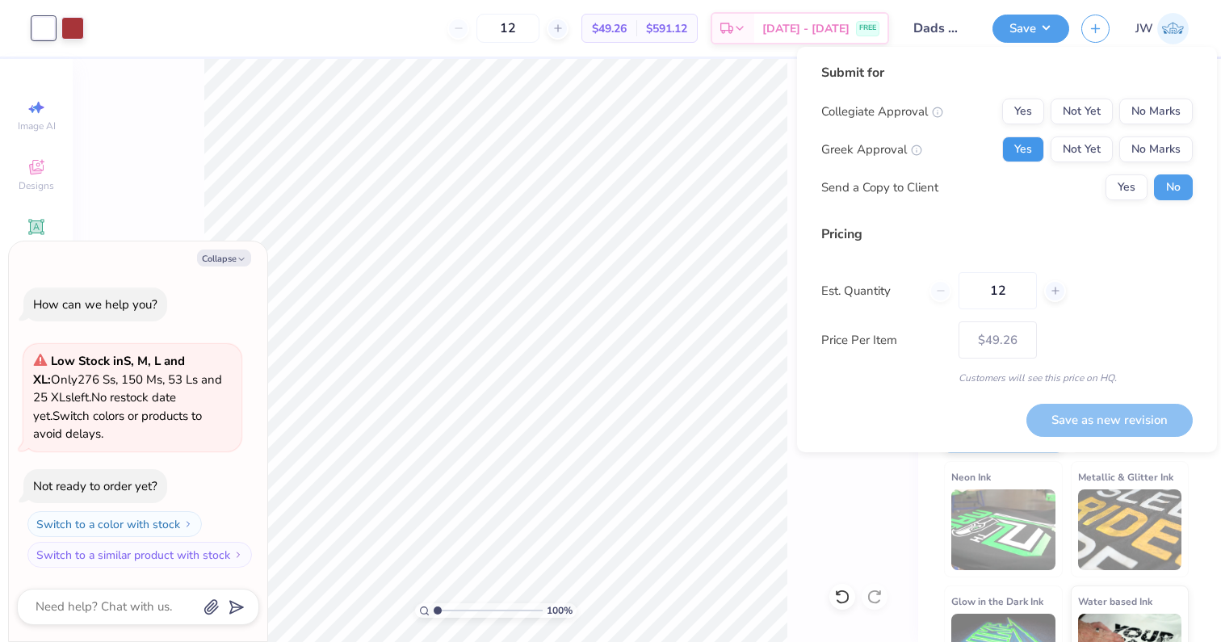
click at [1014, 141] on button "Yes" at bounding box center [1023, 149] width 42 height 26
click at [1157, 111] on button "No Marks" at bounding box center [1155, 112] width 73 height 26
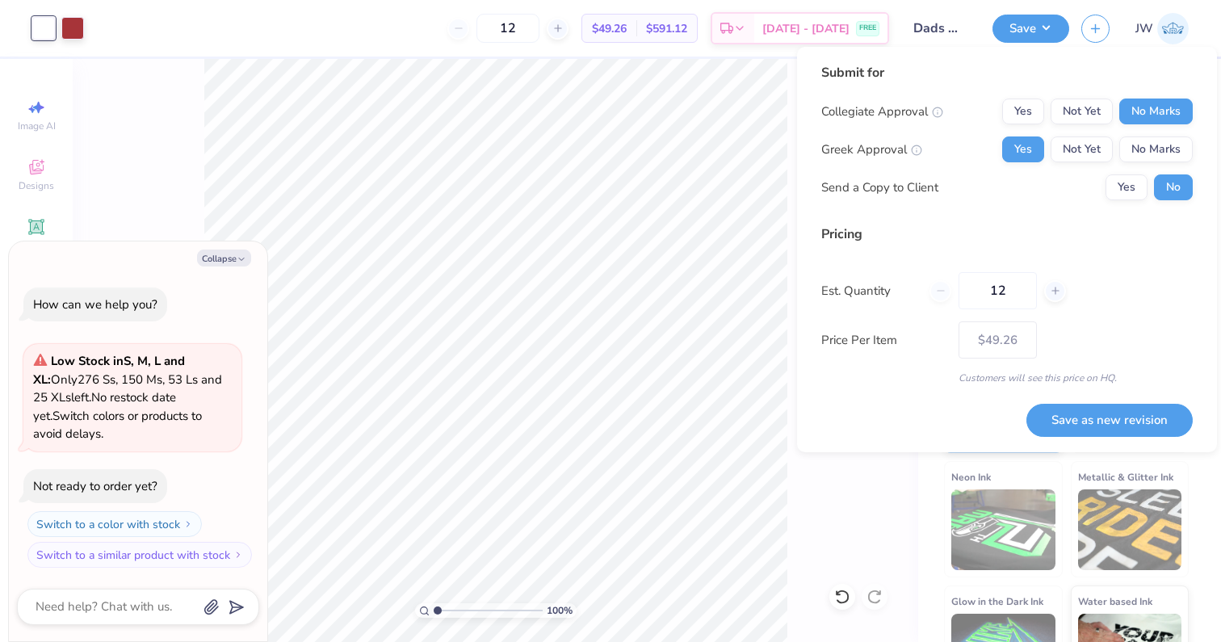
click at [1084, 401] on div "Save as new revision" at bounding box center [1109, 410] width 166 height 51
click at [1080, 418] on button "Save as new revision" at bounding box center [1109, 420] width 166 height 33
type input "$49.26"
type textarea "x"
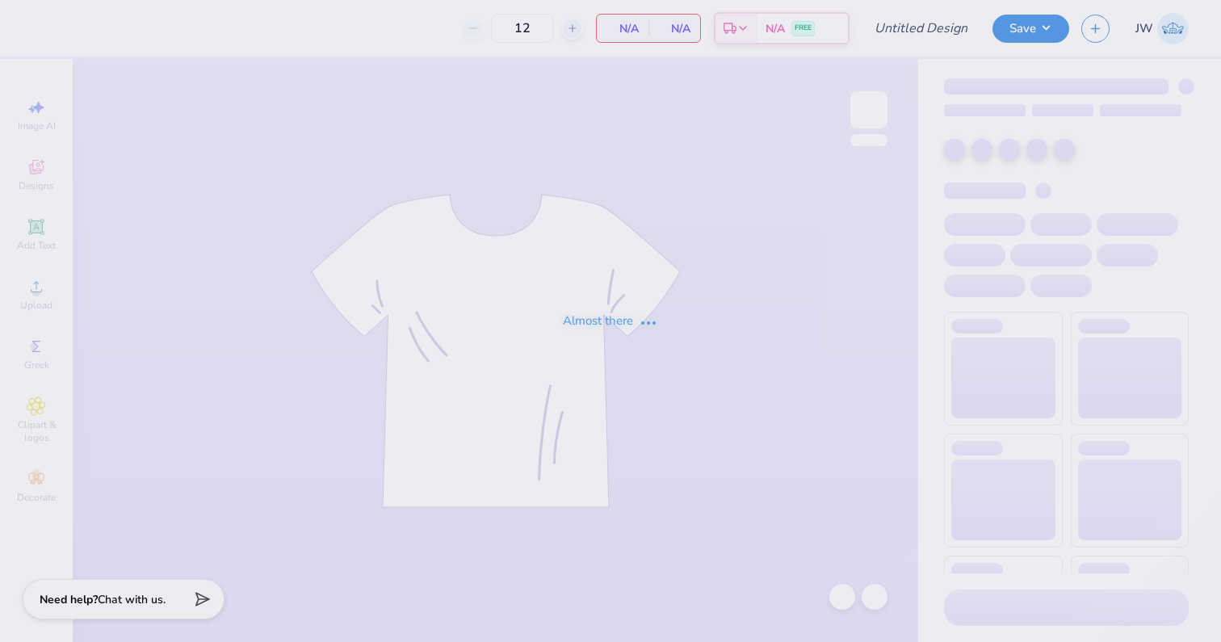
type input "Dads Weekend tank"
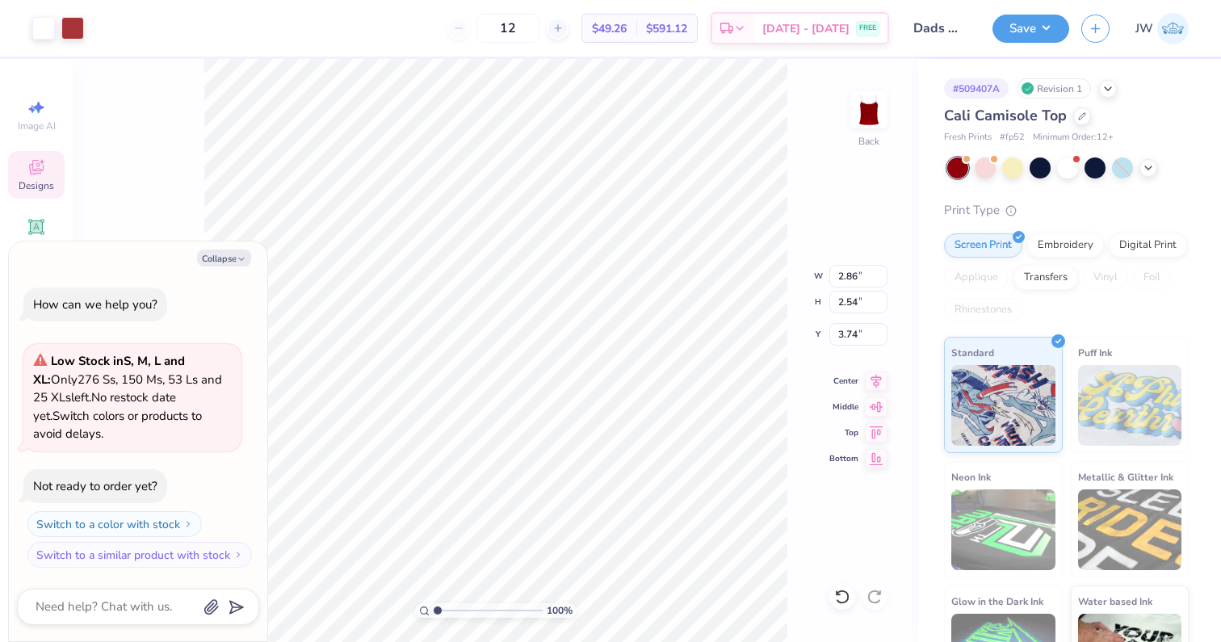
type textarea "x"
type input "2.39"
type input "2.12"
type textarea "x"
type input "3.89"
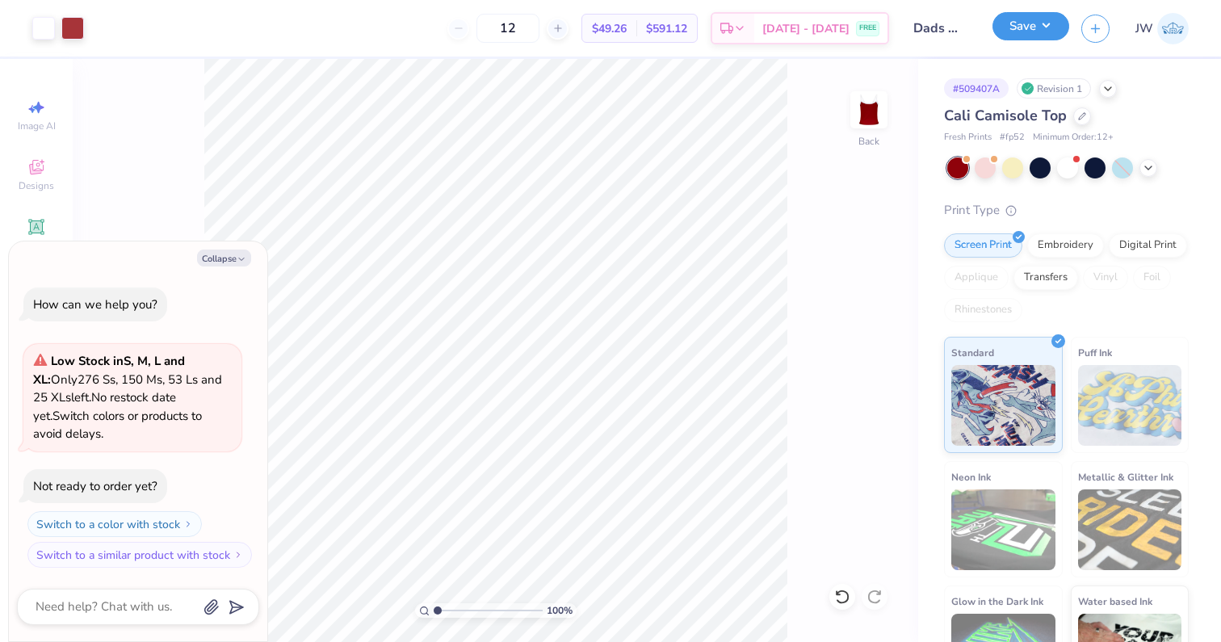
click at [1031, 38] on button "Save" at bounding box center [1031, 26] width 77 height 28
type textarea "x"
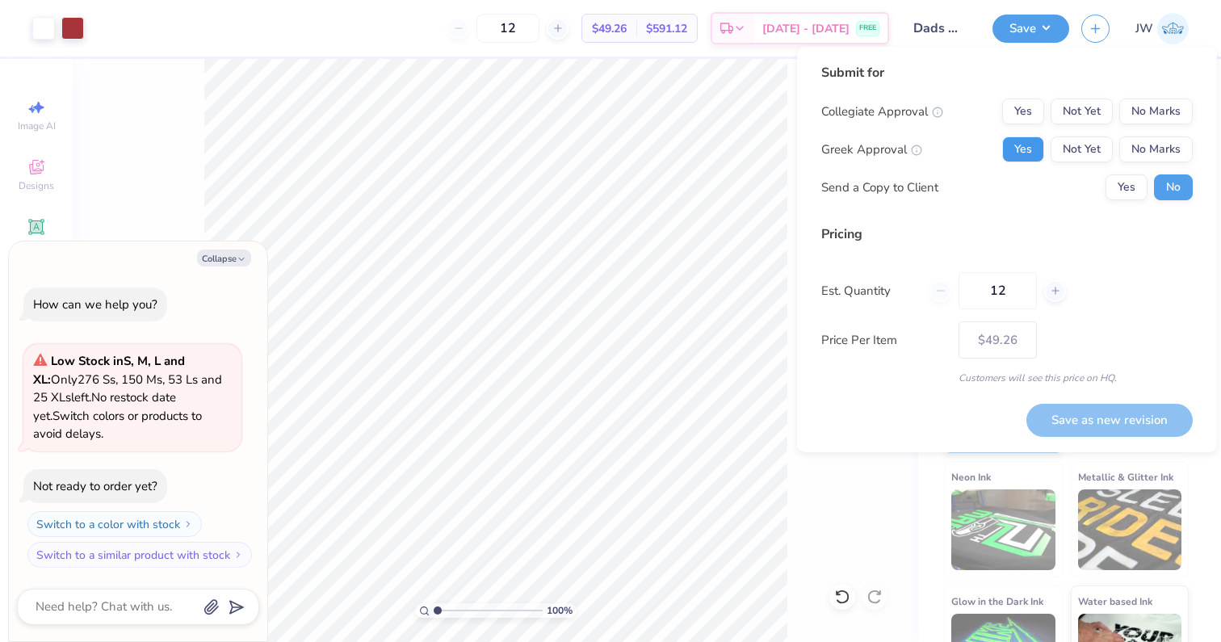
click at [1019, 157] on button "Yes" at bounding box center [1023, 149] width 42 height 26
click at [1182, 107] on button "No Marks" at bounding box center [1155, 112] width 73 height 26
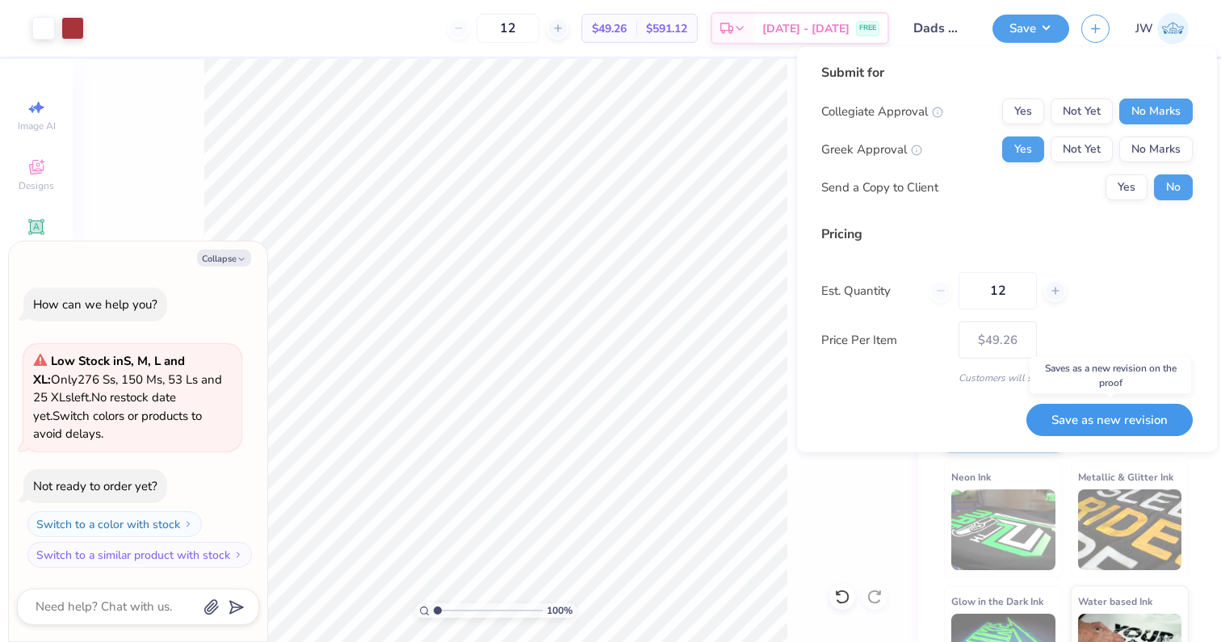
click at [1107, 423] on button "Save as new revision" at bounding box center [1109, 420] width 166 height 33
type input "$49.26"
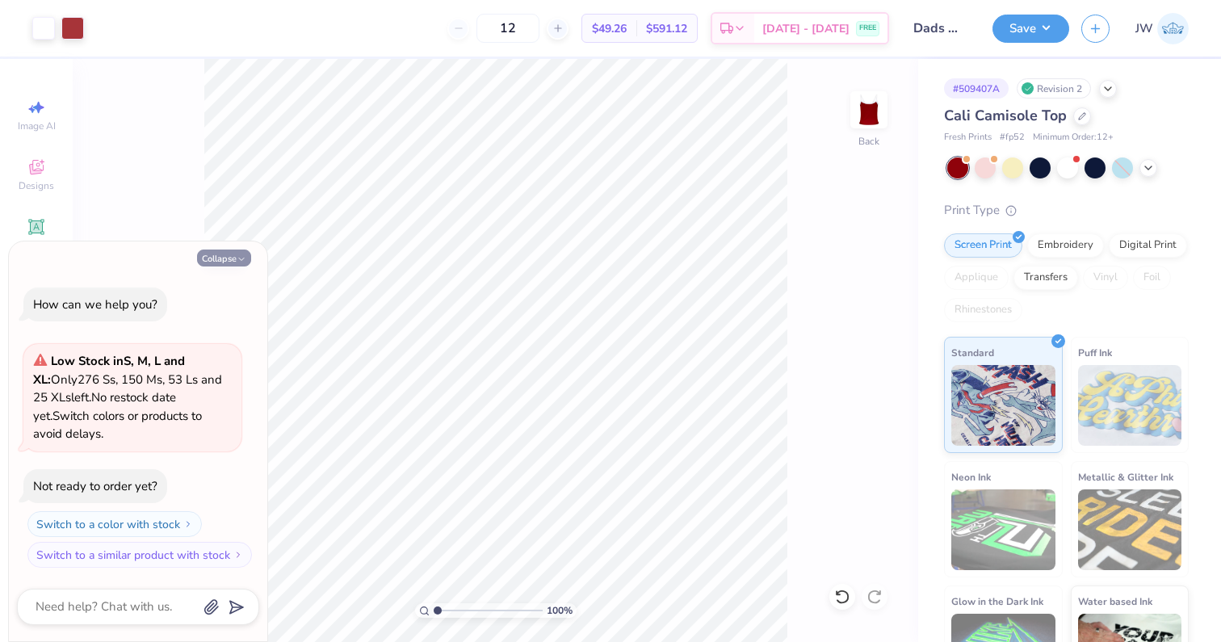
click at [219, 259] on button "Collapse" at bounding box center [224, 258] width 54 height 17
type textarea "x"
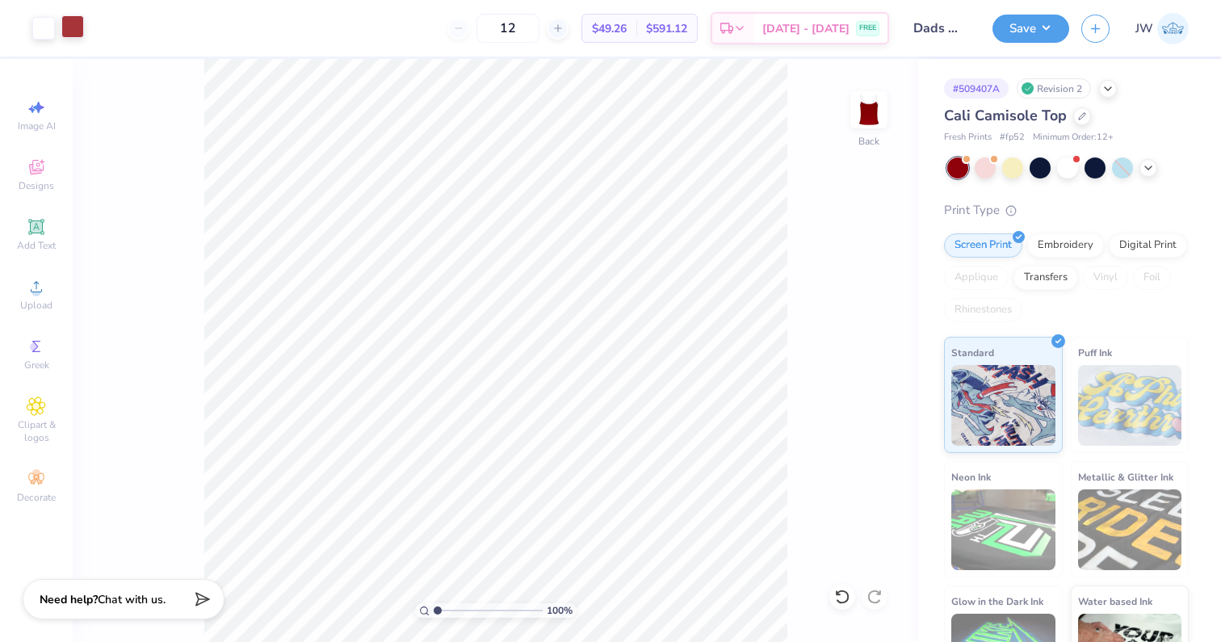
click at [71, 21] on div at bounding box center [72, 26] width 23 height 23
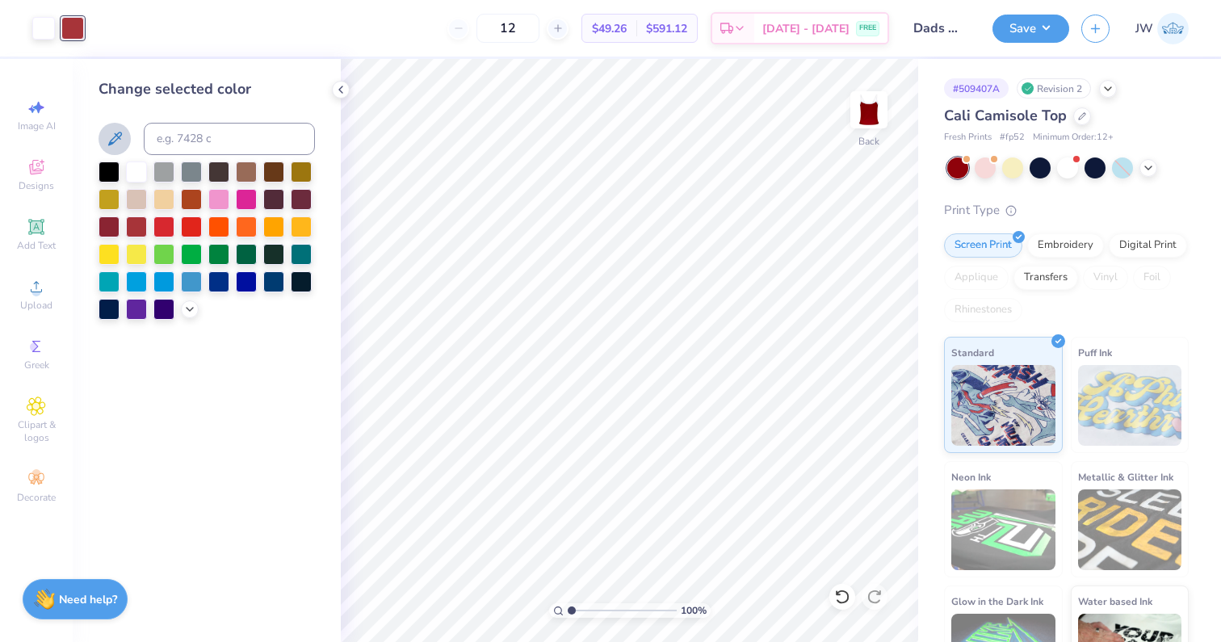
click at [115, 143] on icon at bounding box center [114, 138] width 19 height 19
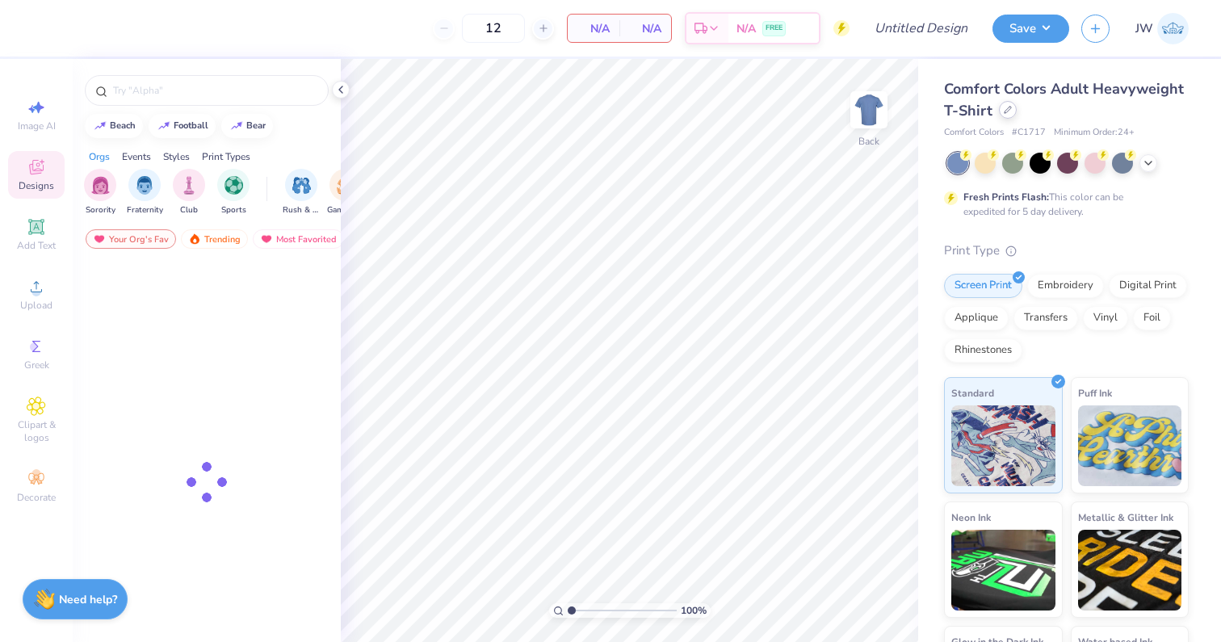
click at [1004, 108] on icon at bounding box center [1008, 110] width 8 height 8
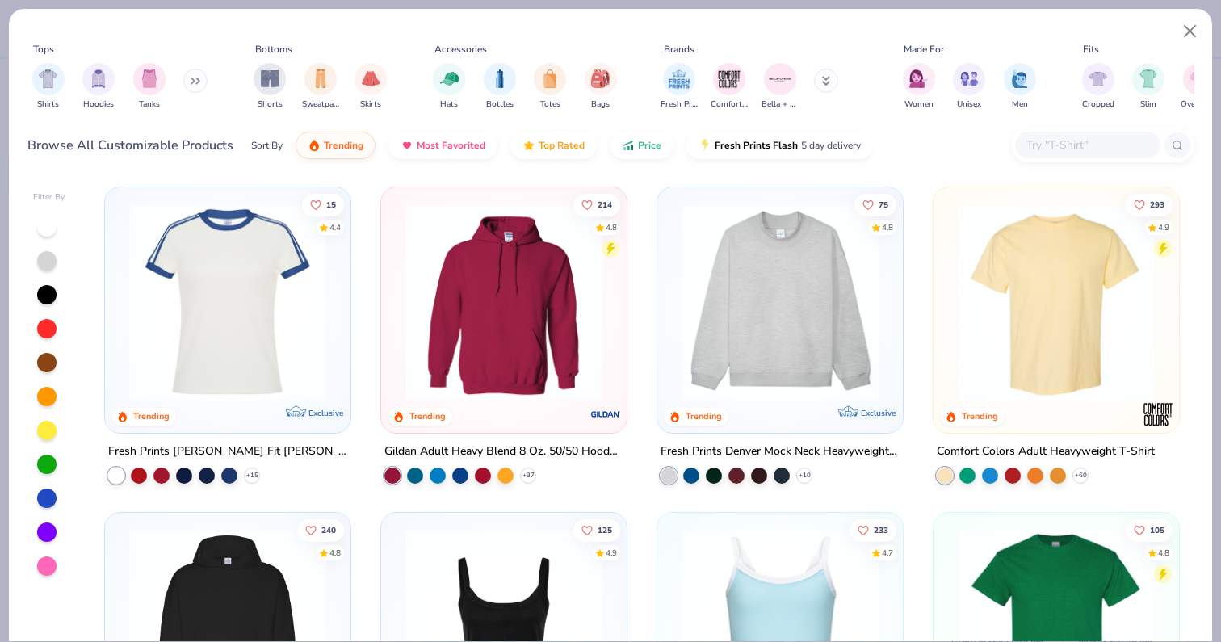
click at [1109, 128] on div at bounding box center [1102, 145] width 183 height 35
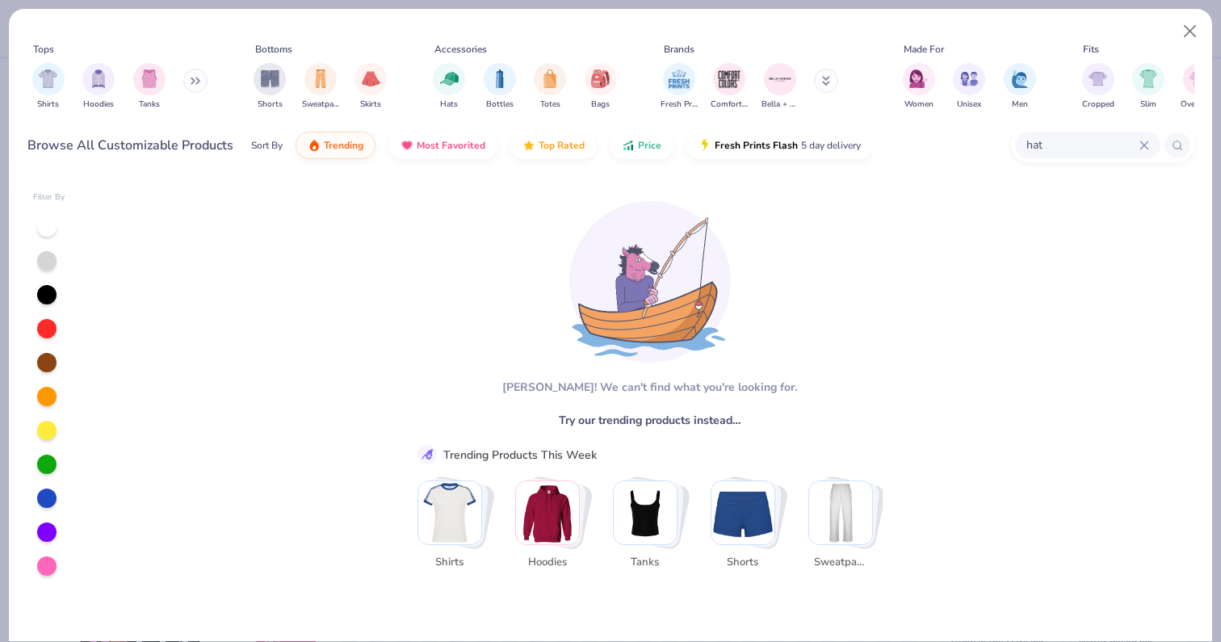
type input "hat"
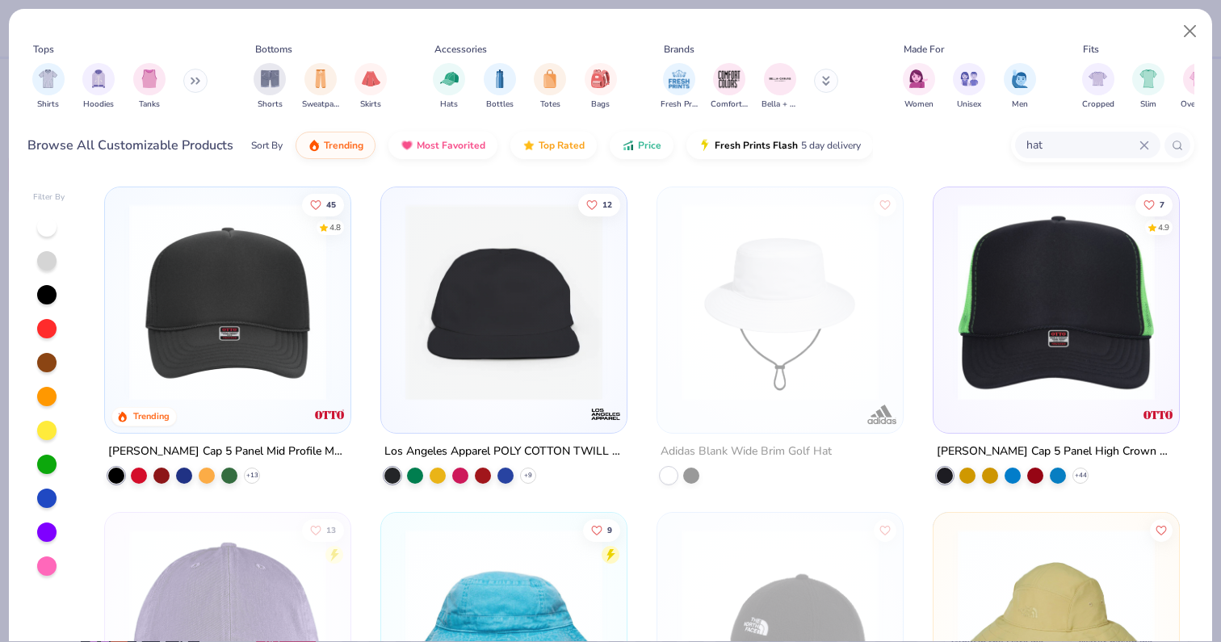
scroll to position [2, 0]
